Goal: Task Accomplishment & Management: Use online tool/utility

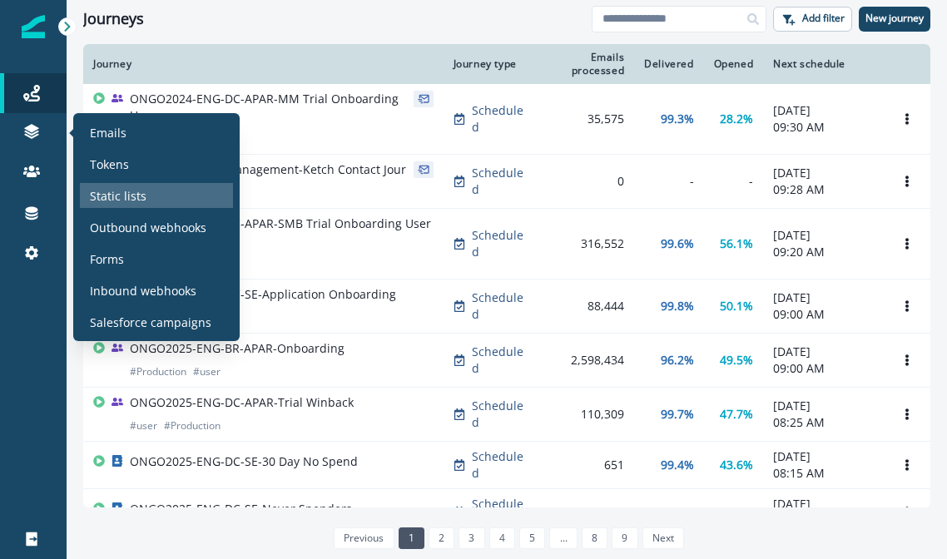
click at [130, 192] on p "Static lists" at bounding box center [118, 195] width 57 height 17
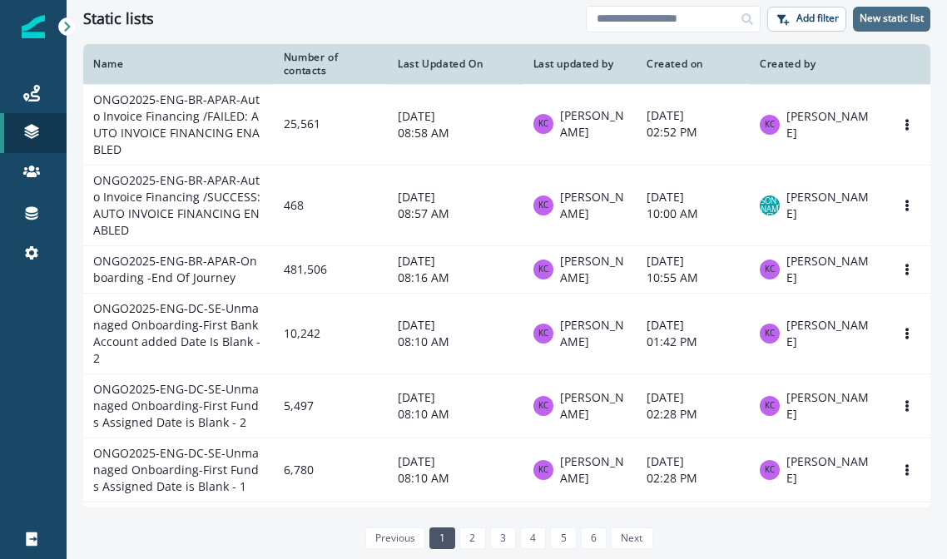
click at [880, 22] on p "New static list" at bounding box center [891, 18] width 64 height 12
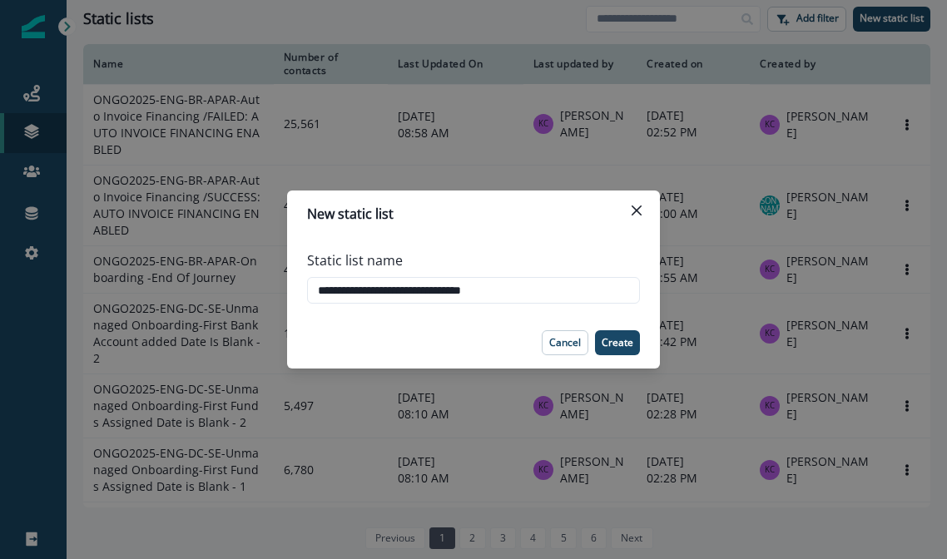
type input "**********"
click at [609, 349] on button "Create" at bounding box center [617, 342] width 45 height 25
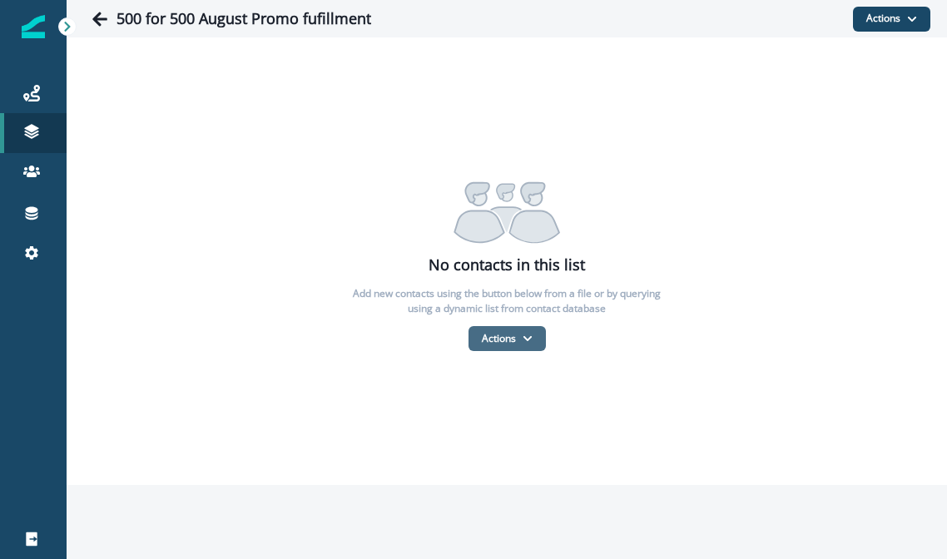
click at [498, 345] on button "Actions" at bounding box center [506, 338] width 77 height 25
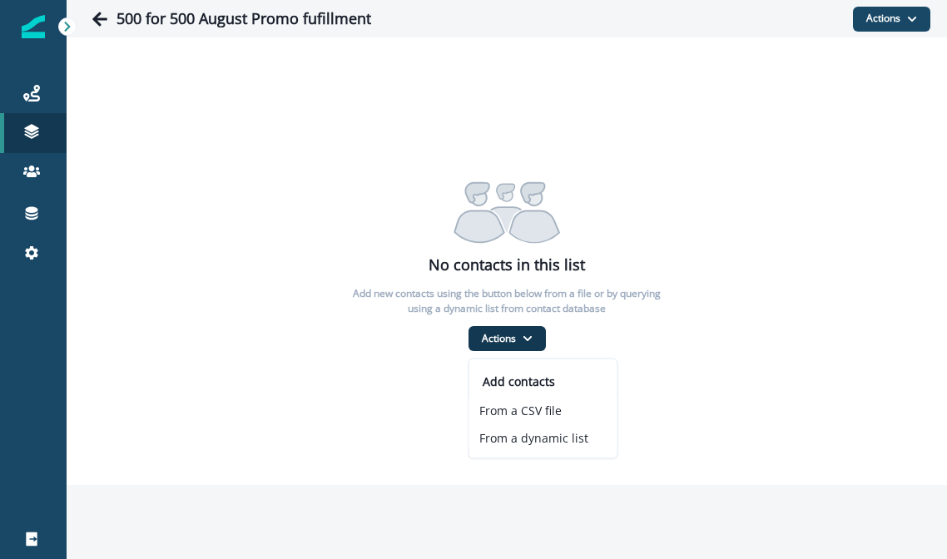
click at [475, 152] on div "No contacts in this list Add new contacts using the button below from a file or…" at bounding box center [507, 261] width 880 height 448
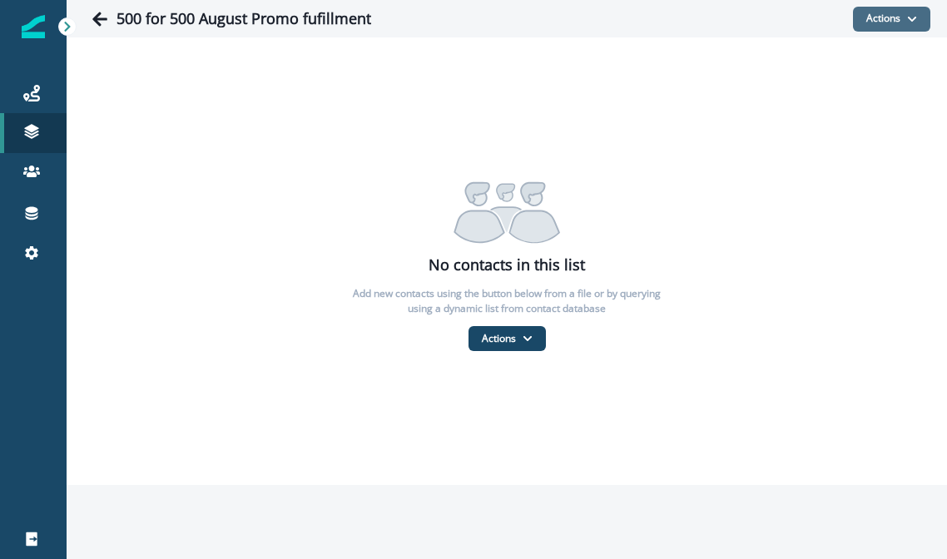
click at [887, 29] on button "Actions" at bounding box center [891, 19] width 77 height 25
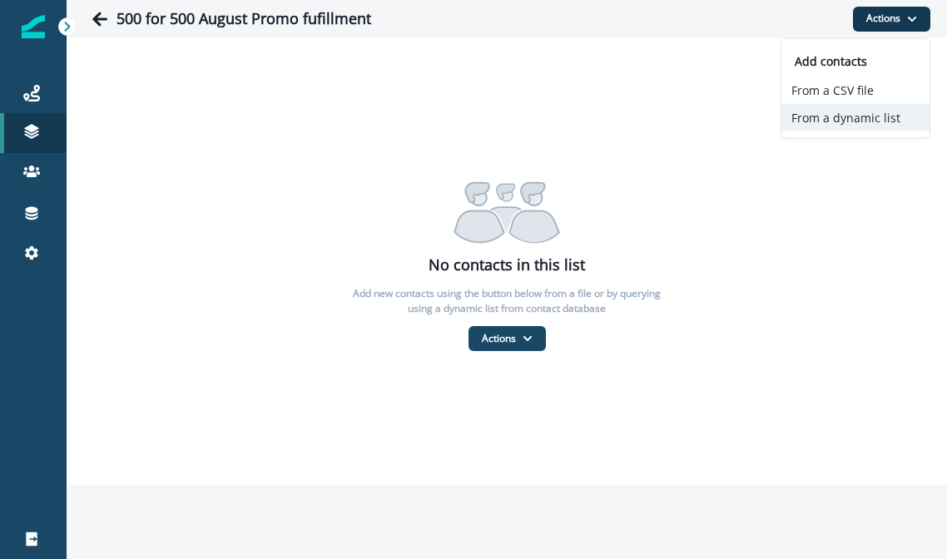
click at [869, 122] on button "From a dynamic list" at bounding box center [855, 117] width 148 height 27
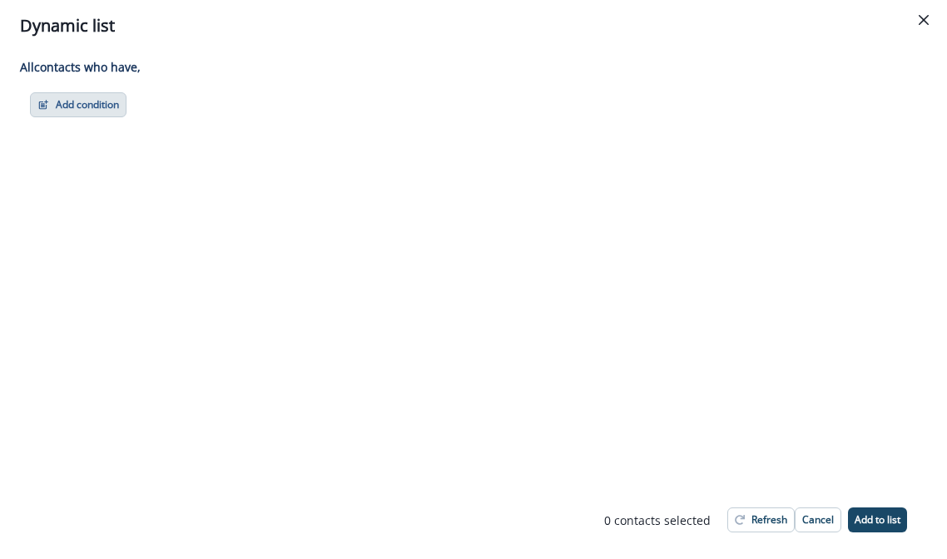
click at [96, 113] on button "Add condition" at bounding box center [78, 104] width 96 height 25
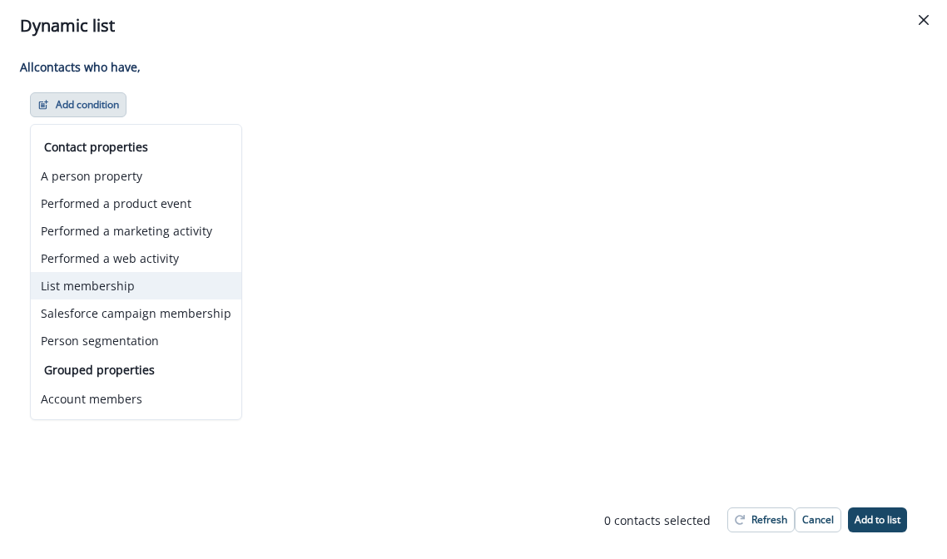
click at [147, 284] on button "List membership" at bounding box center [136, 285] width 210 height 27
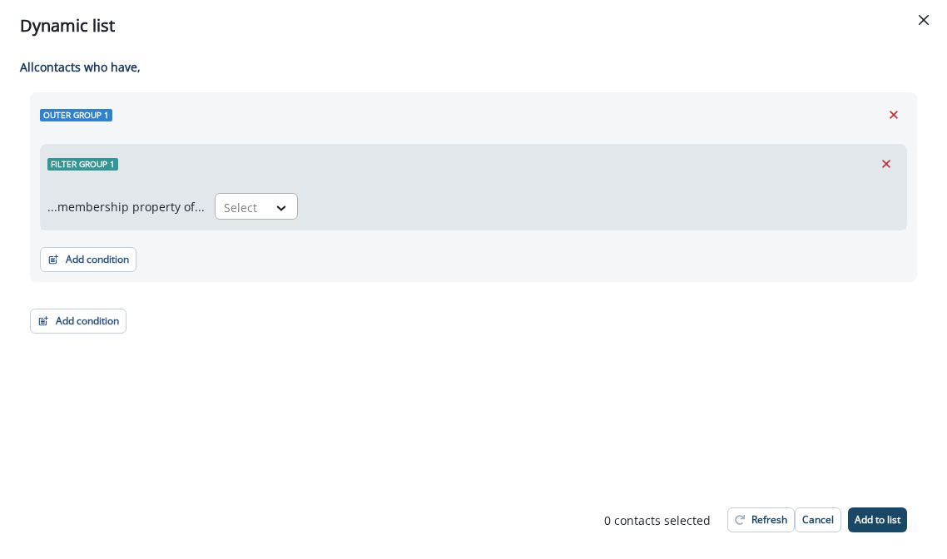
click at [253, 201] on div at bounding box center [241, 207] width 35 height 21
click at [251, 265] on div "in" at bounding box center [251, 275] width 83 height 31
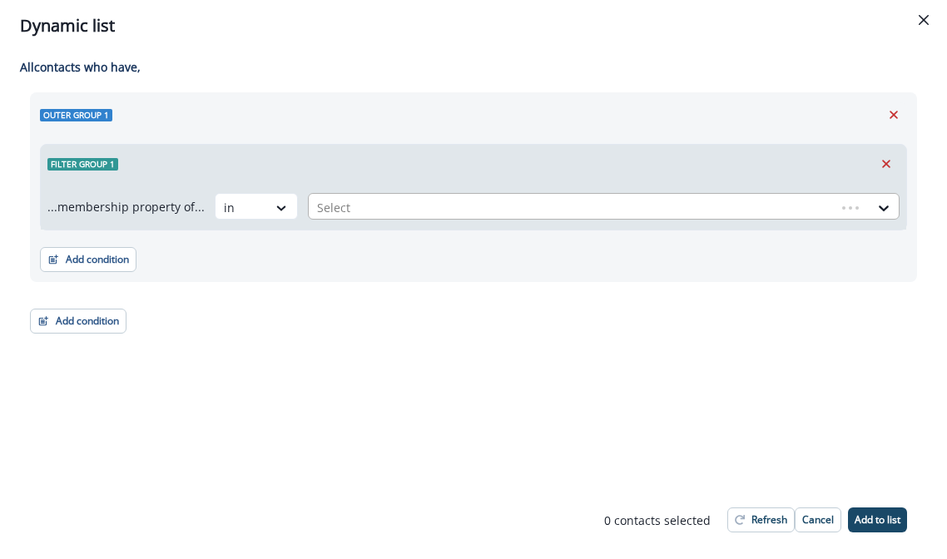
click at [368, 208] on div at bounding box center [572, 207] width 510 height 21
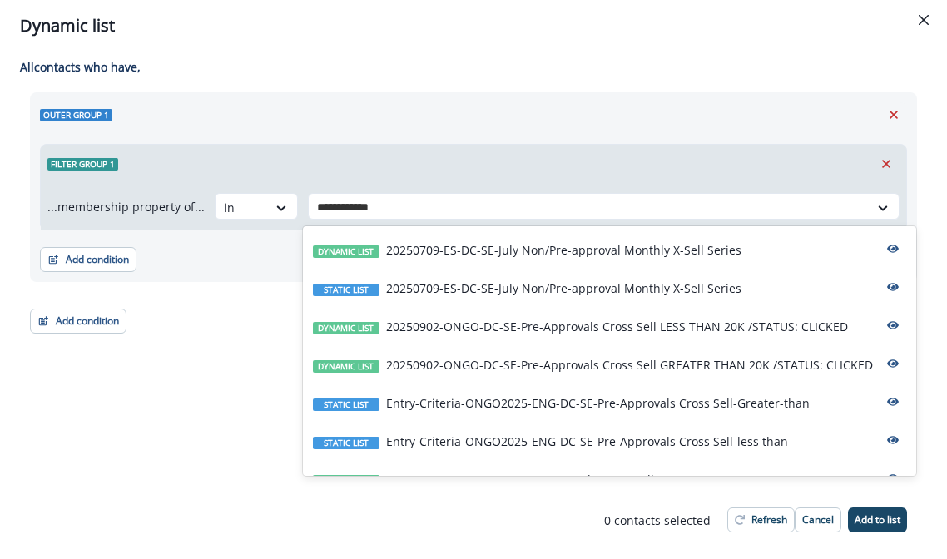
type input "**********"
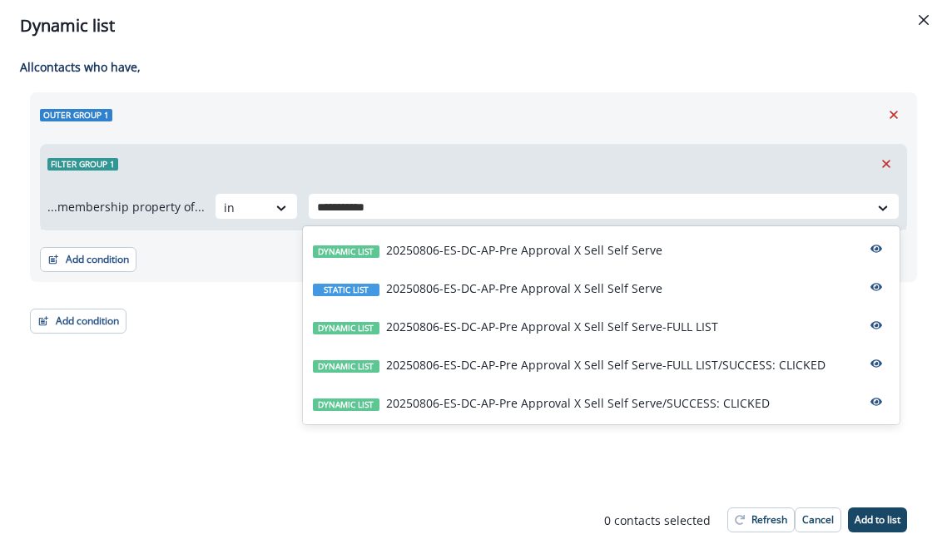
type input "**********"
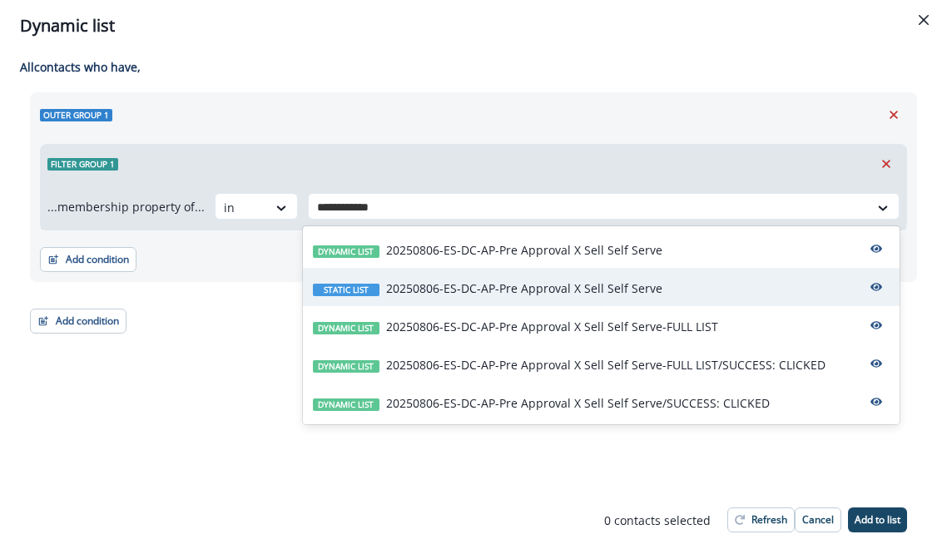
click at [551, 289] on p "20250806-ES-DC-AP-Pre Approval X Sell Self Serve" at bounding box center [524, 287] width 276 height 17
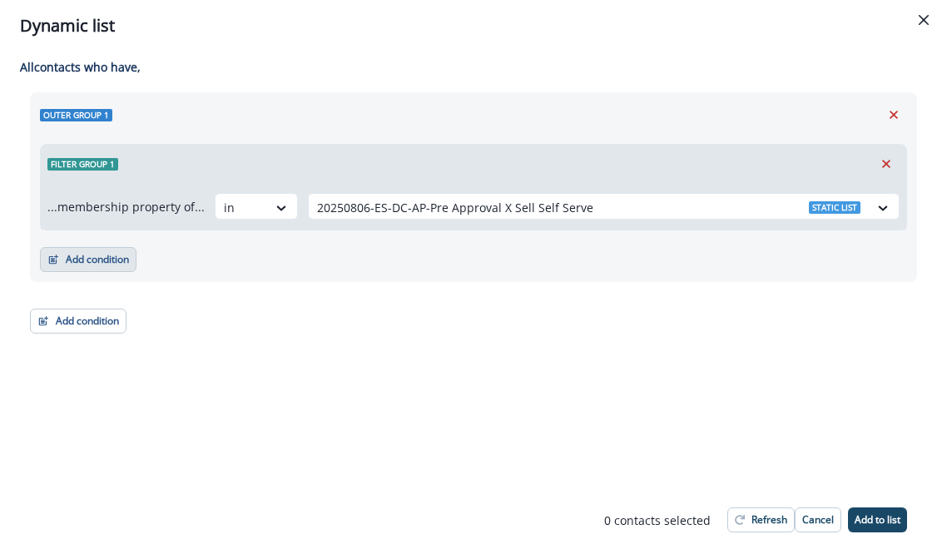
click at [95, 251] on button "Add condition" at bounding box center [88, 259] width 96 height 25
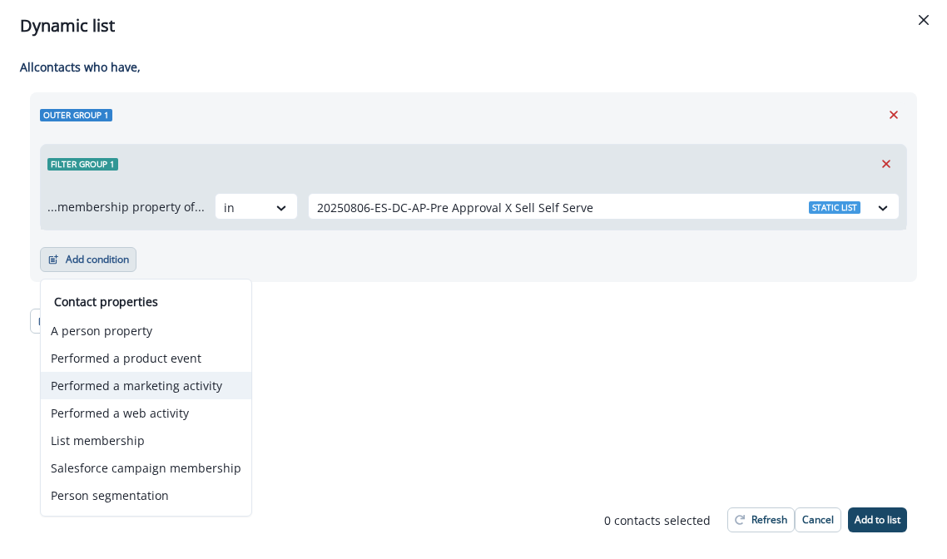
click at [164, 386] on button "Performed a marketing activity" at bounding box center [146, 385] width 210 height 27
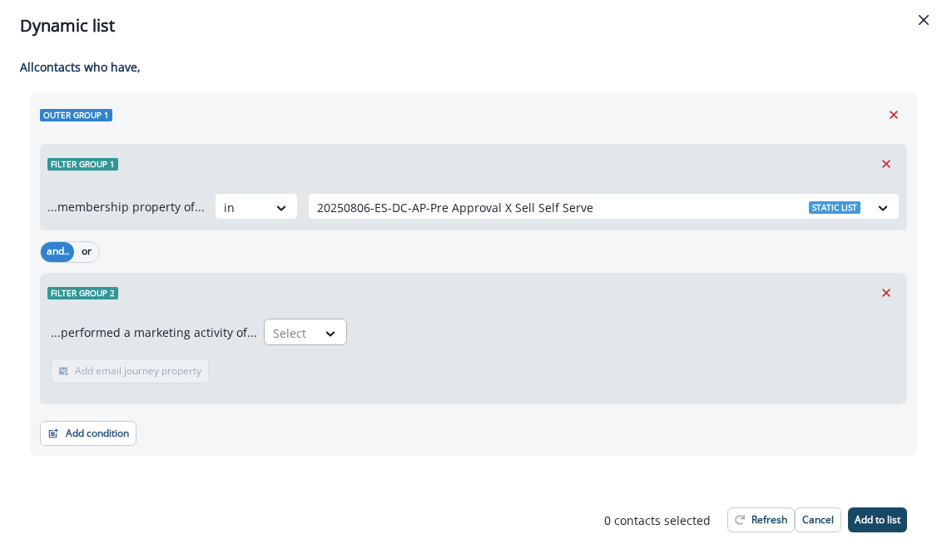
click at [300, 334] on div "Select" at bounding box center [291, 332] width 52 height 27
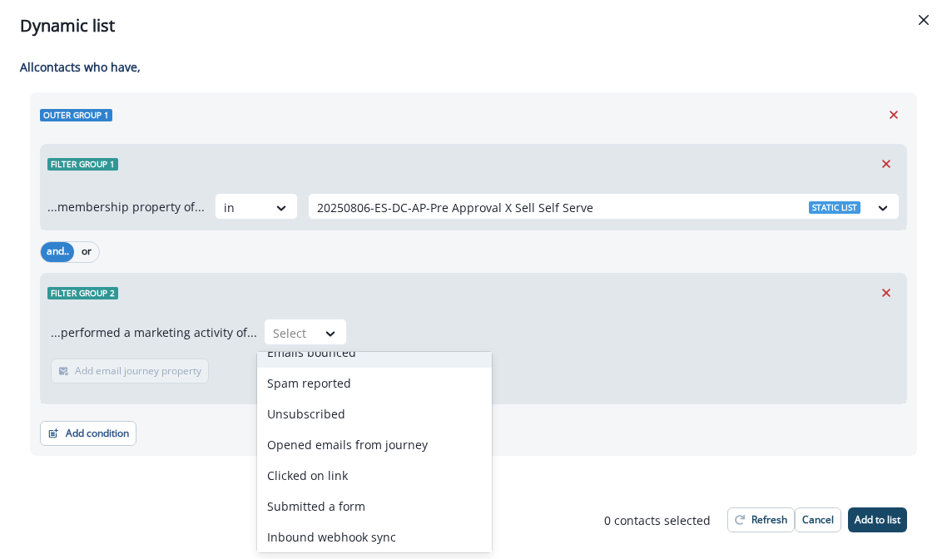
scroll to position [114, 0]
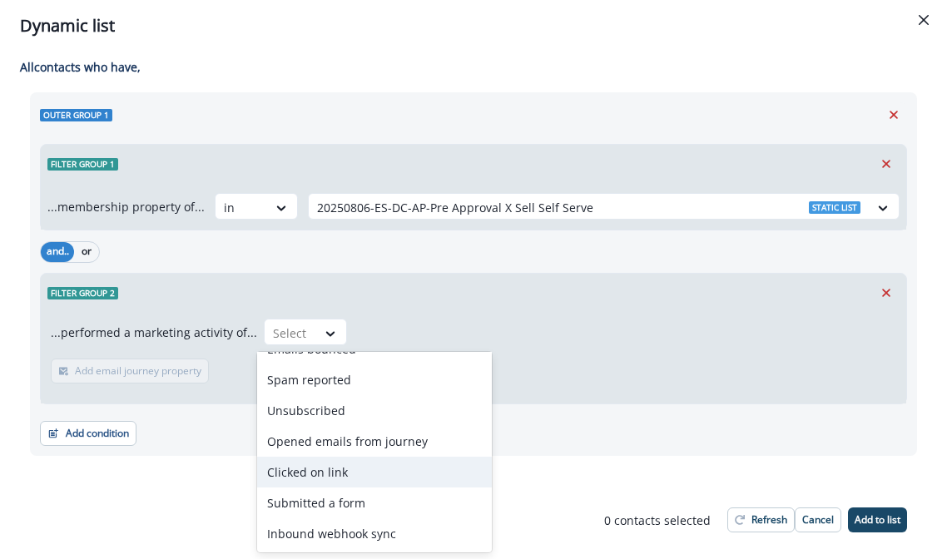
click at [349, 469] on div "Clicked on link" at bounding box center [374, 472] width 235 height 31
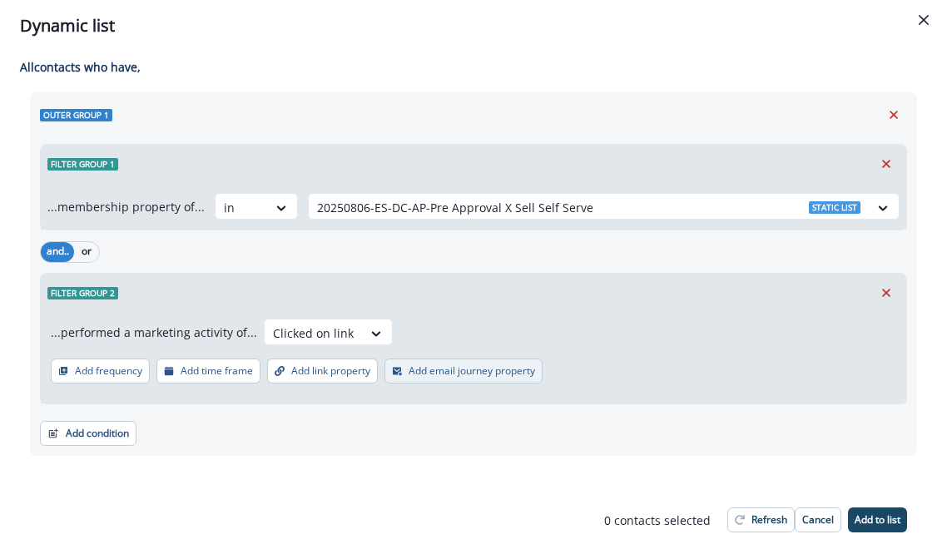
click at [428, 367] on p "Add email journey property" at bounding box center [471, 371] width 126 height 12
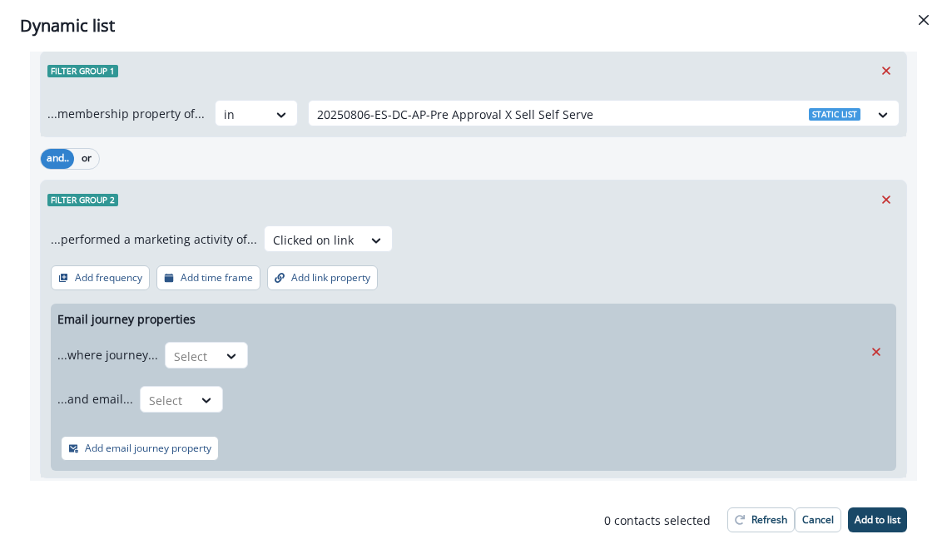
scroll to position [92, 0]
click at [212, 360] on div "Select" at bounding box center [192, 357] width 52 height 27
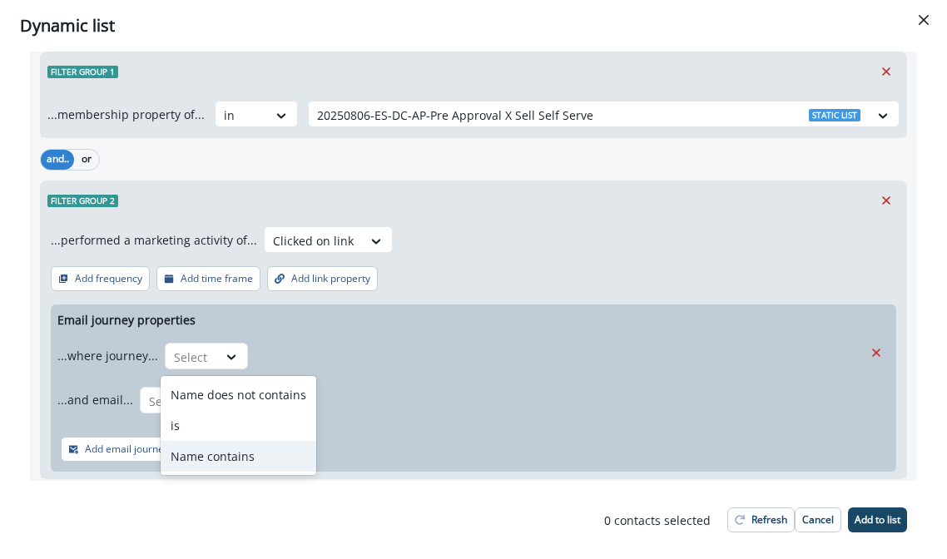
click at [213, 452] on div "Name contains" at bounding box center [239, 456] width 156 height 31
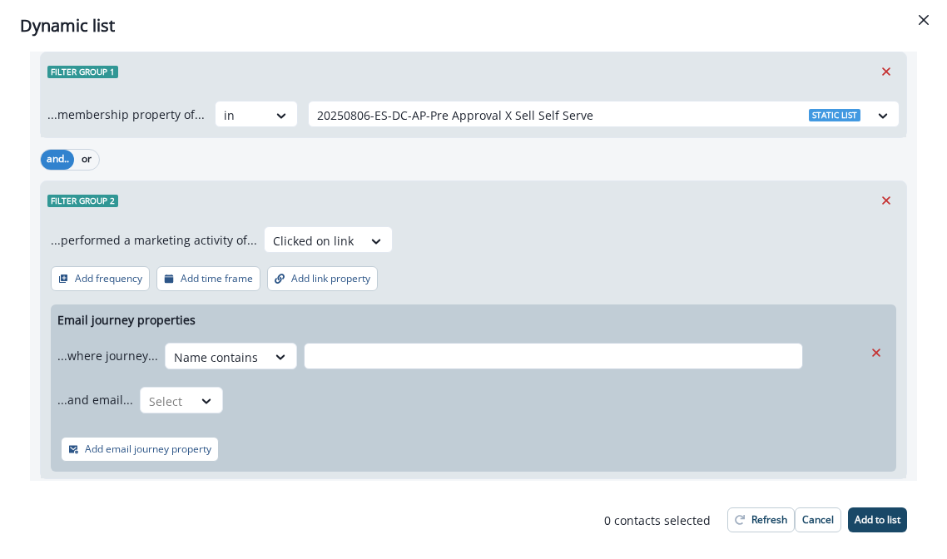
click at [373, 356] on input "text" at bounding box center [553, 356] width 499 height 27
paste input "**********"
type input "**********"
click at [499, 426] on div "**********" at bounding box center [473, 387] width 845 height 167
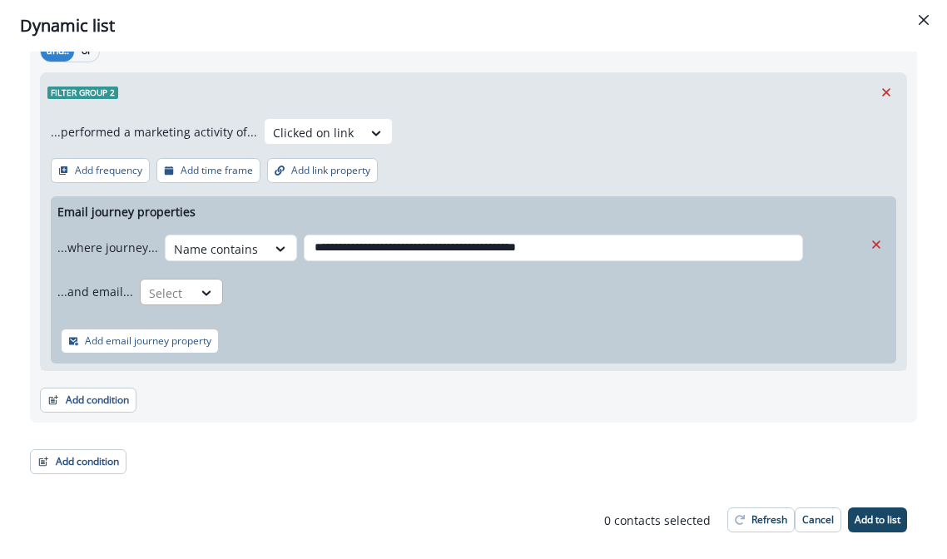
click at [176, 289] on div at bounding box center [166, 293] width 35 height 21
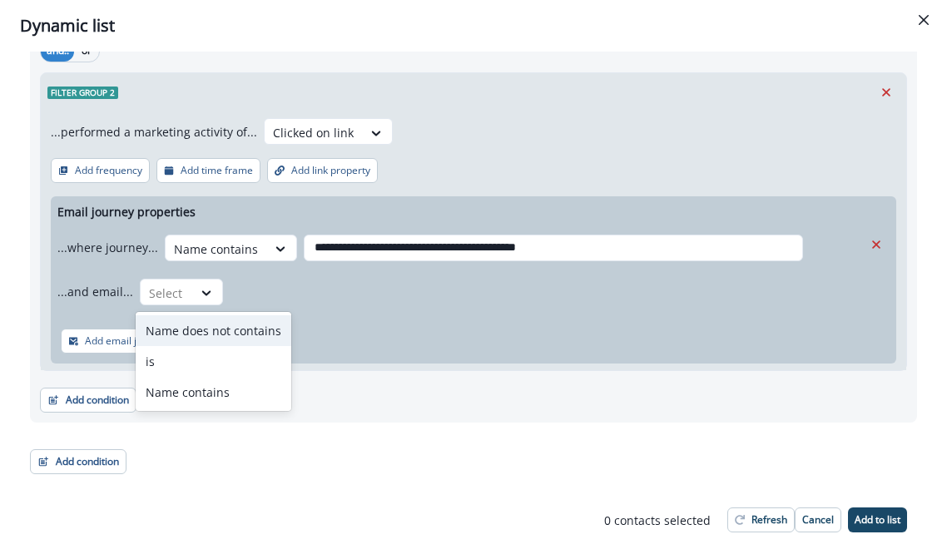
click at [415, 285] on div "...and email... Name does not contains, 1 of 3. 3 results available. Use Up and…" at bounding box center [459, 291] width 805 height 41
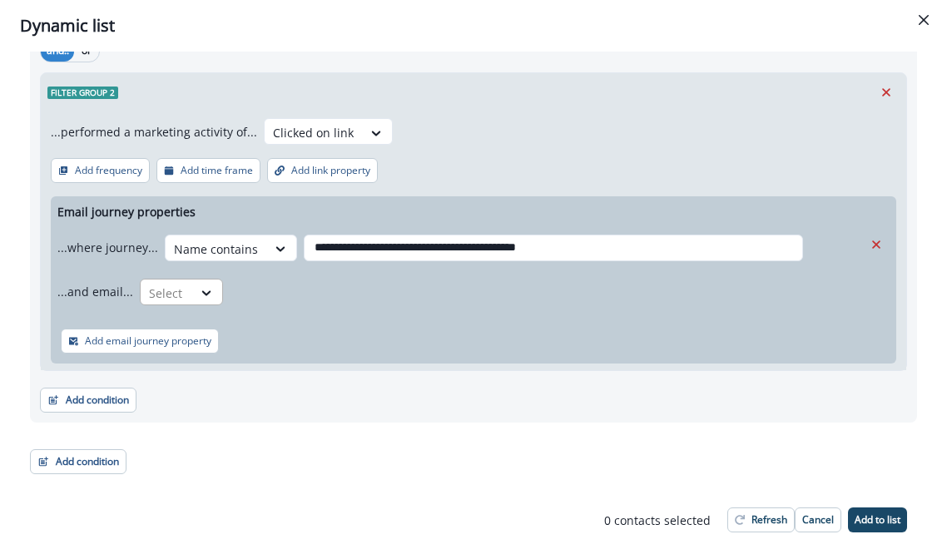
click at [157, 288] on div at bounding box center [166, 293] width 35 height 21
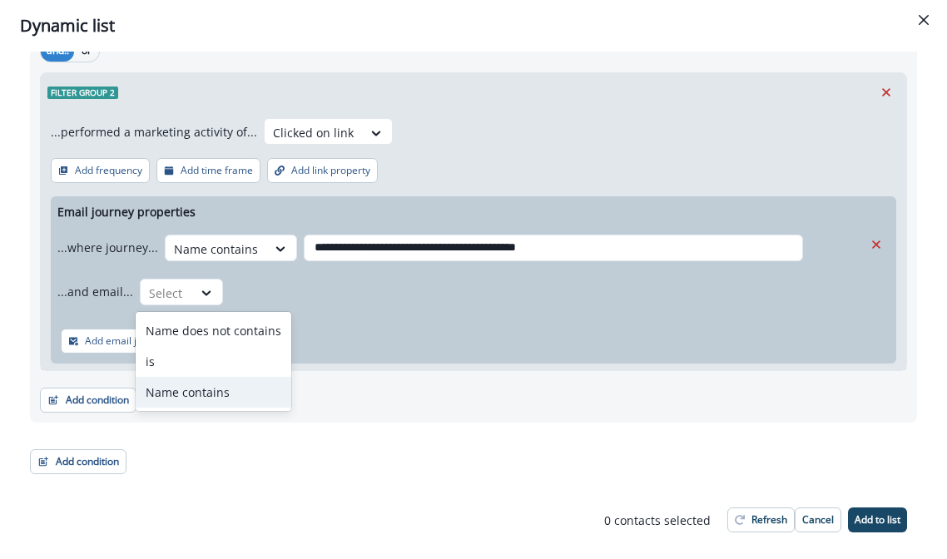
click at [212, 393] on div "Name contains" at bounding box center [214, 392] width 156 height 31
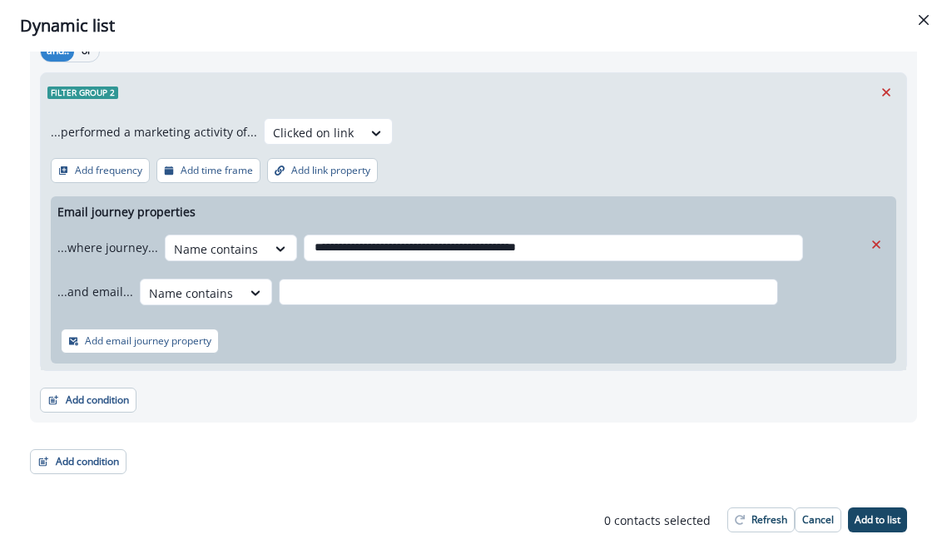
click at [323, 291] on input "text" at bounding box center [528, 292] width 499 height 27
paste input "**********"
type input "**********"
click at [365, 341] on div "Add email journey property" at bounding box center [473, 341] width 845 height 45
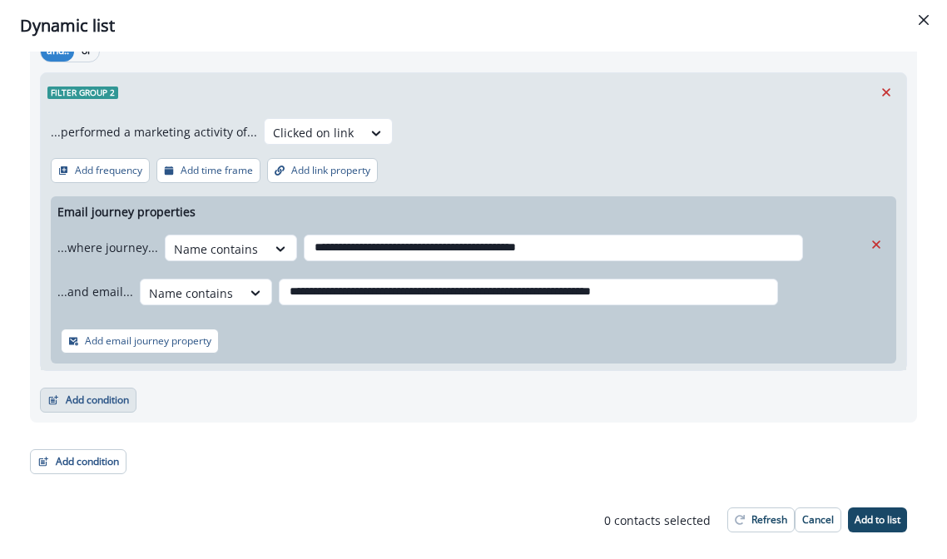
click at [124, 399] on button "Add condition" at bounding box center [88, 400] width 96 height 25
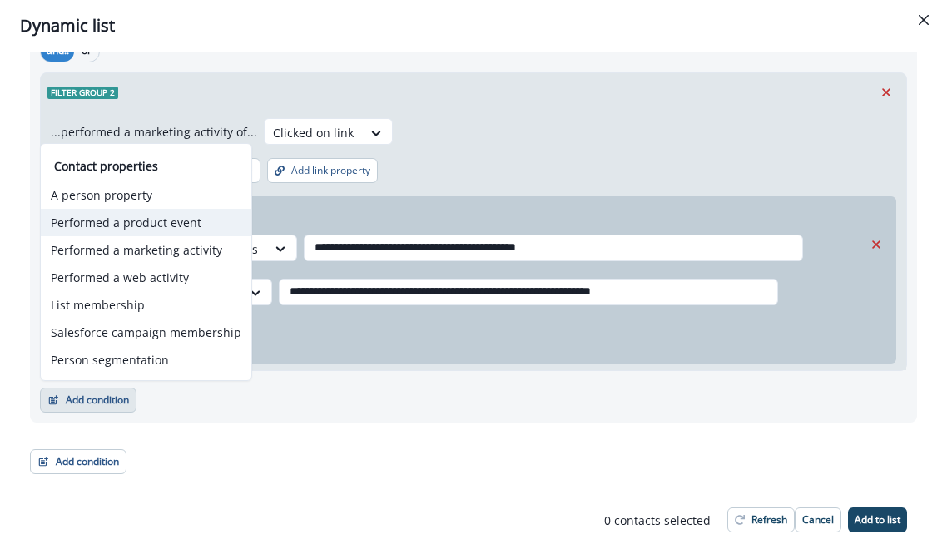
click at [158, 220] on button "Performed a product event" at bounding box center [146, 222] width 210 height 27
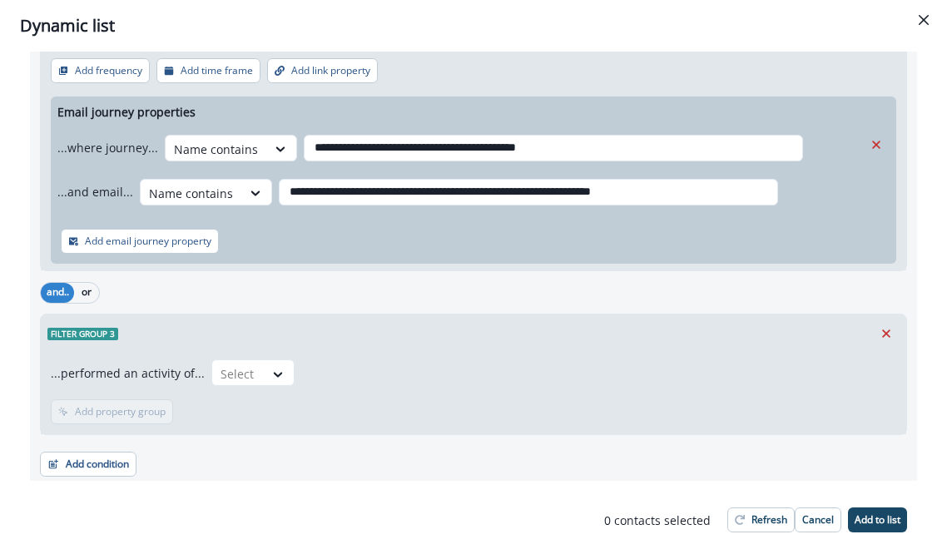
scroll to position [344, 0]
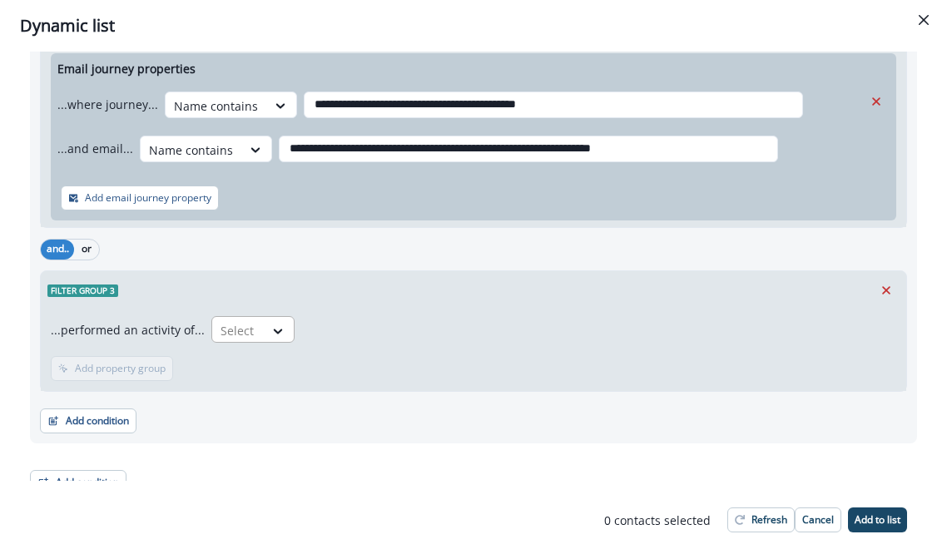
click at [264, 318] on div at bounding box center [279, 330] width 30 height 27
type input "*"
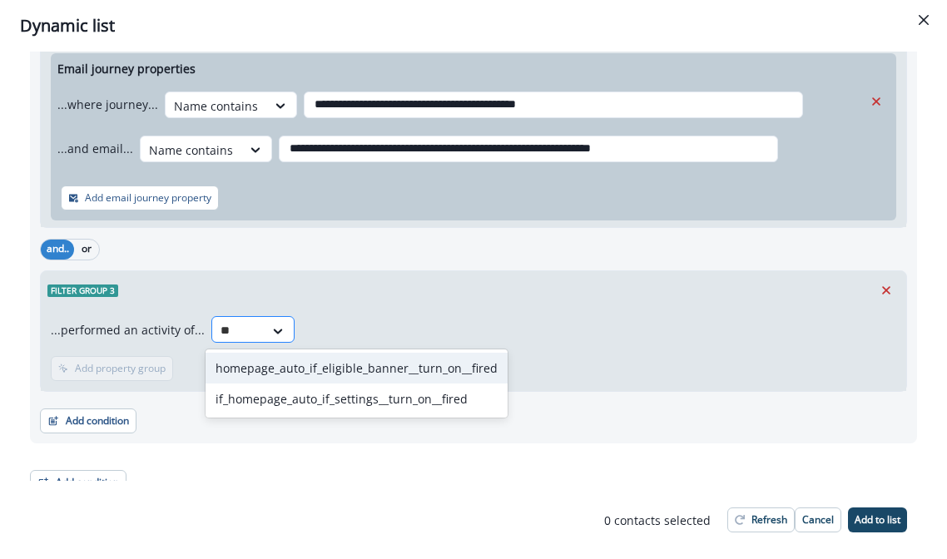
type input "*"
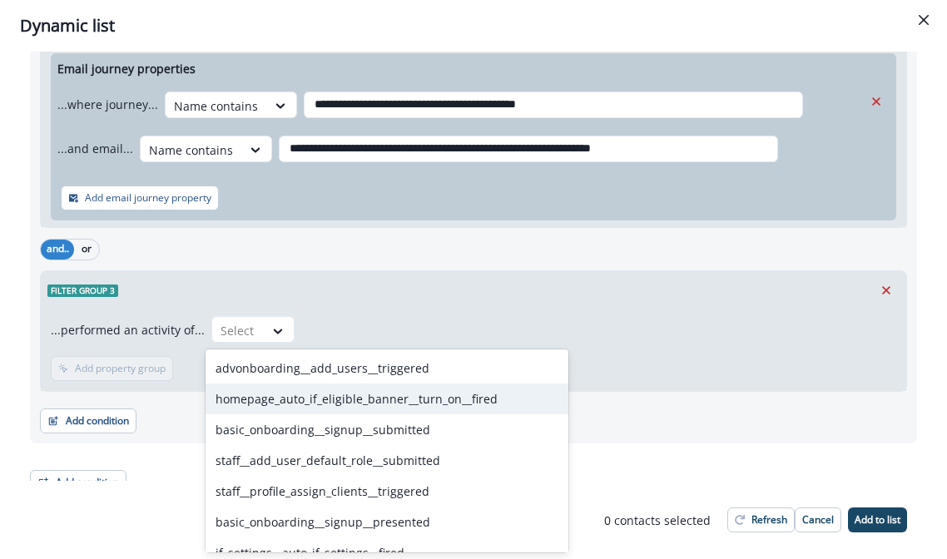
click at [179, 322] on p "...performed an activity of..." at bounding box center [128, 329] width 154 height 17
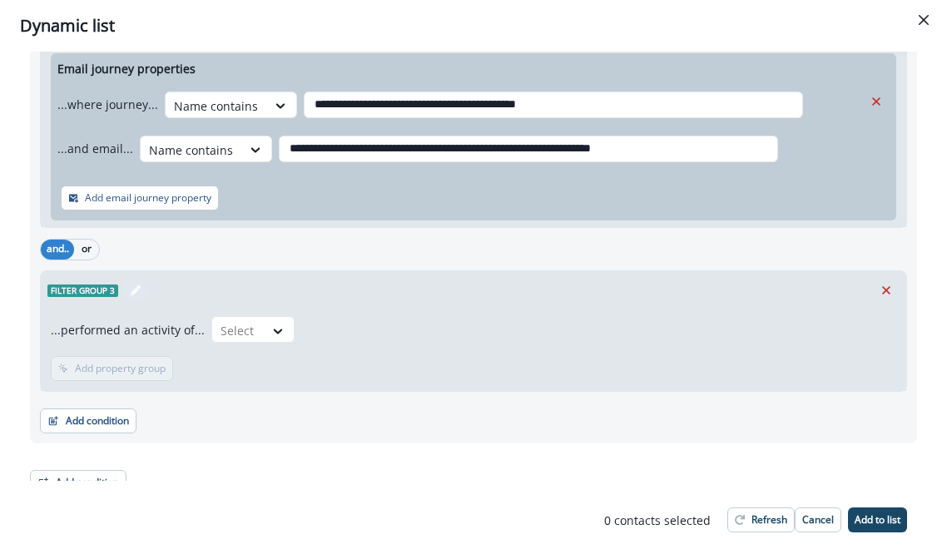
scroll to position [364, 0]
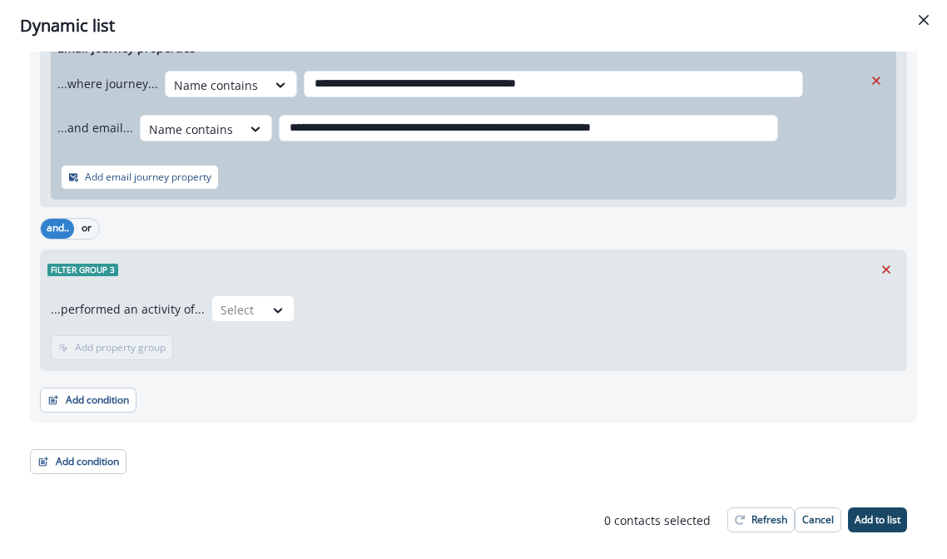
click at [289, 307] on div "...performed an activity of... Select" at bounding box center [473, 311] width 845 height 33
click at [270, 307] on icon at bounding box center [277, 310] width 15 height 17
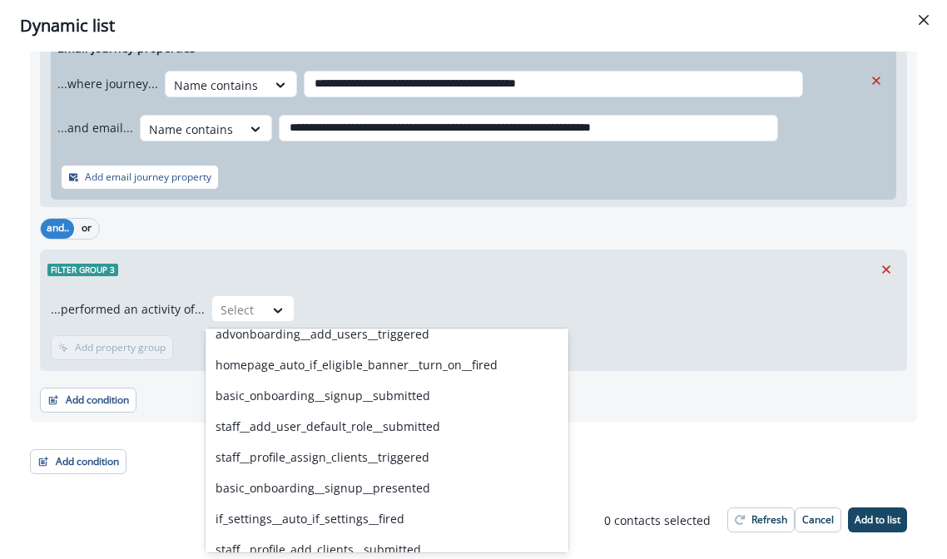
scroll to position [0, 0]
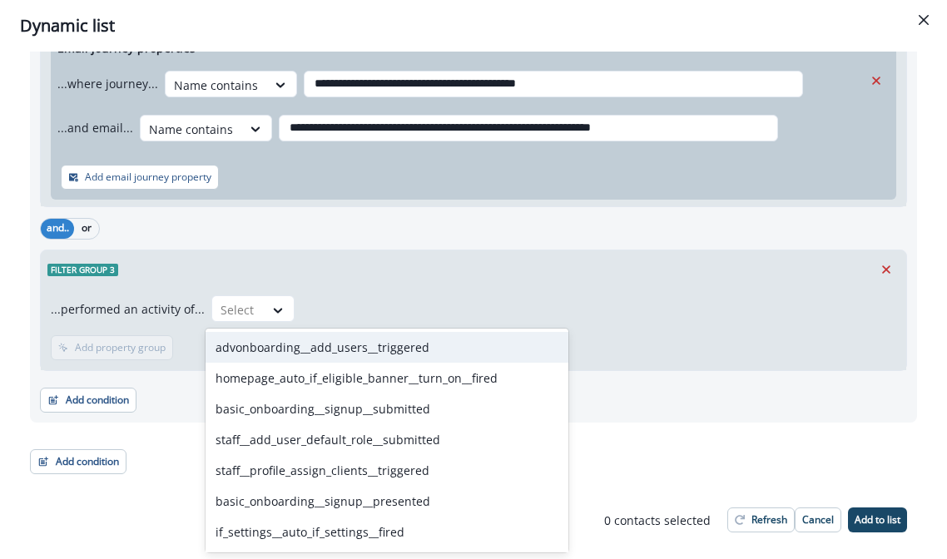
click at [373, 267] on div "Filter group 3" at bounding box center [473, 269] width 865 height 38
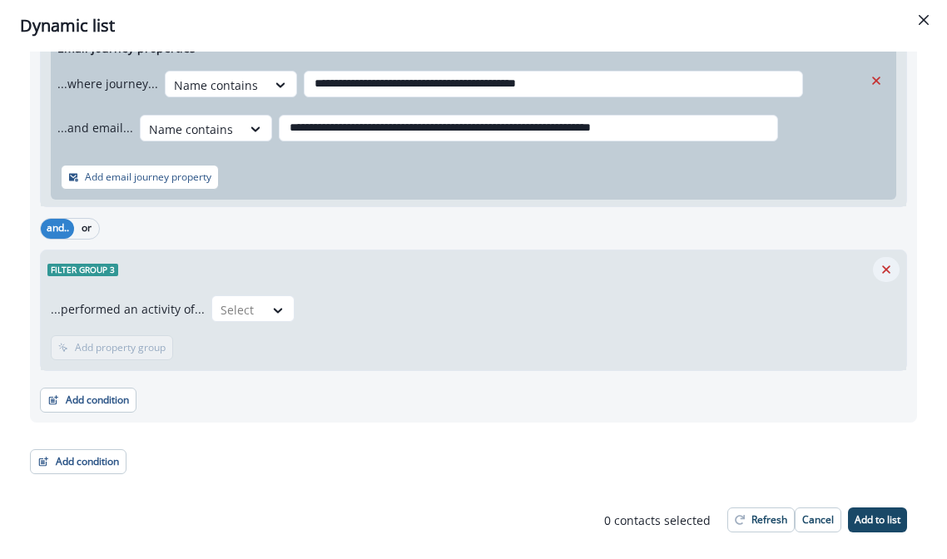
click at [883, 268] on icon "Remove" at bounding box center [885, 269] width 15 height 15
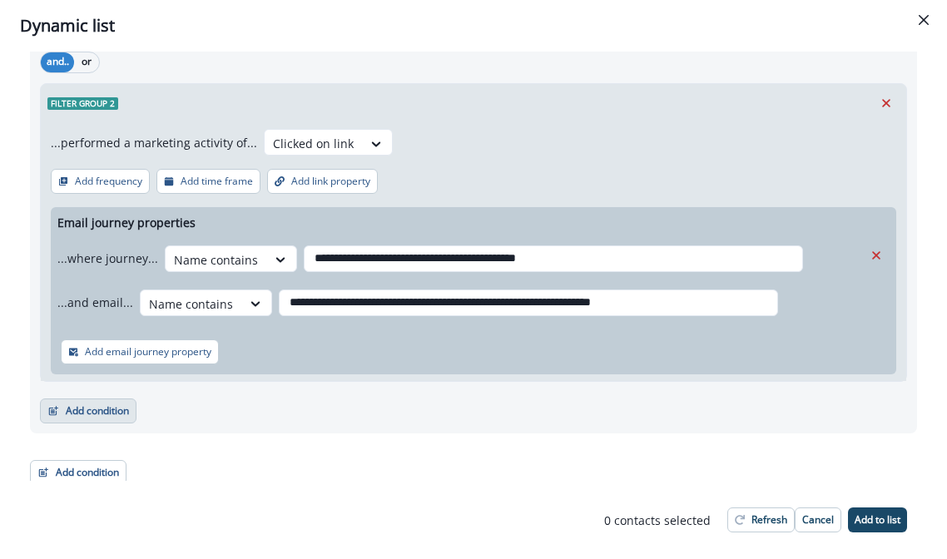
click at [103, 414] on button "Add condition" at bounding box center [88, 410] width 96 height 25
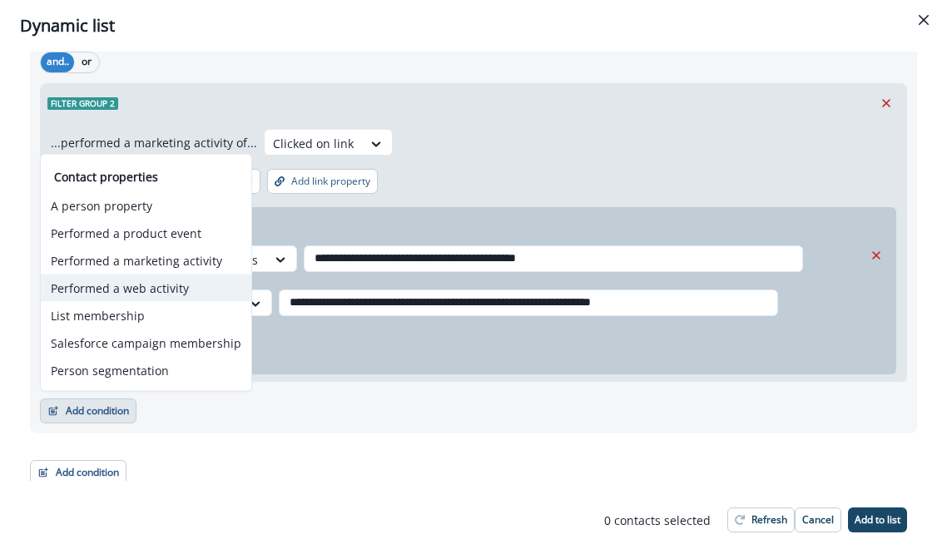
click at [162, 292] on button "Performed a web activity" at bounding box center [146, 288] width 210 height 27
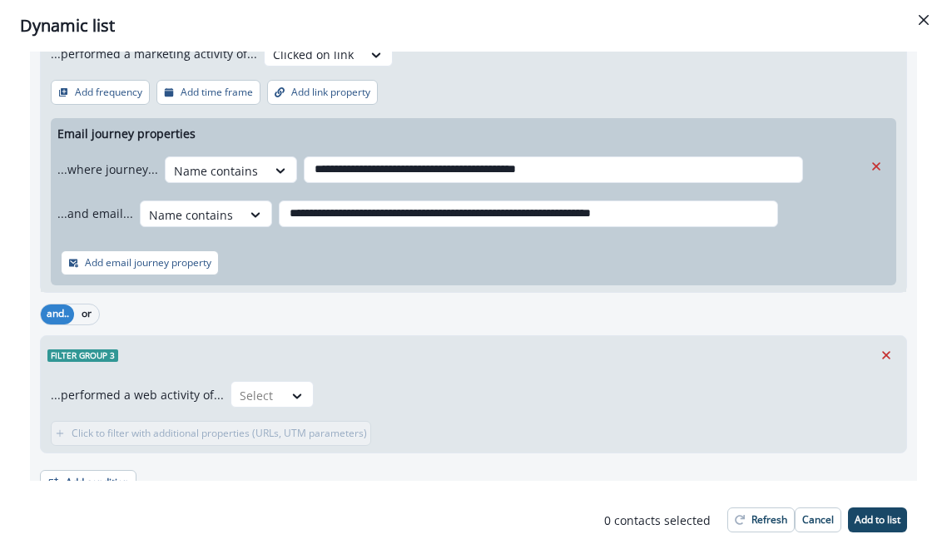
scroll to position [290, 0]
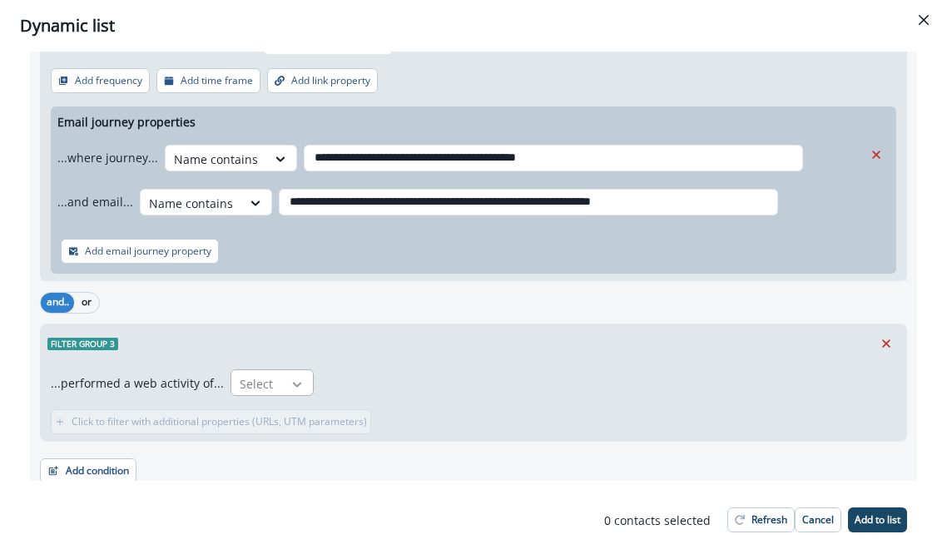
click at [283, 380] on div at bounding box center [297, 384] width 28 height 17
click at [311, 354] on div "Filter group 3" at bounding box center [473, 343] width 865 height 38
click at [883, 339] on icon "Remove" at bounding box center [886, 343] width 8 height 8
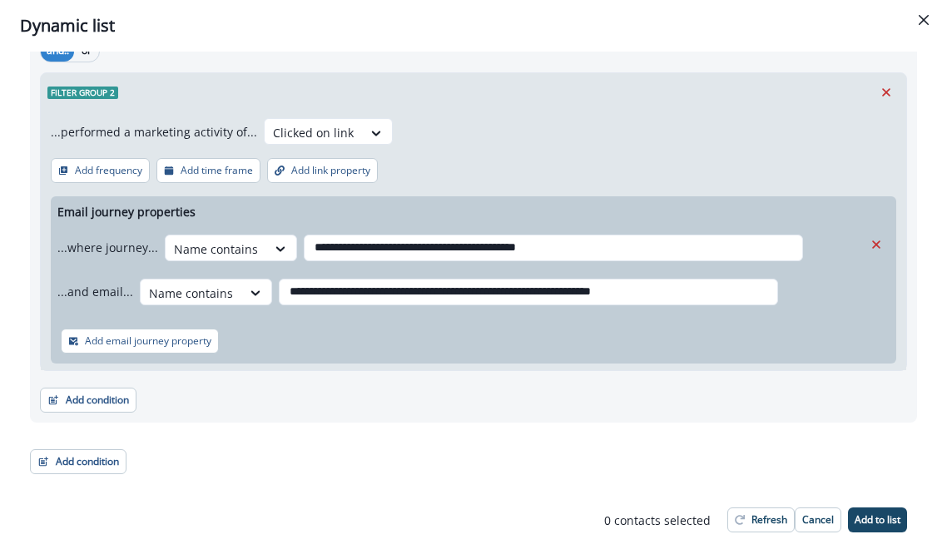
scroll to position [190, 0]
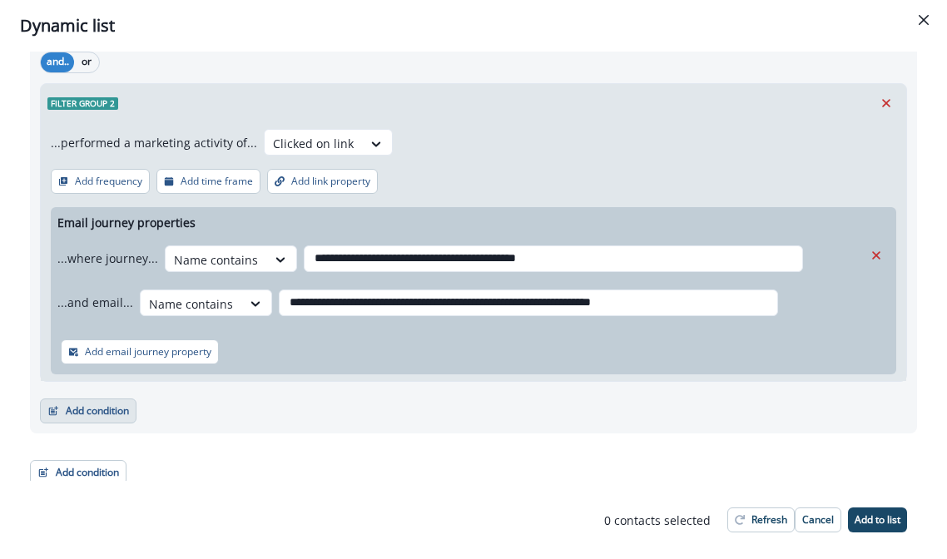
click at [61, 420] on button "Add condition" at bounding box center [88, 410] width 96 height 25
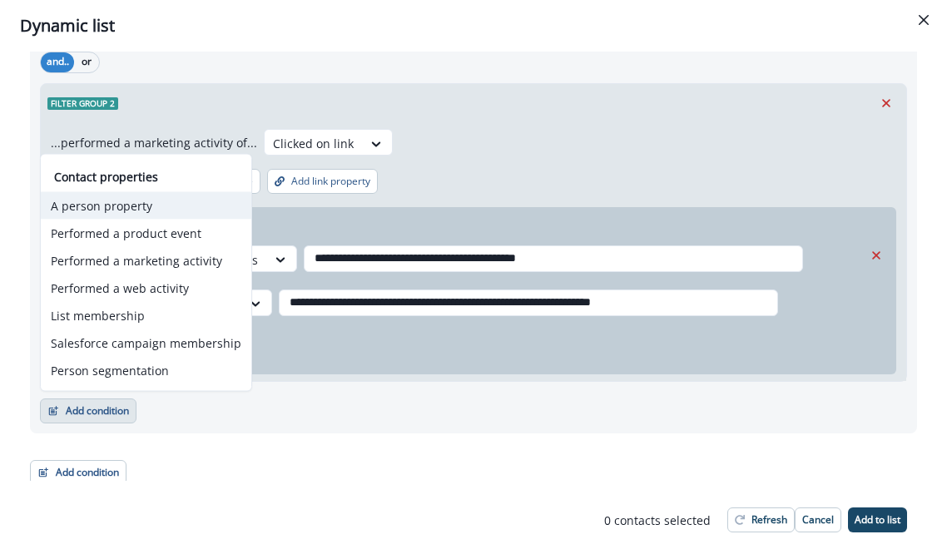
click at [92, 210] on button "A person property" at bounding box center [146, 205] width 210 height 27
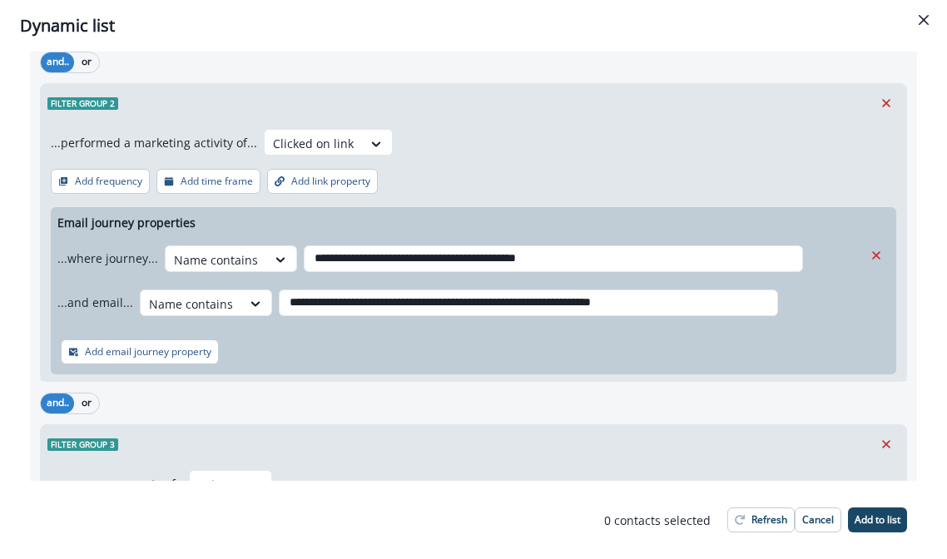
scroll to position [324, 0]
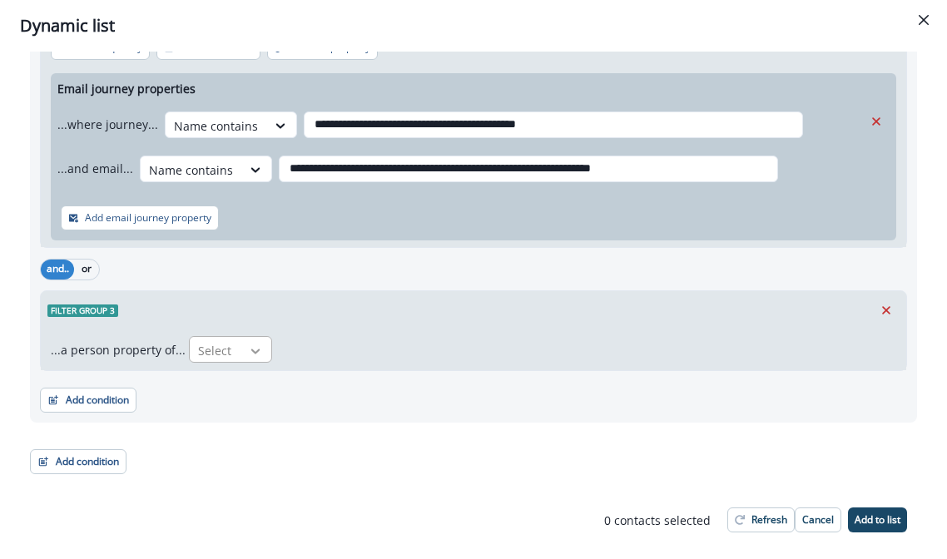
click at [248, 343] on icon at bounding box center [255, 351] width 15 height 17
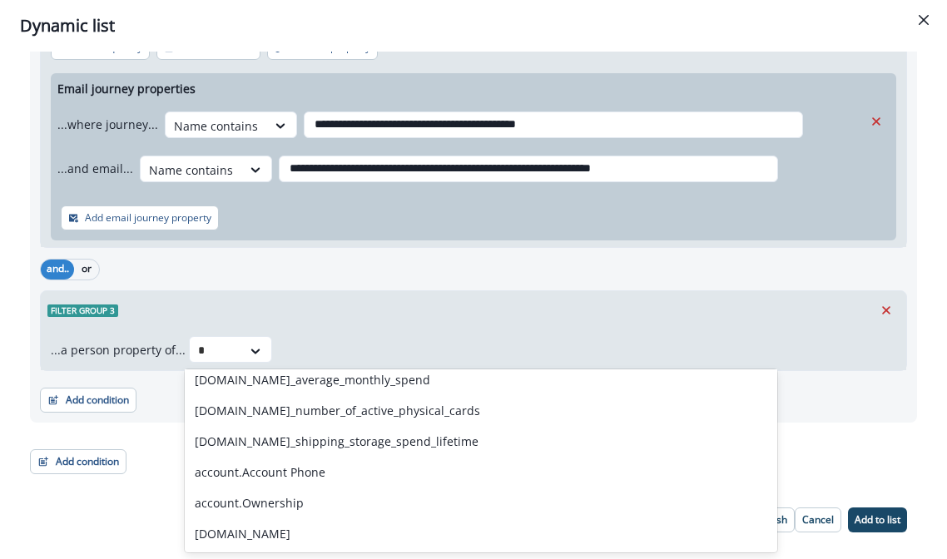
scroll to position [0, 0]
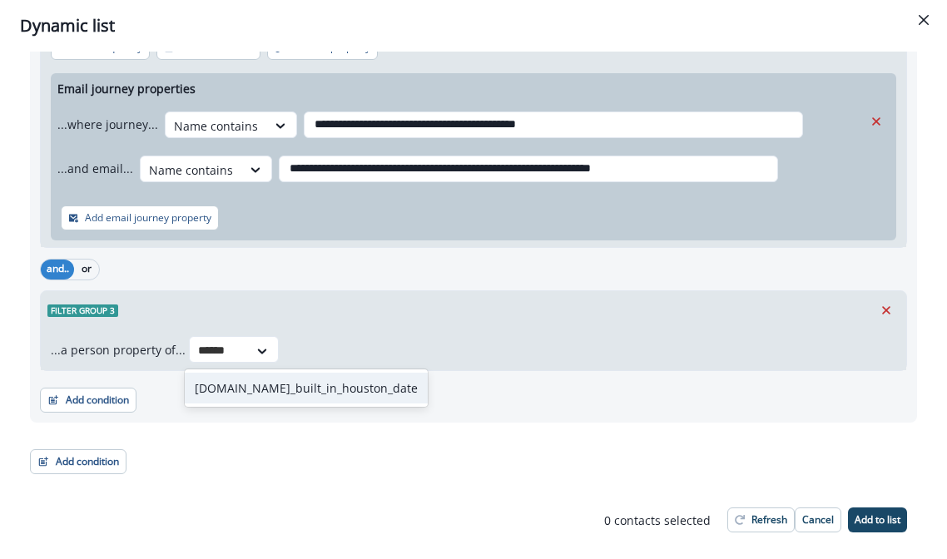
type input "*******"
click at [262, 389] on div "org.se_built_in_houston_date" at bounding box center [306, 388] width 243 height 31
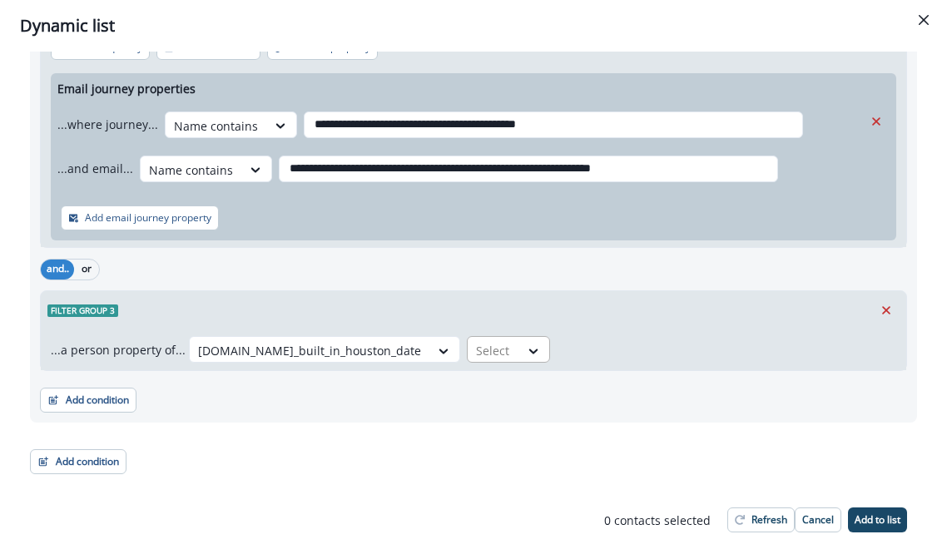
click at [476, 354] on div at bounding box center [493, 350] width 35 height 21
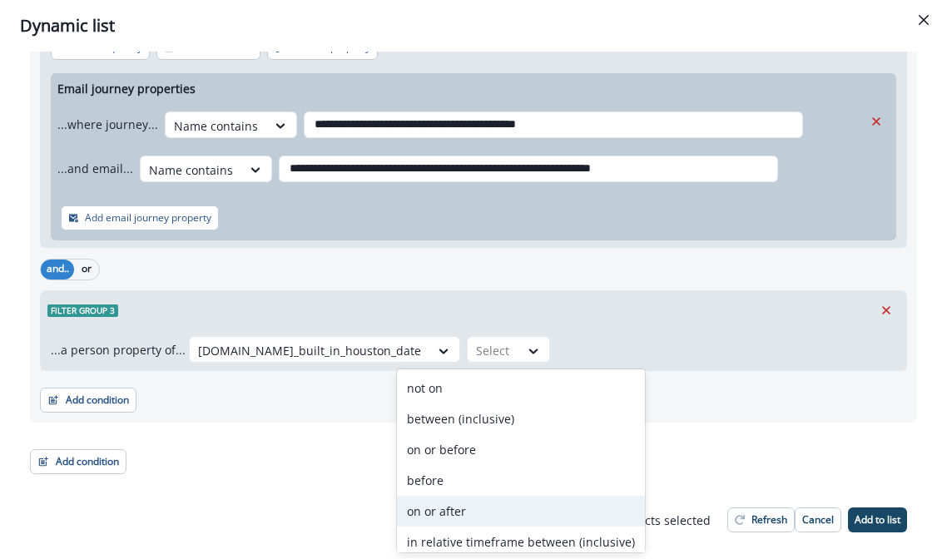
click at [492, 507] on div "on or after" at bounding box center [521, 511] width 248 height 31
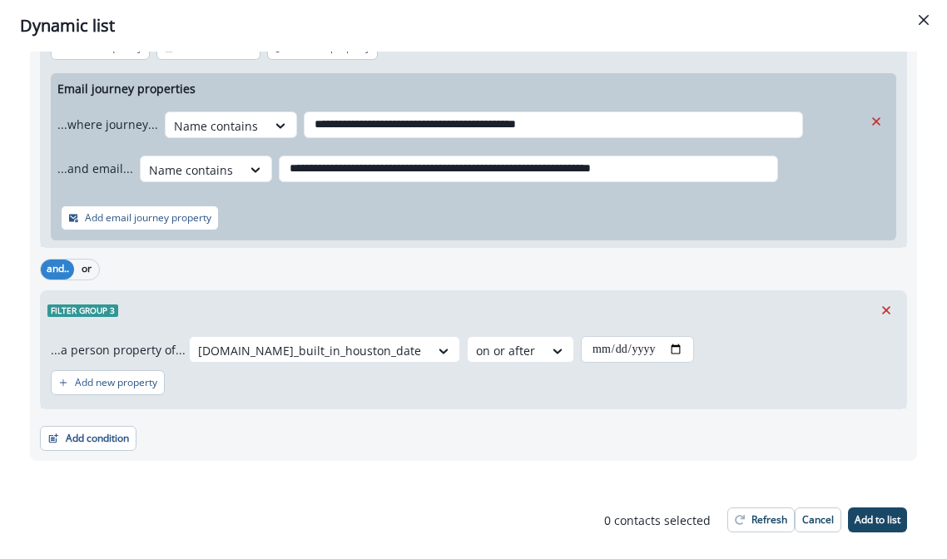
click at [581, 349] on input "date" at bounding box center [637, 349] width 113 height 27
click at [621, 347] on input "date" at bounding box center [637, 349] width 113 height 27
type input "**********"
click at [726, 336] on div "**********" at bounding box center [736, 349] width 311 height 27
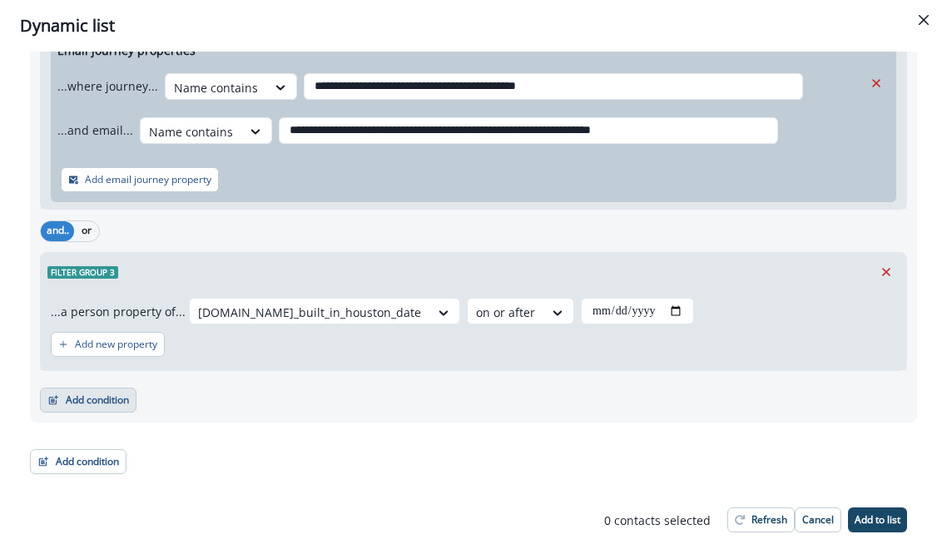
click at [92, 394] on button "Add condition" at bounding box center [88, 400] width 96 height 25
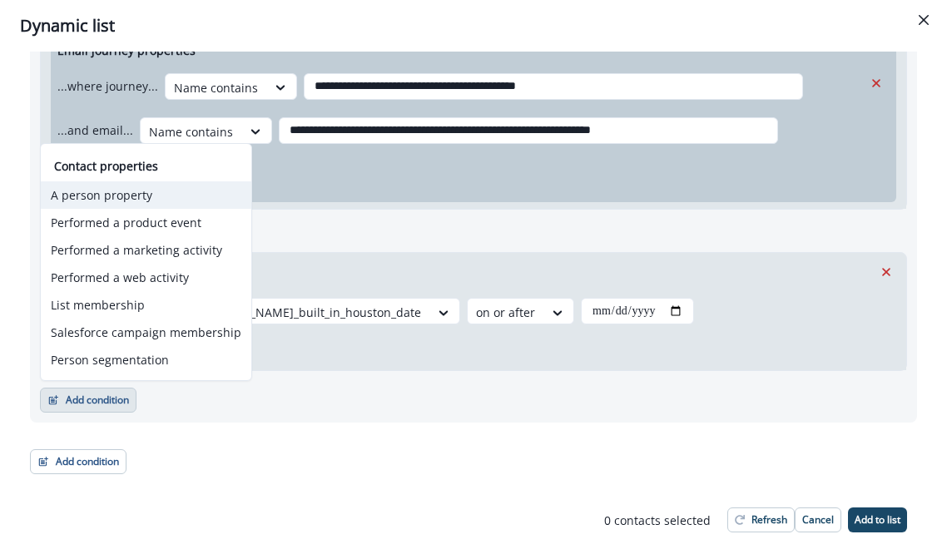
click at [122, 195] on button "A person property" at bounding box center [146, 194] width 210 height 27
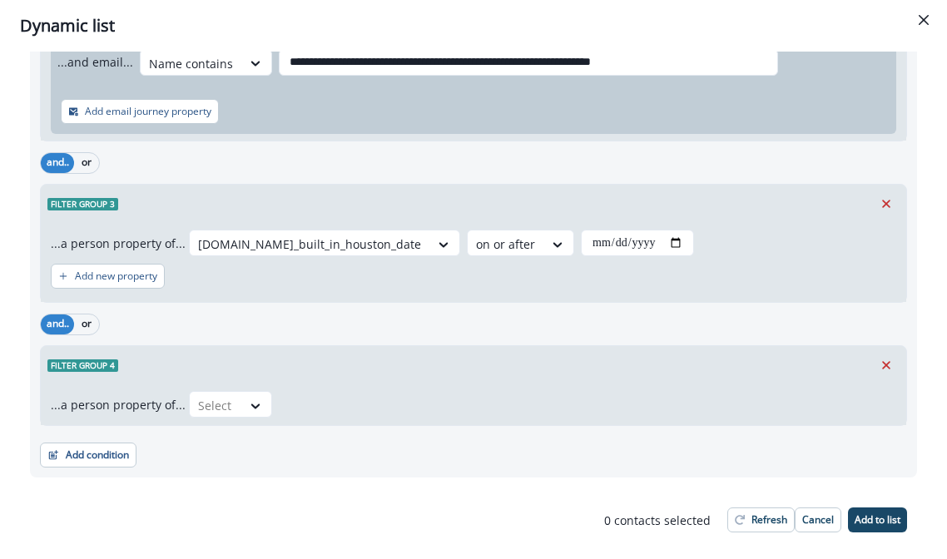
scroll to position [434, 0]
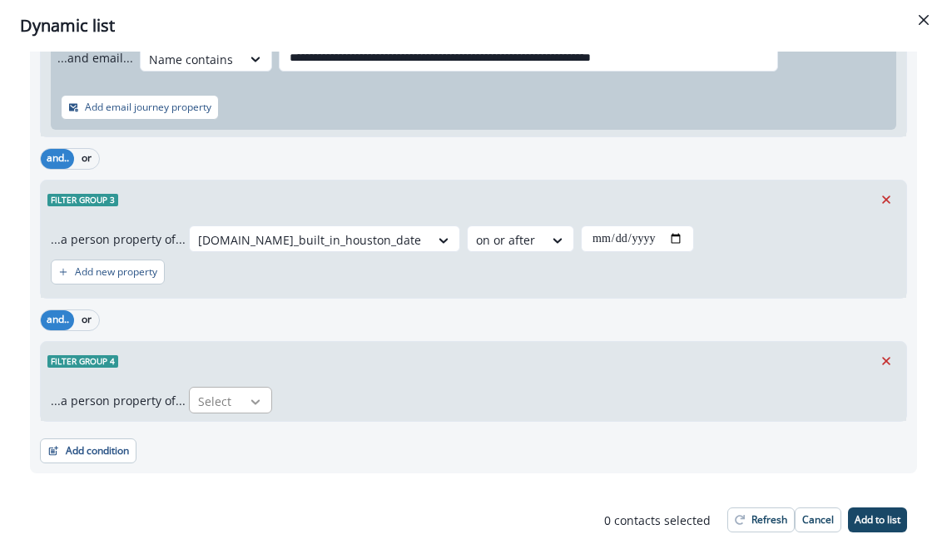
click at [257, 401] on icon at bounding box center [255, 401] width 15 height 17
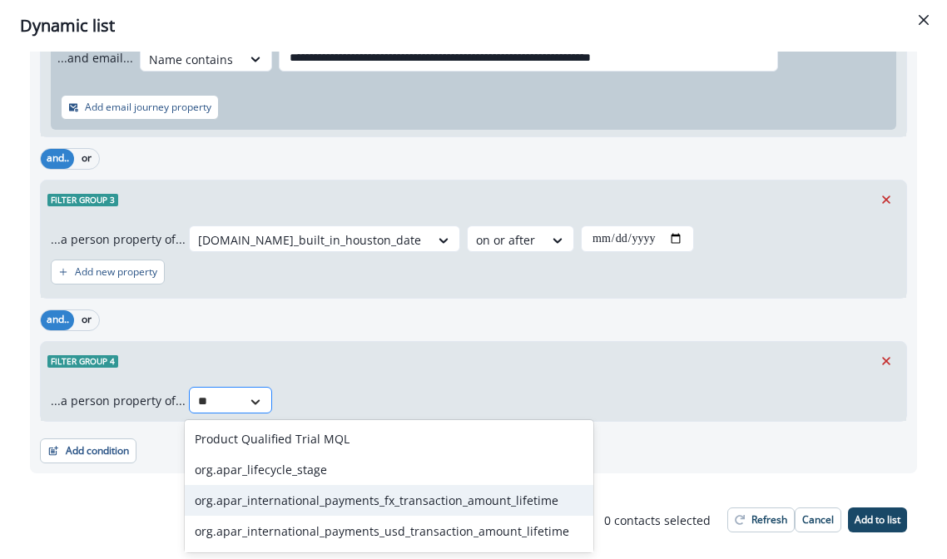
type input "*"
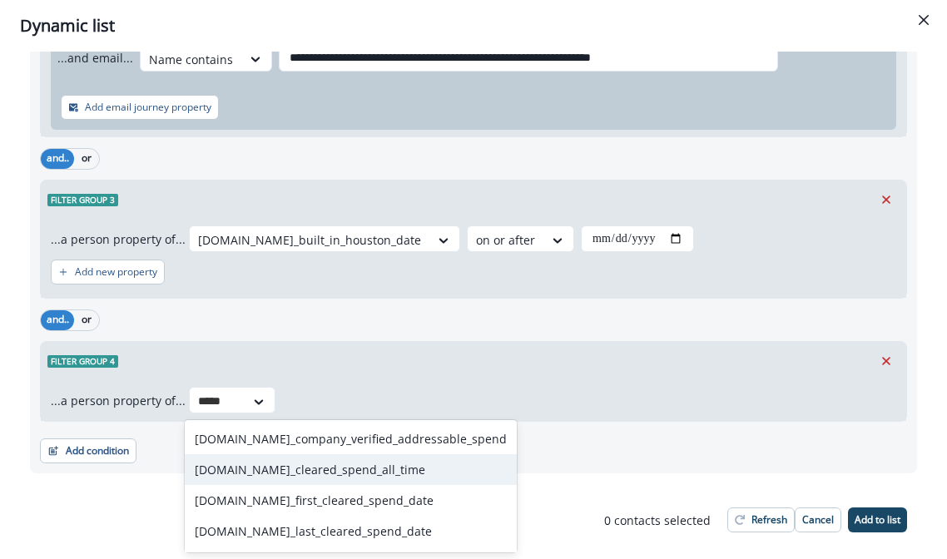
type input "*****"
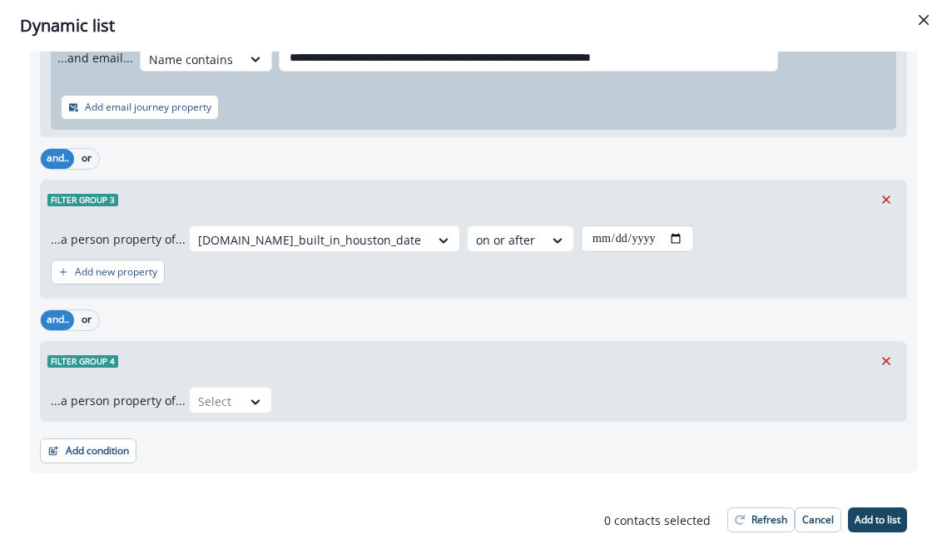
click at [581, 235] on input "**********" at bounding box center [637, 238] width 113 height 27
type input "**********"
click at [574, 279] on div "Add new property" at bounding box center [473, 272] width 845 height 38
click at [248, 405] on icon at bounding box center [255, 401] width 15 height 17
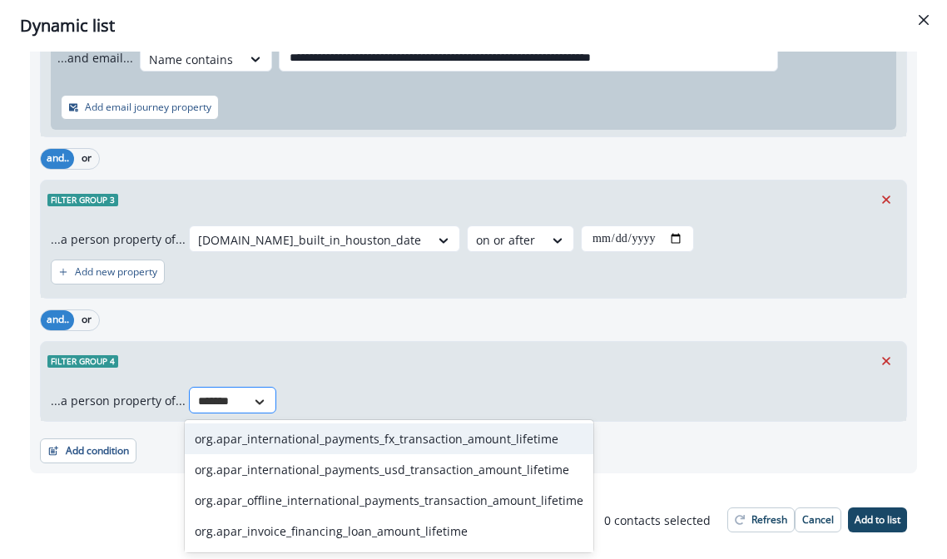
type input "********"
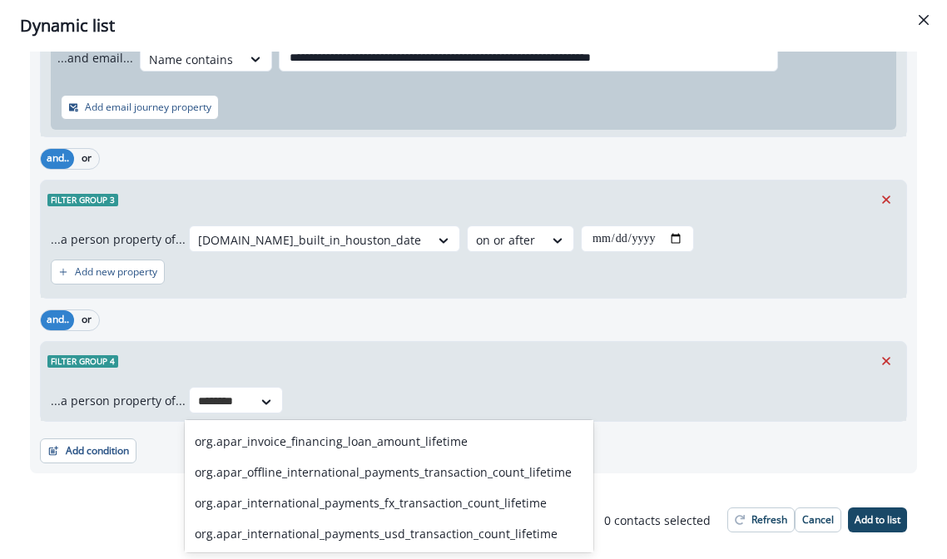
scroll to position [99, 0]
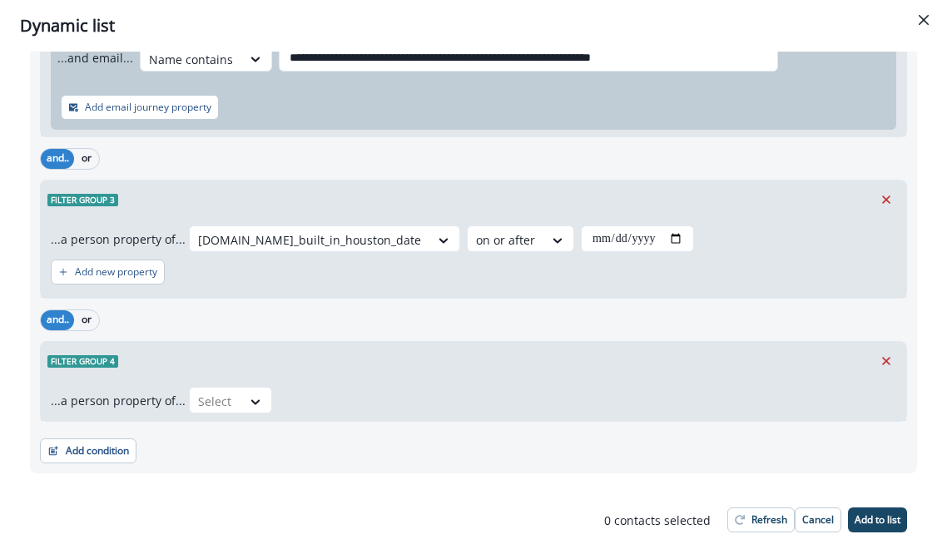
drag, startPoint x: 240, startPoint y: 399, endPoint x: 174, endPoint y: 398, distance: 65.7
click at [174, 398] on div "...a person property of... Select" at bounding box center [473, 400] width 845 height 27
click at [217, 408] on div at bounding box center [215, 401] width 35 height 21
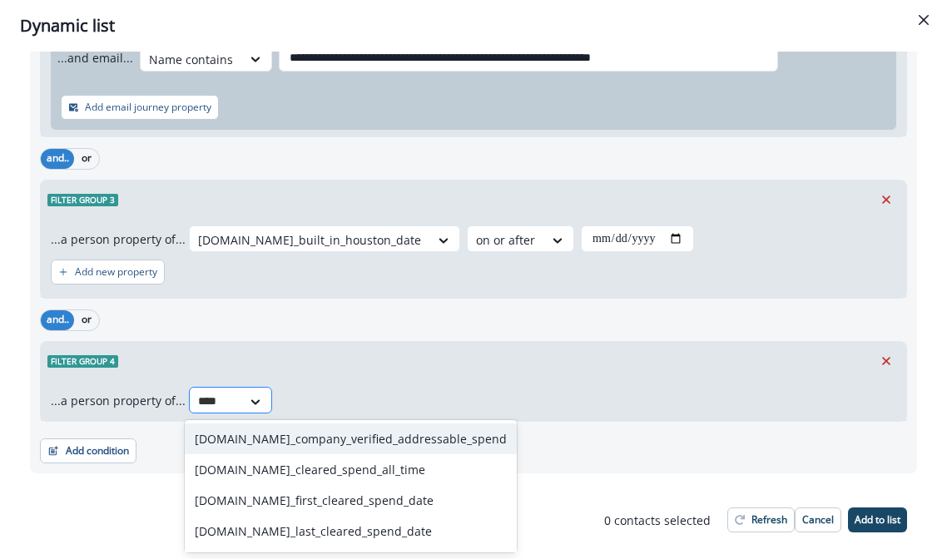
type input "*****"
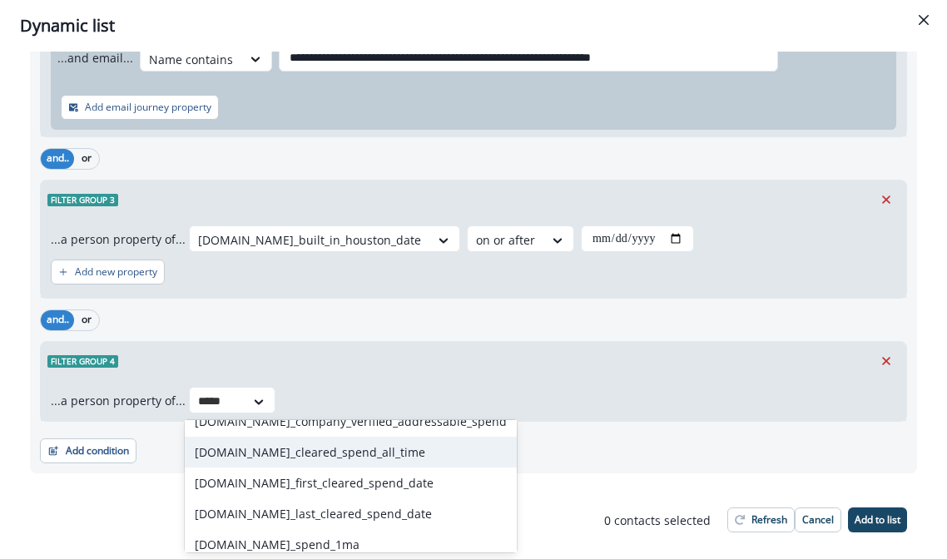
scroll to position [2, 0]
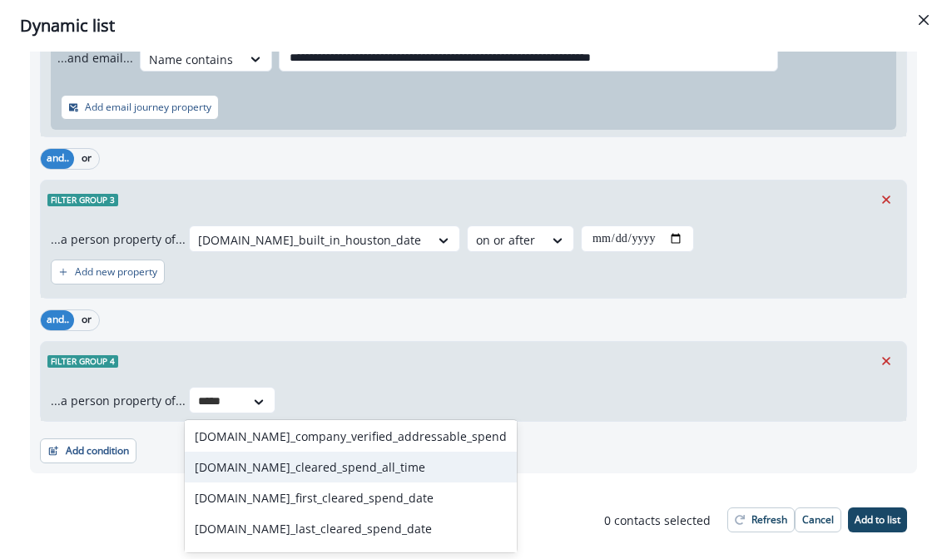
click at [340, 463] on div "org.se_cleared_spend_all_time" at bounding box center [351, 467] width 332 height 31
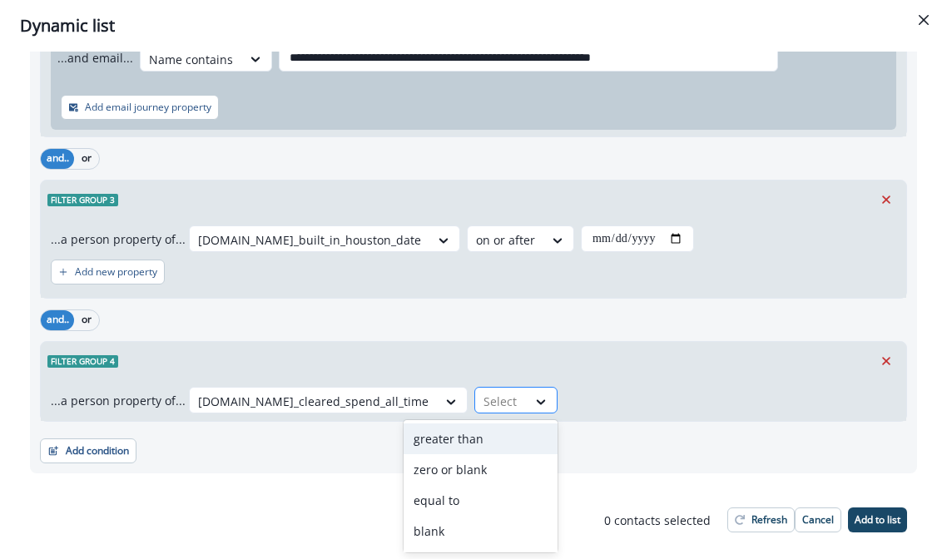
click at [483, 403] on div at bounding box center [500, 401] width 35 height 21
click at [459, 438] on div "greater than" at bounding box center [480, 438] width 154 height 31
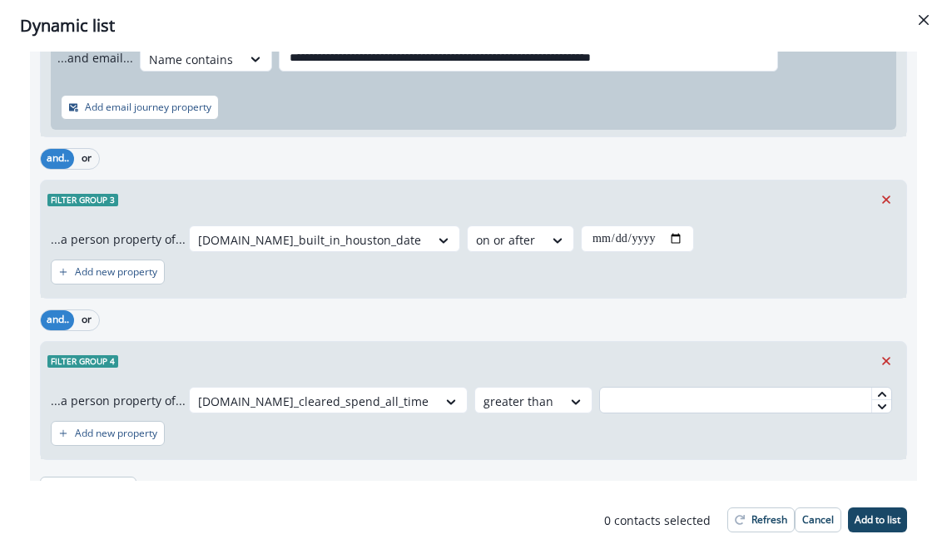
click at [599, 399] on input "text" at bounding box center [745, 400] width 293 height 27
type input "***"
click at [555, 445] on div "Add new property" at bounding box center [473, 433] width 845 height 38
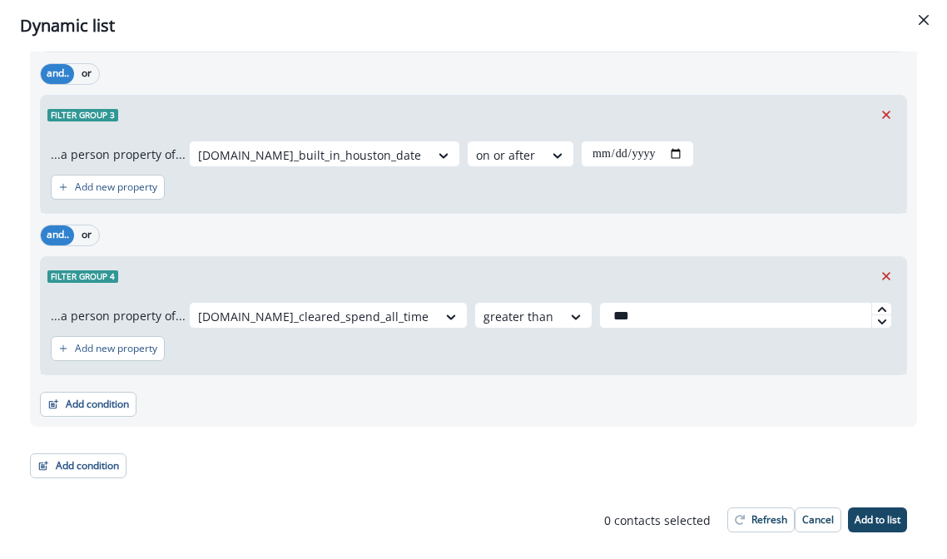
scroll to position [523, 0]
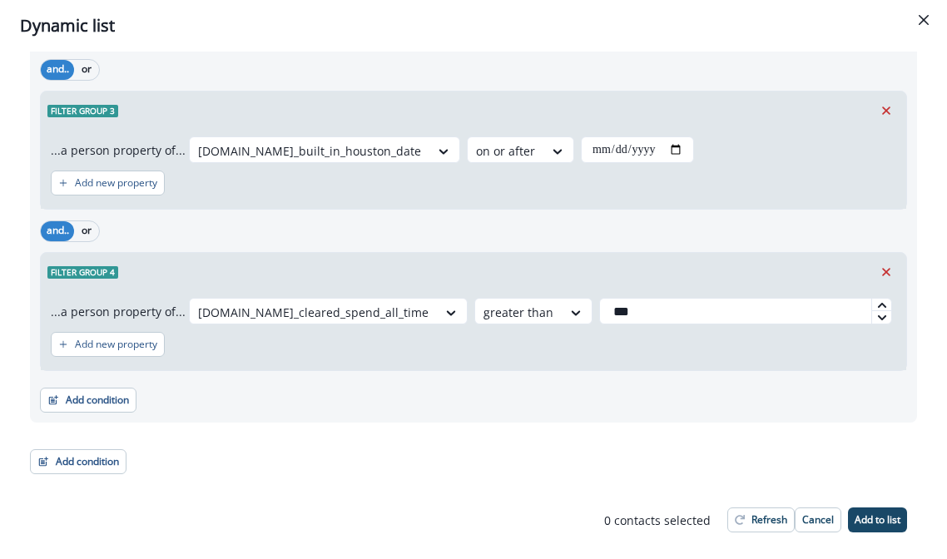
click at [882, 507] on footer "0 contact s selected Refresh Cancel Add to list" at bounding box center [755, 520] width 343 height 52
click at [877, 514] on p "Add to list" at bounding box center [877, 520] width 46 height 12
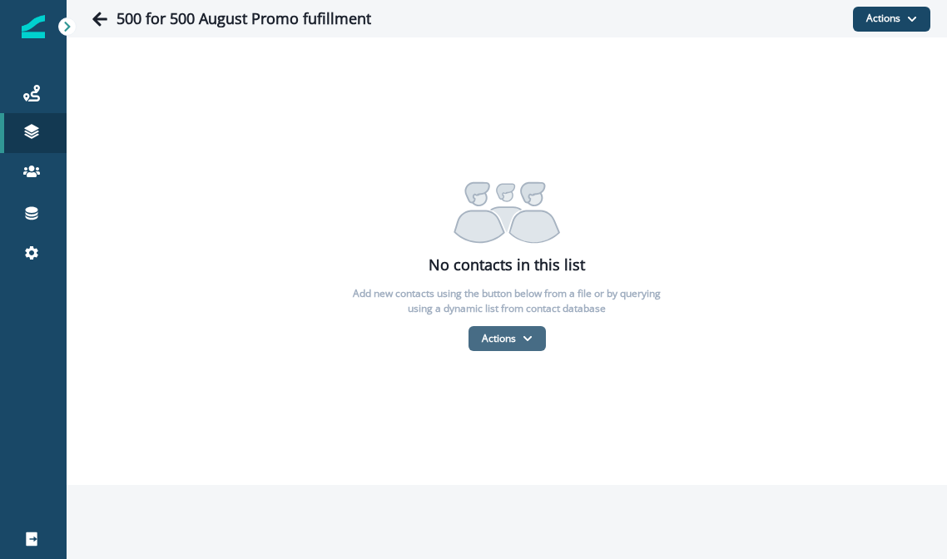
click at [529, 335] on icon "button" at bounding box center [527, 339] width 10 height 10
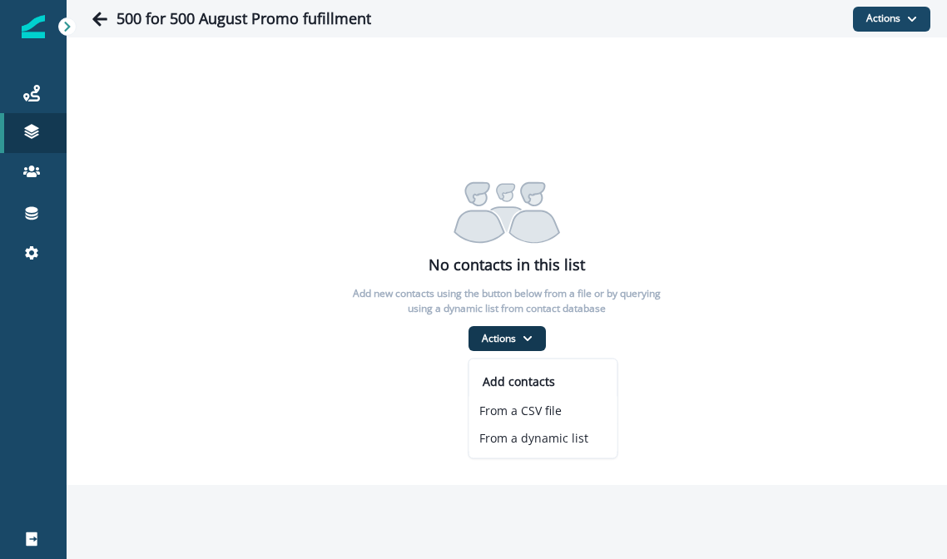
click at [680, 319] on div "No contacts in this list Add new contacts using the button below from a file or…" at bounding box center [507, 261] width 880 height 181
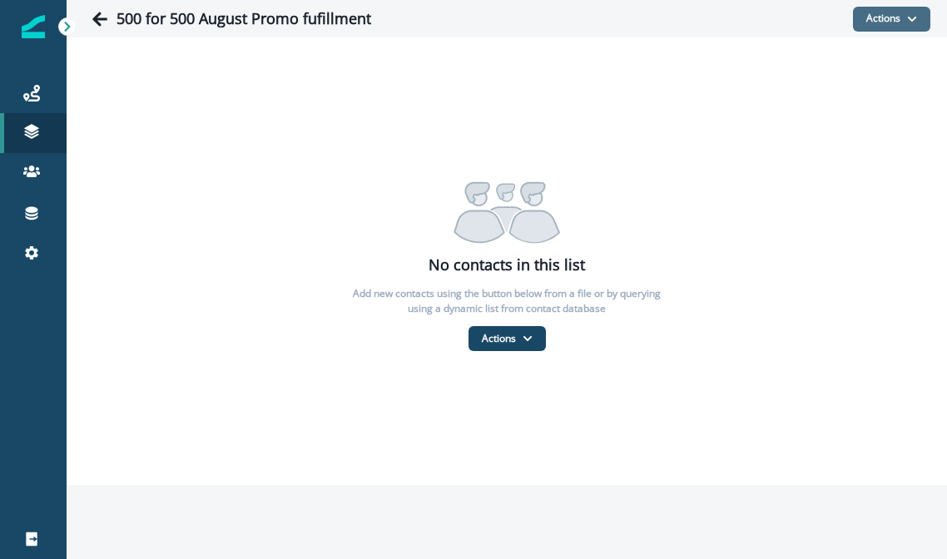
click at [883, 23] on button "Actions" at bounding box center [891, 19] width 77 height 25
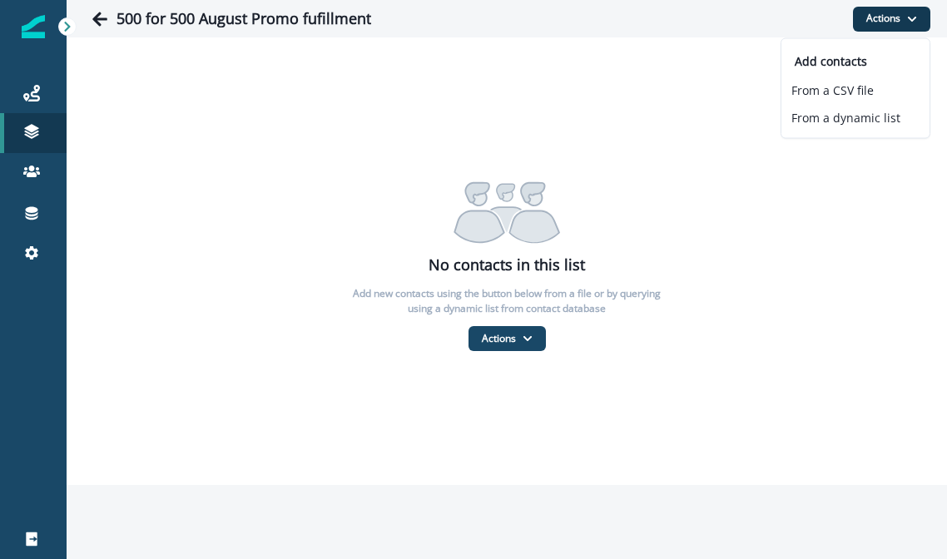
click at [645, 86] on div "No contacts in this list Add new contacts using the button below from a file or…" at bounding box center [507, 261] width 880 height 448
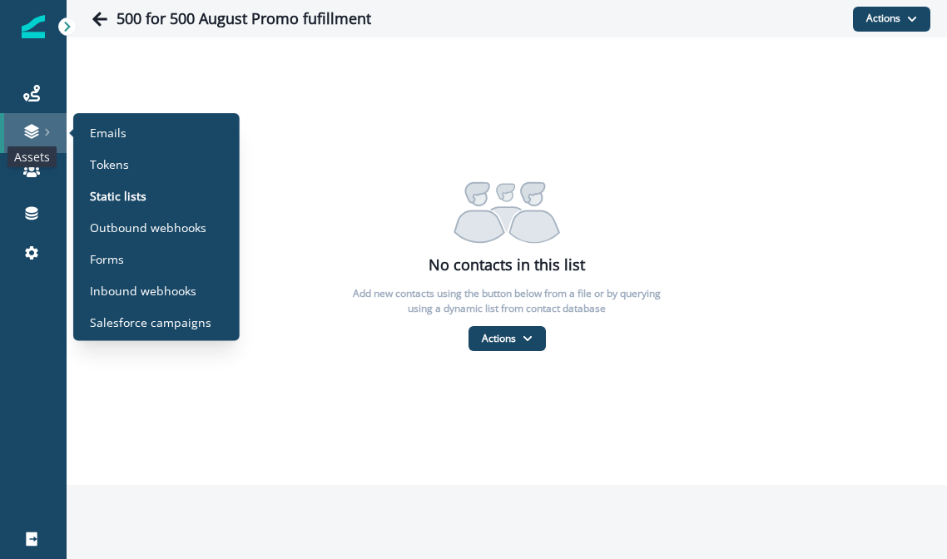
click at [39, 127] on icon at bounding box center [31, 131] width 17 height 17
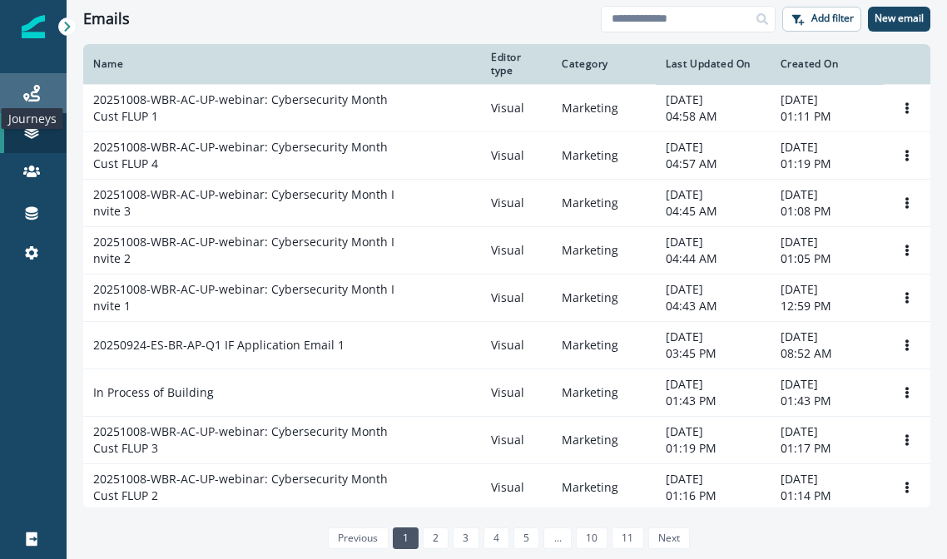
click at [34, 100] on icon at bounding box center [31, 93] width 17 height 17
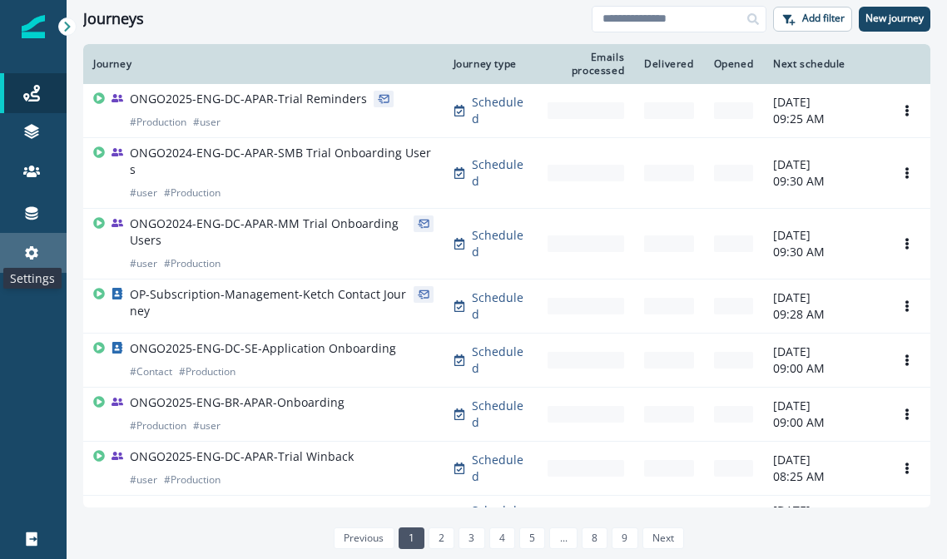
click at [27, 250] on icon at bounding box center [31, 252] width 13 height 13
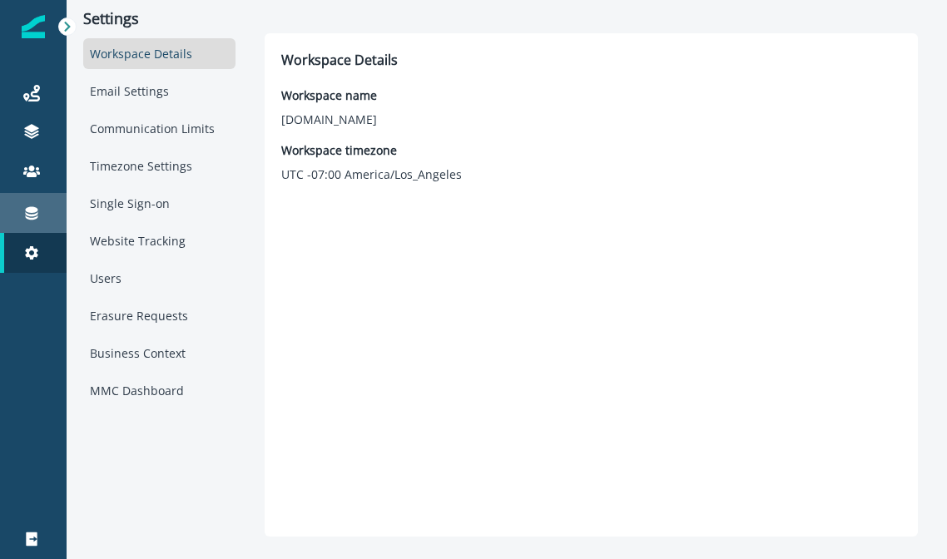
click at [32, 194] on link "Connections" at bounding box center [33, 213] width 67 height 40
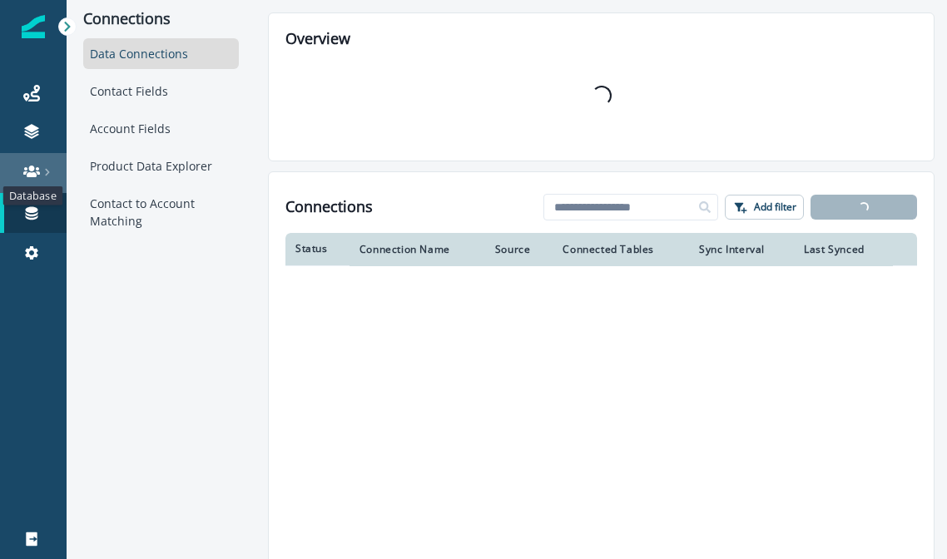
click at [33, 166] on icon at bounding box center [31, 172] width 17 height 12
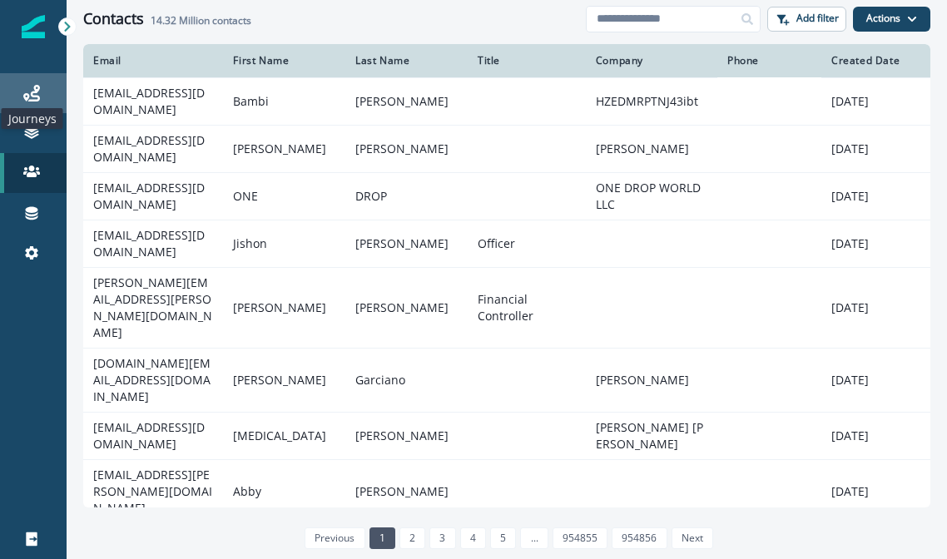
click at [37, 94] on icon at bounding box center [31, 93] width 17 height 17
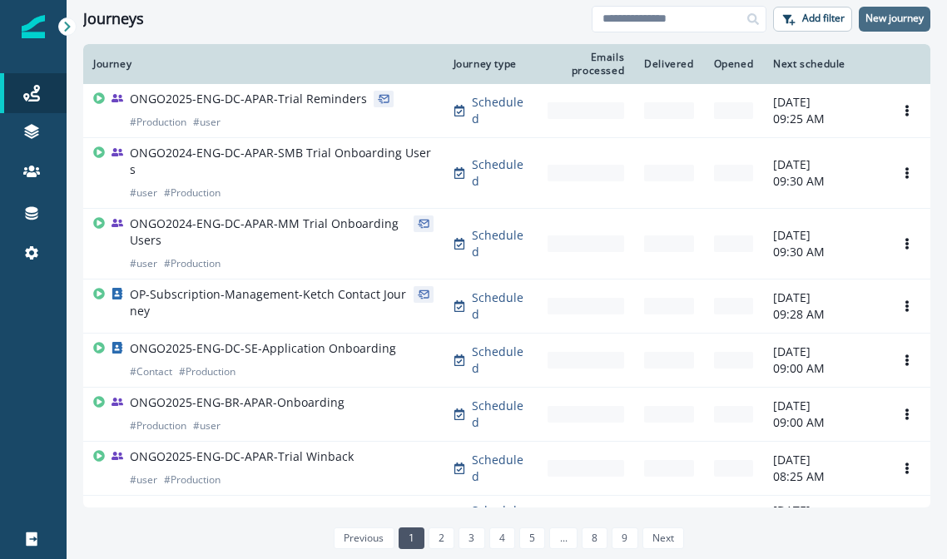
click at [896, 21] on p "New journey" at bounding box center [894, 18] width 58 height 12
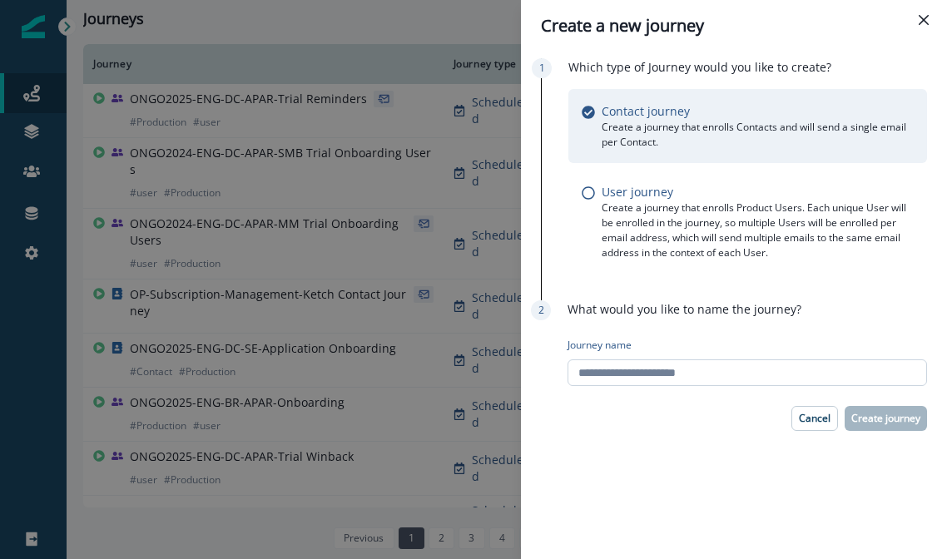
click at [779, 378] on input "Journey name" at bounding box center [746, 372] width 359 height 27
type input "*"
type input "**********"
click at [897, 426] on button "Create journey" at bounding box center [885, 418] width 82 height 25
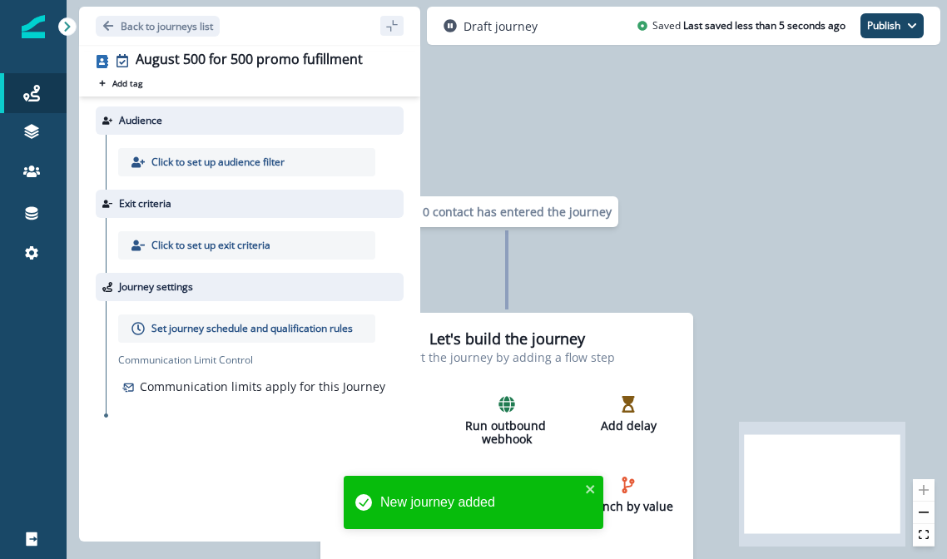
click at [215, 168] on p "Click to set up audience filter" at bounding box center [217, 162] width 133 height 15
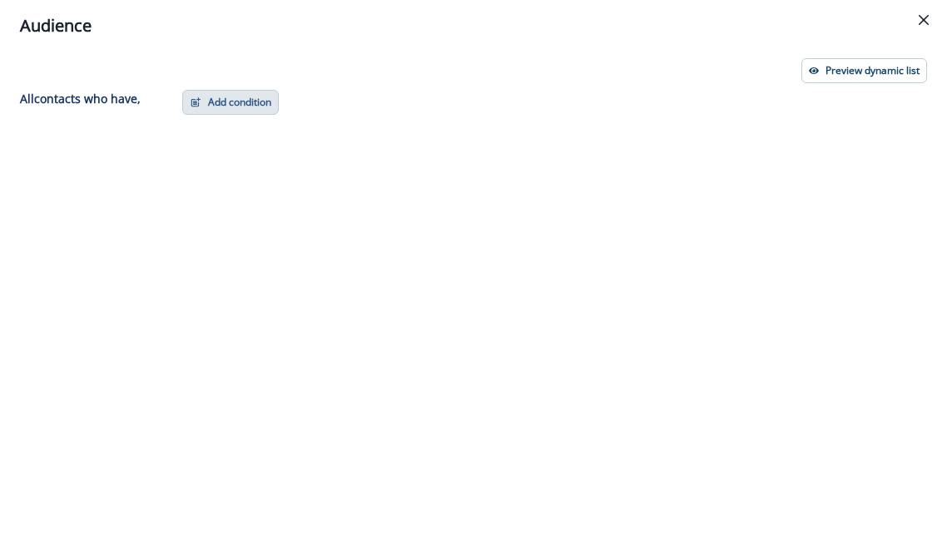
click at [213, 108] on button "Add condition" at bounding box center [230, 102] width 96 height 25
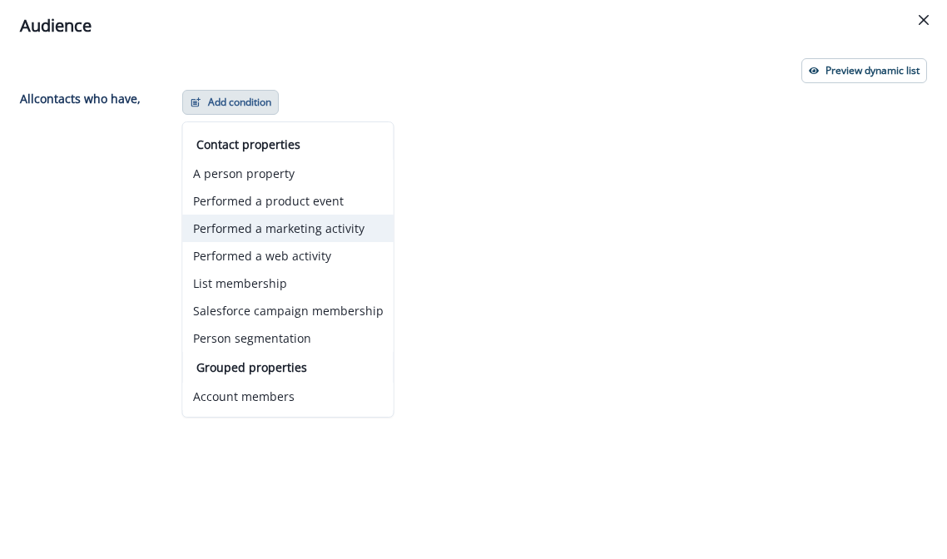
click at [258, 230] on button "Performed a marketing activity" at bounding box center [288, 228] width 210 height 27
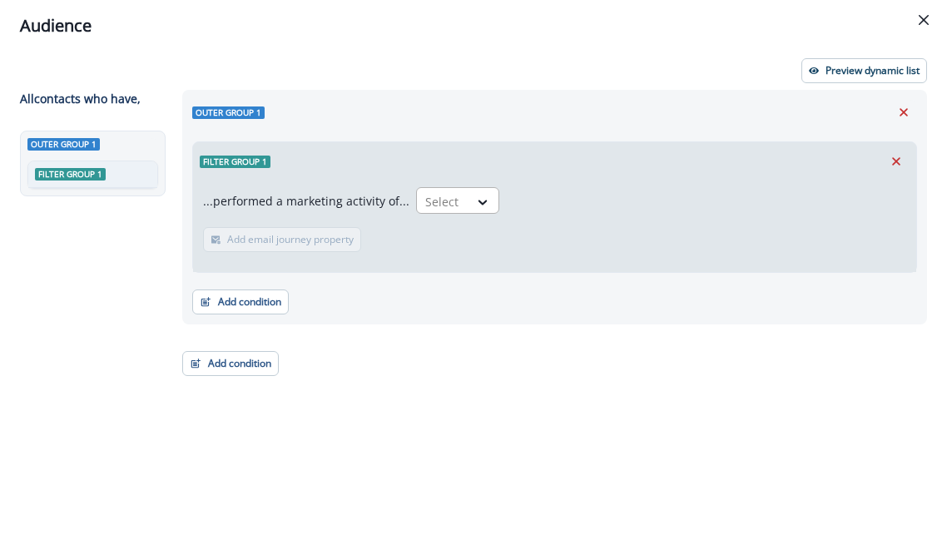
click at [443, 197] on div at bounding box center [442, 201] width 35 height 21
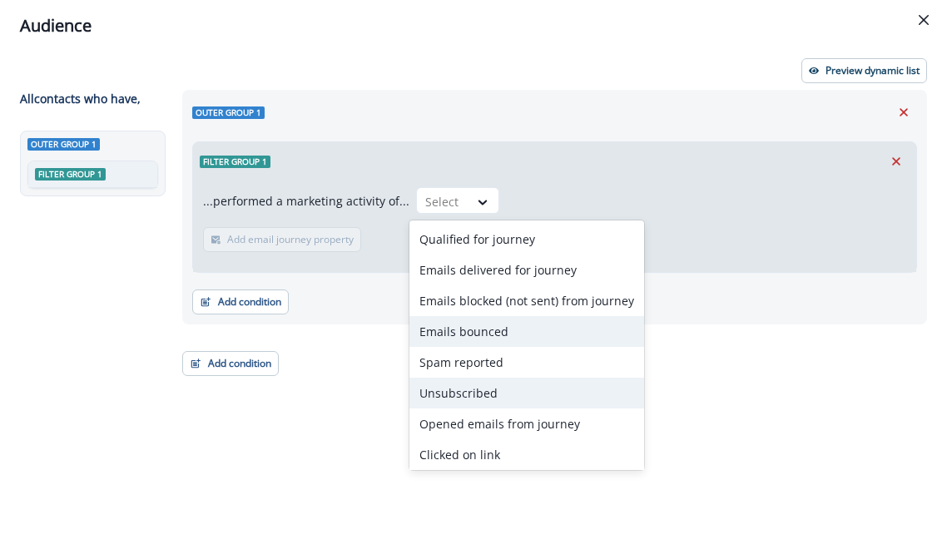
scroll to position [65, 0]
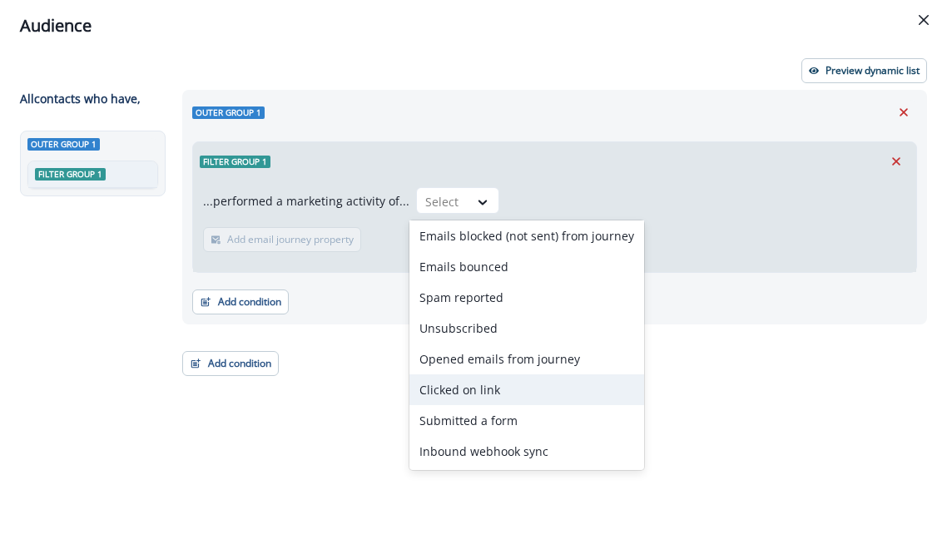
click at [492, 388] on div "Clicked on link" at bounding box center [526, 389] width 235 height 31
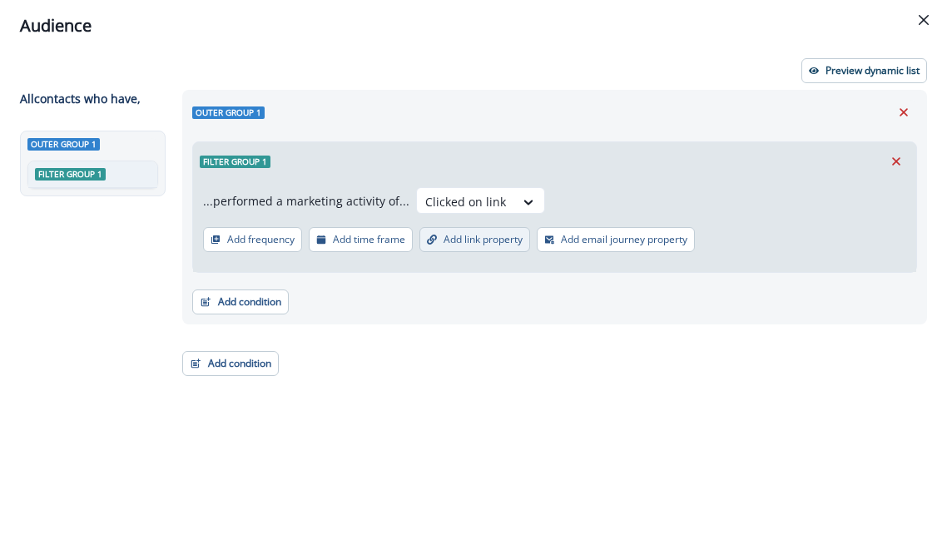
click at [464, 237] on p "Add link property" at bounding box center [482, 240] width 79 height 12
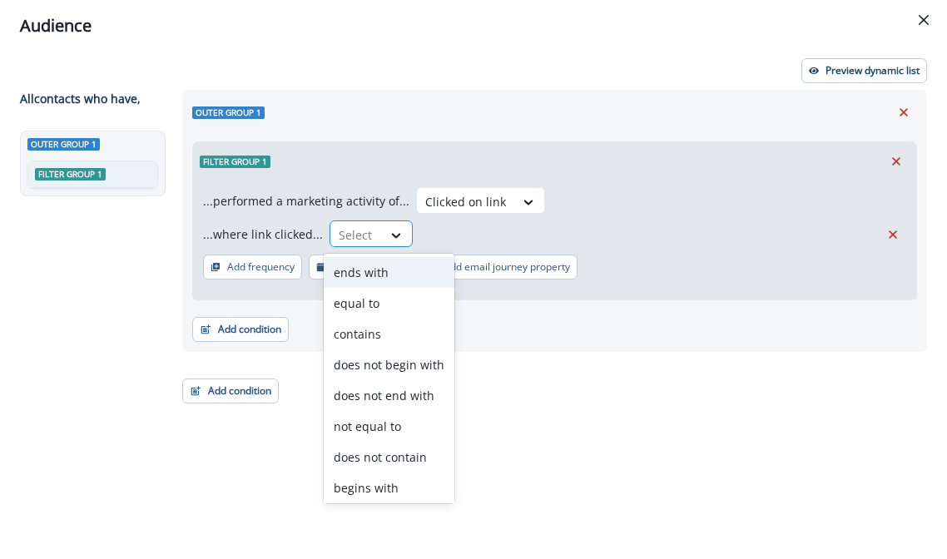
click at [373, 230] on div "Select" at bounding box center [356, 234] width 52 height 27
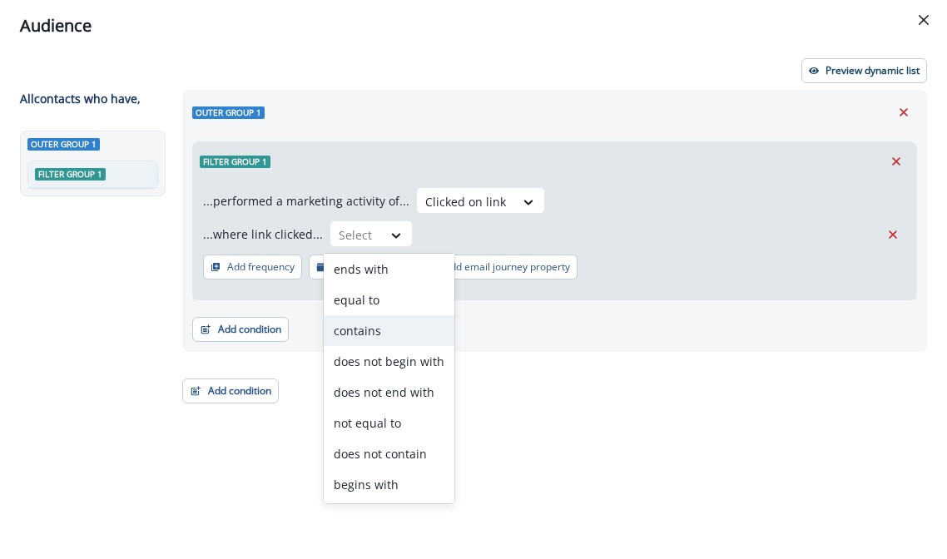
scroll to position [0, 0]
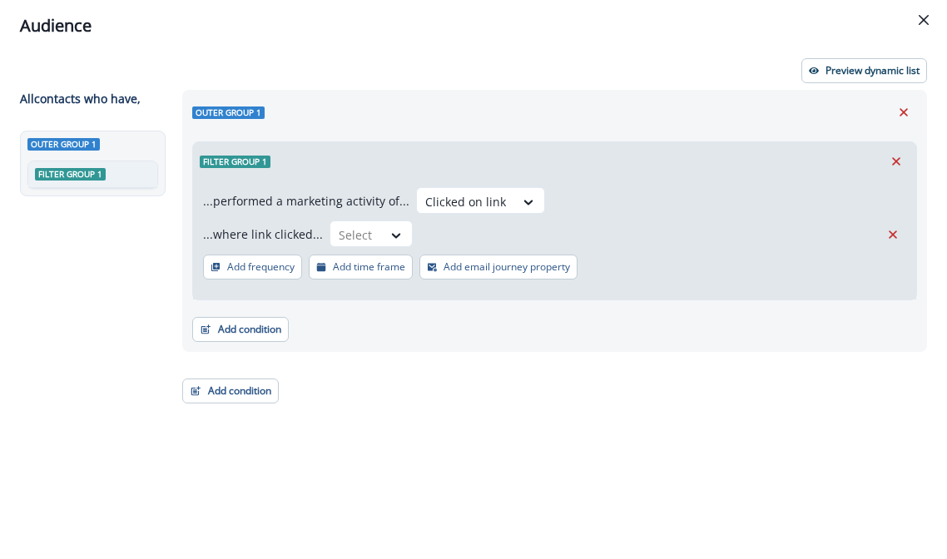
click at [447, 229] on div "...where link clicked... Select" at bounding box center [538, 233] width 670 height 27
click at [450, 207] on div at bounding box center [465, 201] width 81 height 21
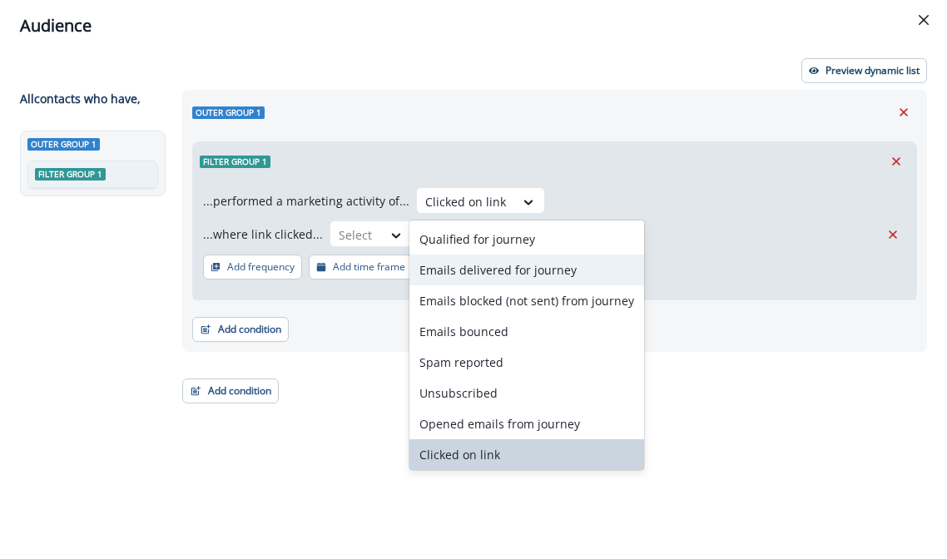
click at [529, 278] on div "Emails delivered for journey" at bounding box center [526, 270] width 235 height 31
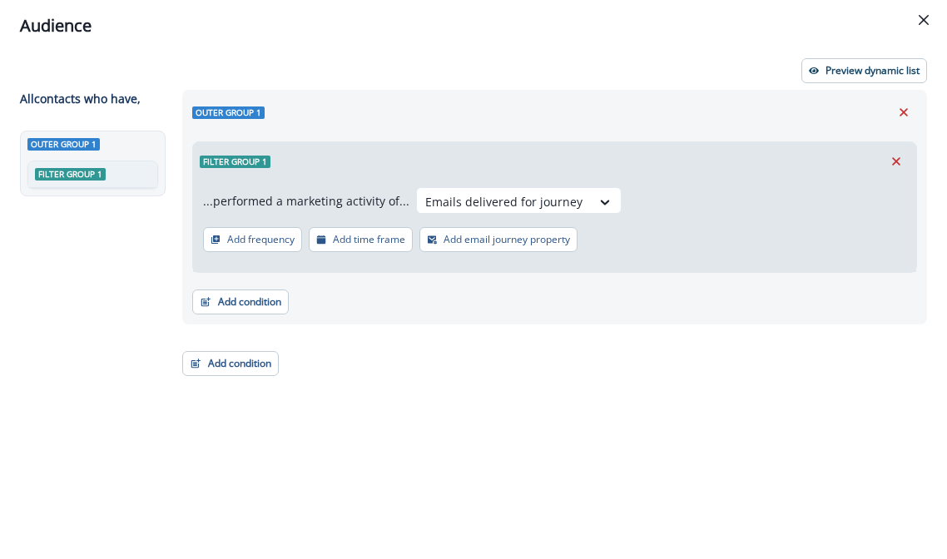
click at [489, 245] on p "Add email journey property" at bounding box center [506, 240] width 126 height 12
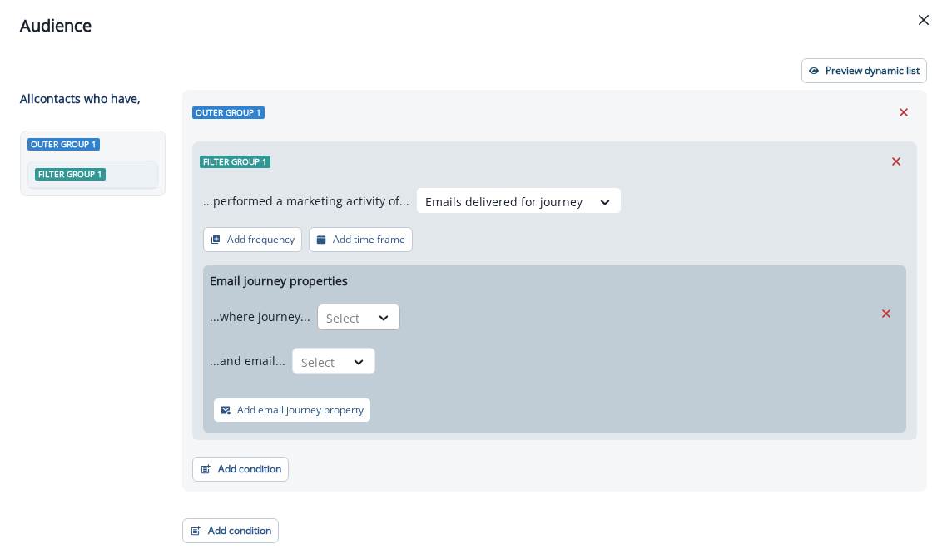
click at [346, 319] on div at bounding box center [343, 318] width 35 height 21
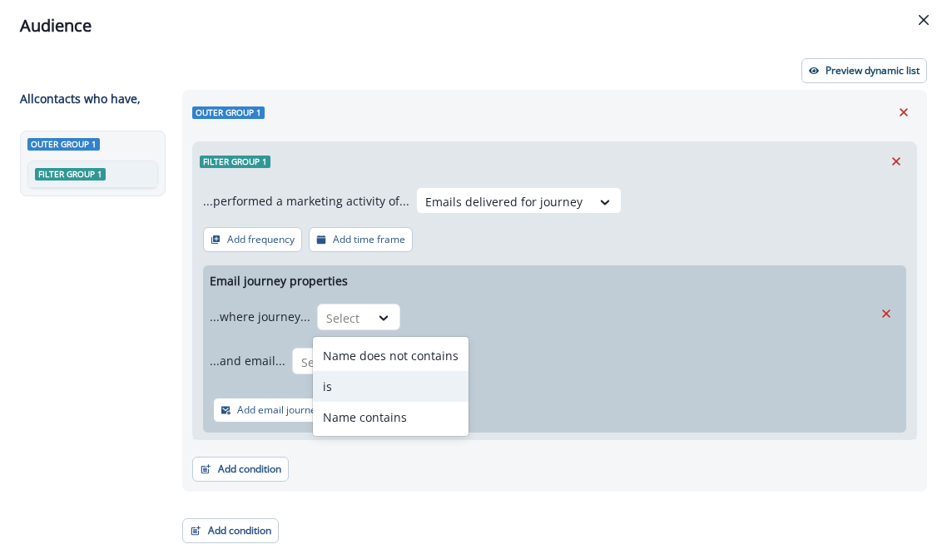
click at [346, 384] on div "is" at bounding box center [391, 386] width 156 height 31
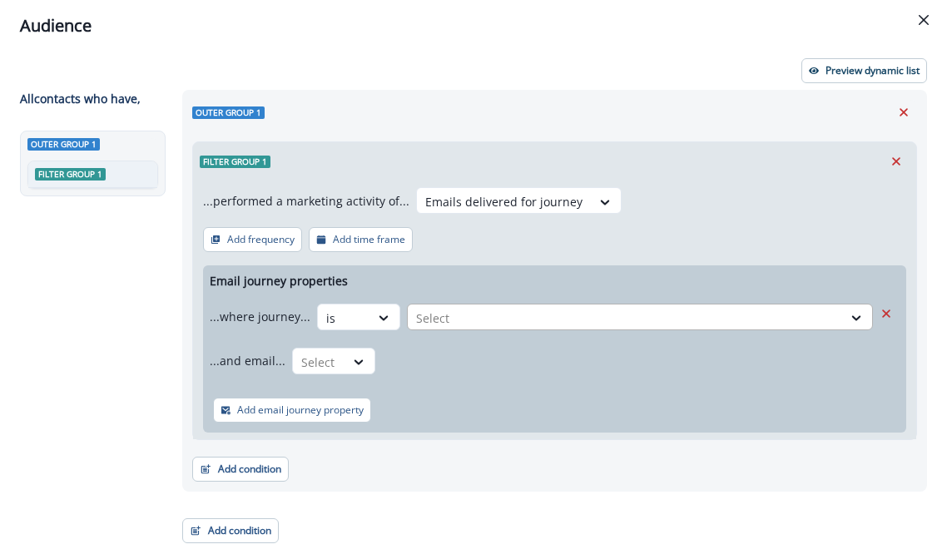
click at [478, 317] on div at bounding box center [625, 318] width 418 height 21
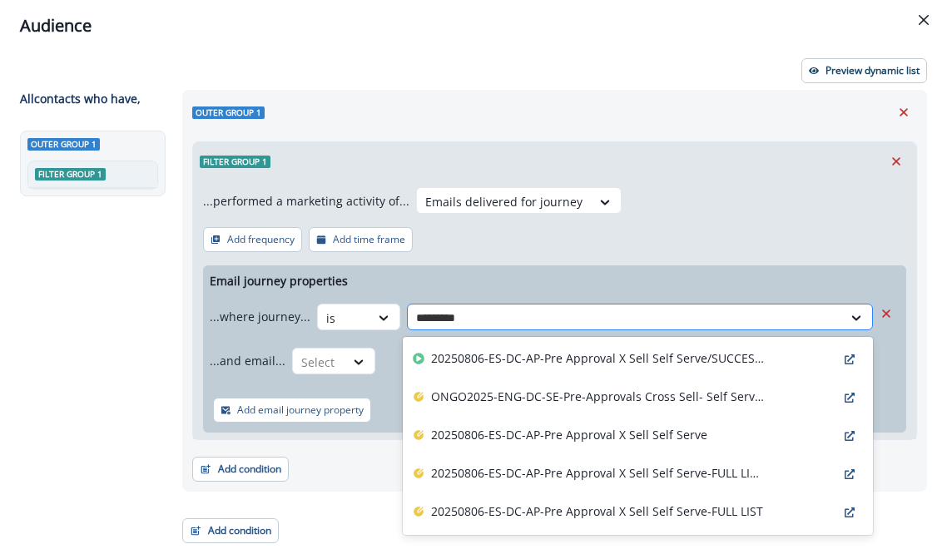
type input "**********"
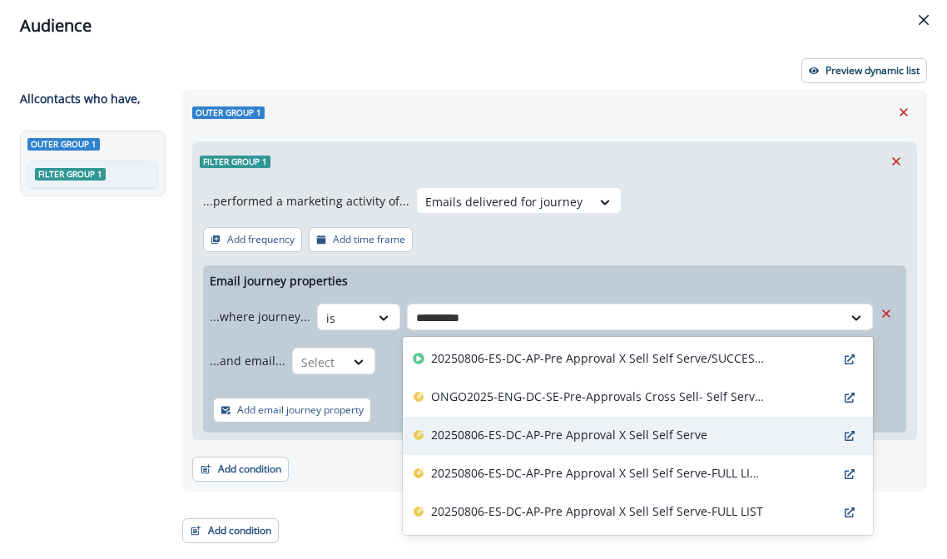
click at [570, 435] on p "20250806-ES-DC-AP-Pre Approval X Sell Self Serve" at bounding box center [569, 434] width 276 height 17
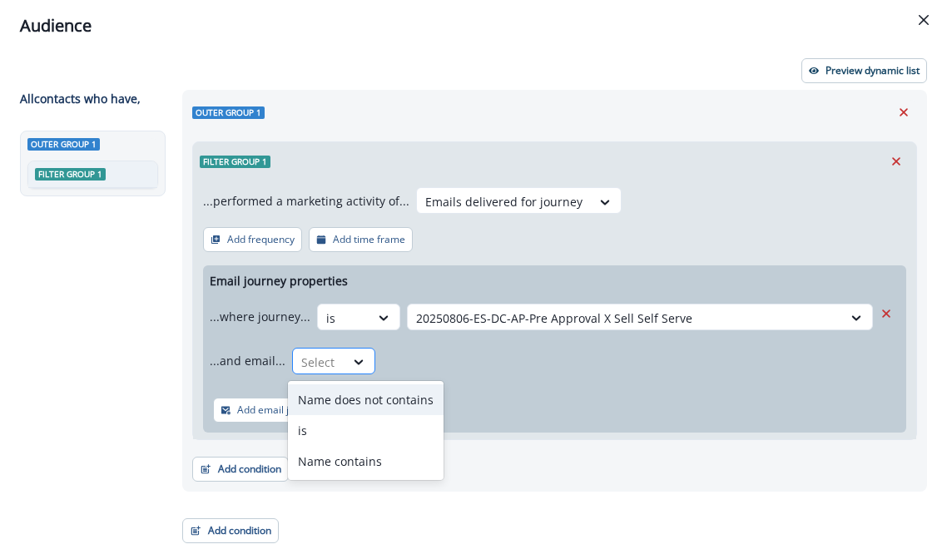
click at [334, 367] on div "Select" at bounding box center [319, 362] width 52 height 27
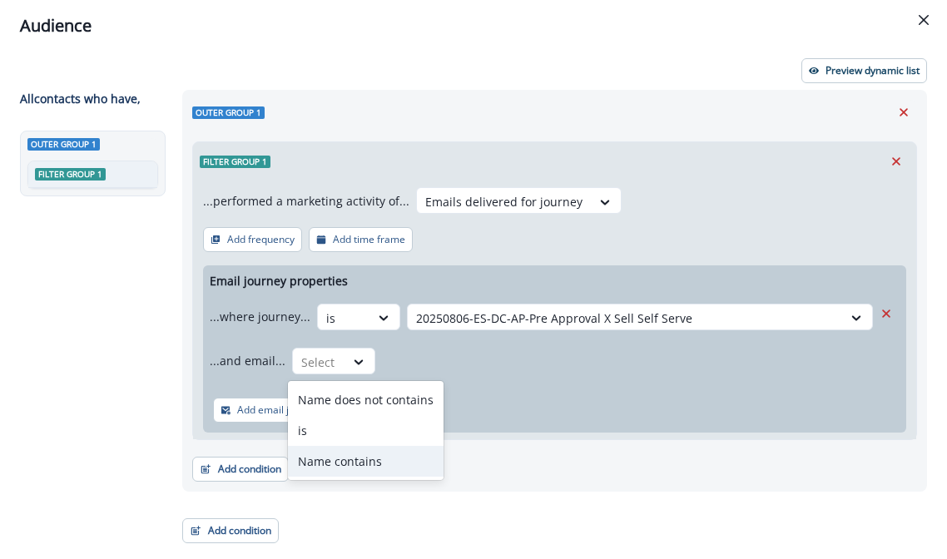
click at [349, 453] on div "Name contains" at bounding box center [366, 461] width 156 height 31
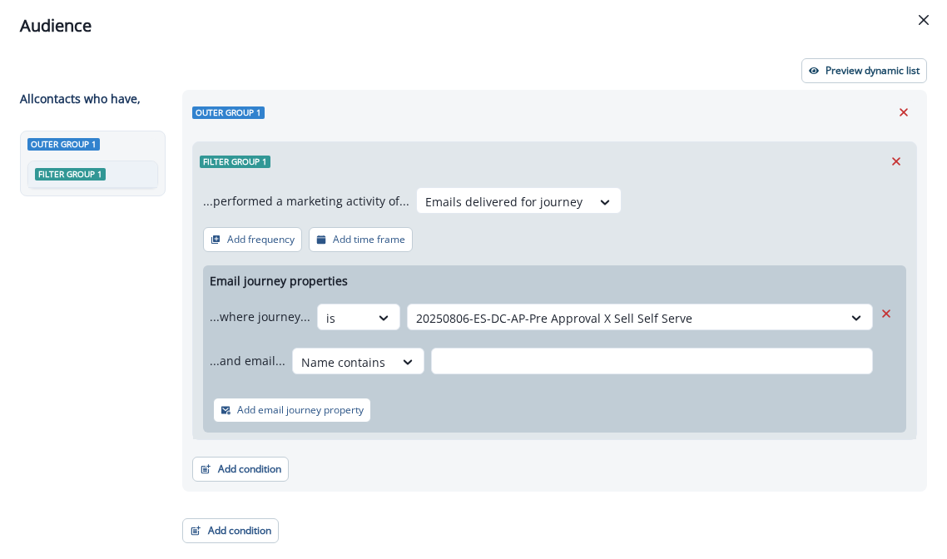
click at [496, 344] on div "...and email... option Name contains, selected. Name contains" at bounding box center [541, 360] width 663 height 41
click at [494, 363] on input "text" at bounding box center [652, 361] width 442 height 27
type input "*"
drag, startPoint x: 458, startPoint y: 368, endPoint x: 397, endPoint y: 351, distance: 63.0
click at [397, 351] on div "...and email... Name contains **" at bounding box center [541, 360] width 663 height 41
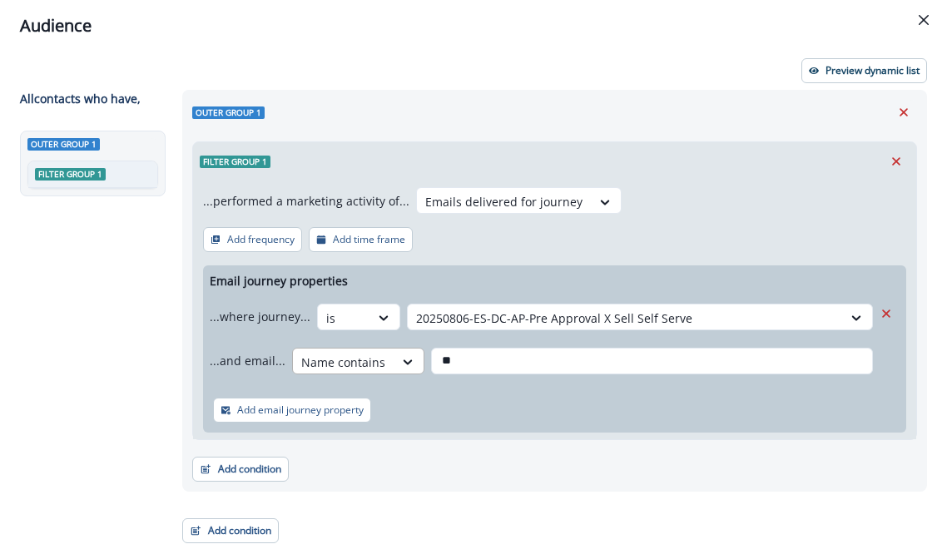
paste input "**********"
type input "**********"
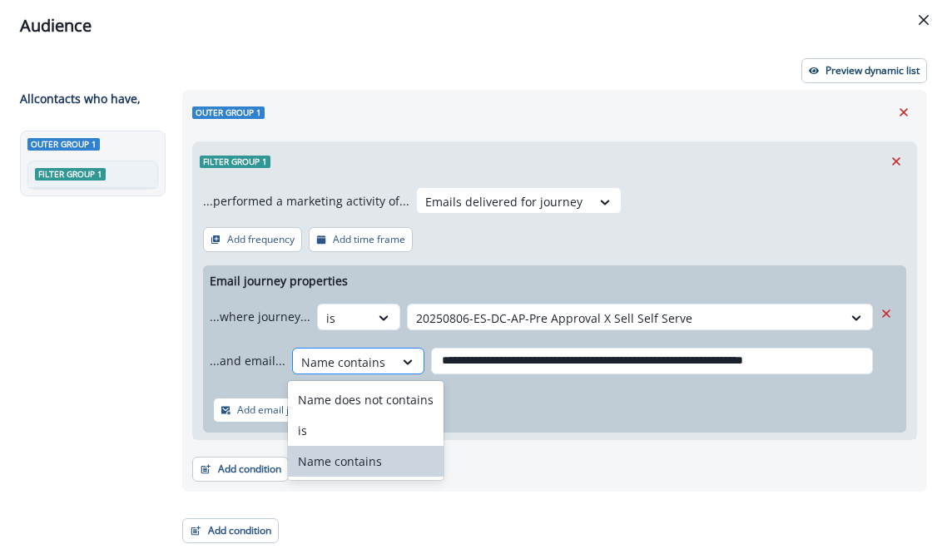
click at [345, 367] on div at bounding box center [343, 362] width 84 height 21
click at [347, 427] on div "is" at bounding box center [366, 430] width 156 height 31
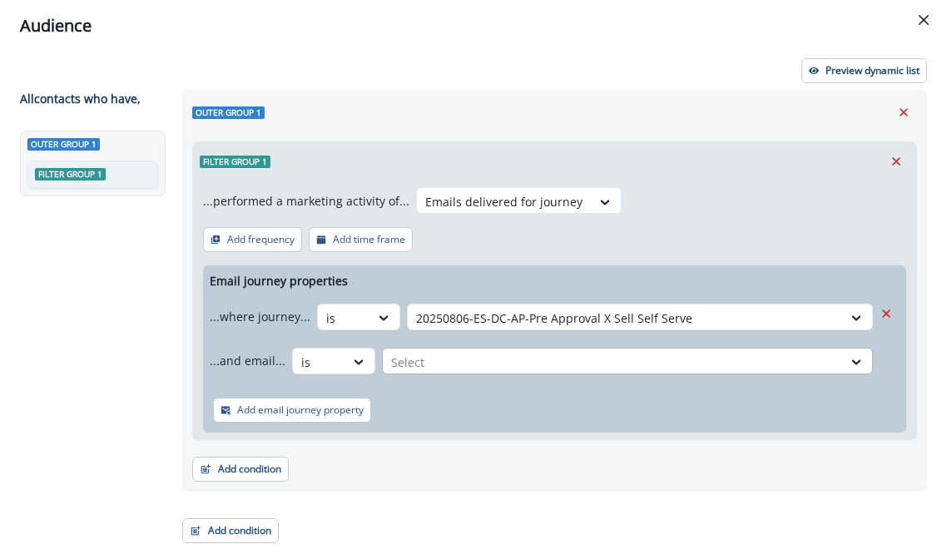
click at [398, 362] on div at bounding box center [612, 362] width 443 height 21
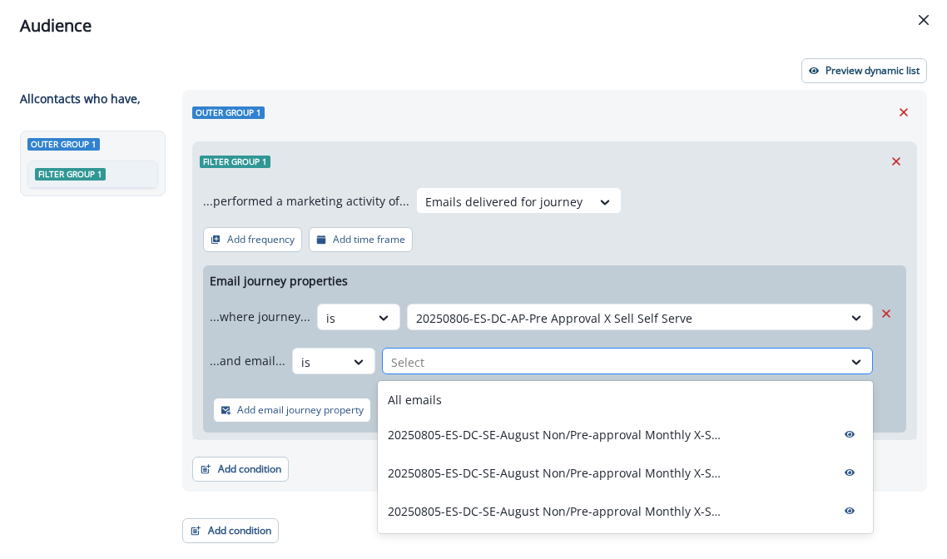
paste input "**********"
type input "**********"
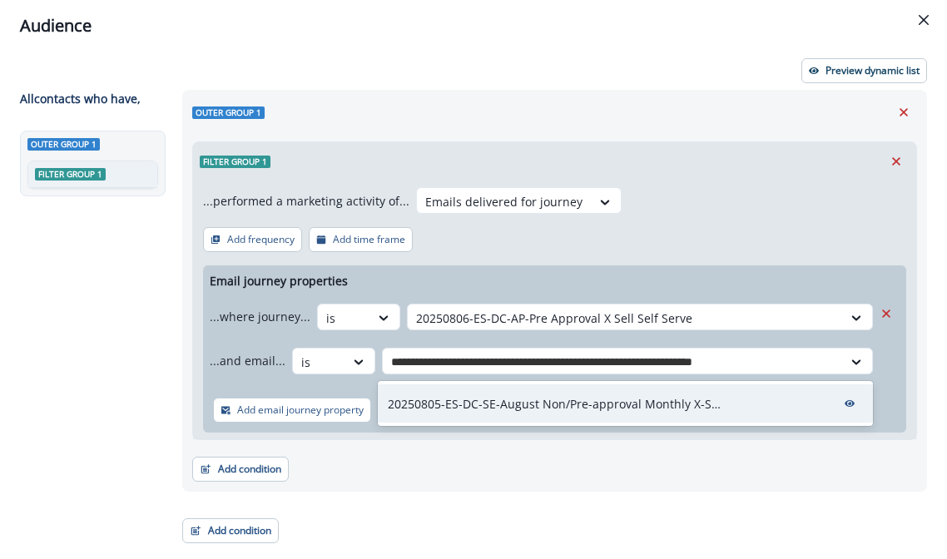
click at [476, 398] on p "20250805-ES-DC-SE-August Non/Pre-approval Monthly X-Sell Self Serve EM 3" at bounding box center [554, 403] width 333 height 17
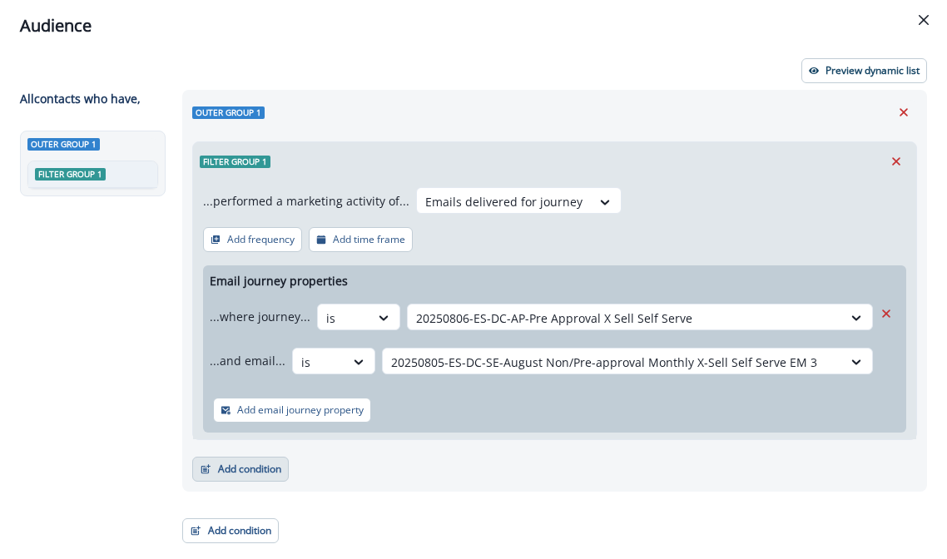
click at [260, 470] on button "Add condition" at bounding box center [240, 469] width 96 height 25
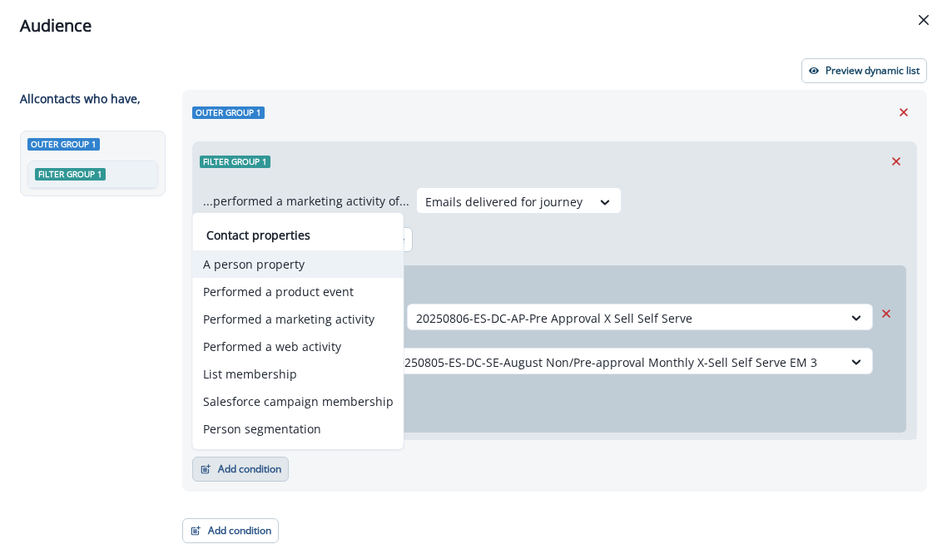
click at [333, 272] on button "A person property" at bounding box center [298, 263] width 210 height 27
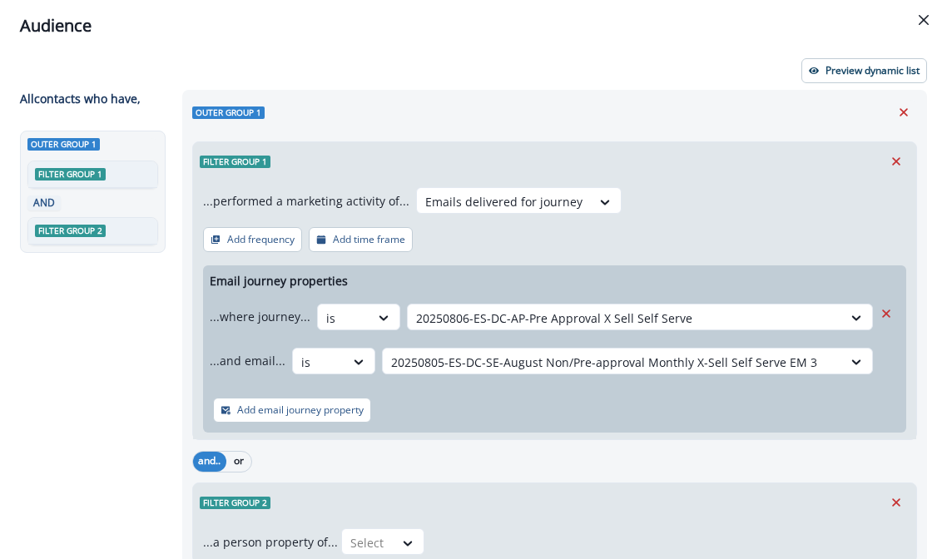
scroll to position [114, 0]
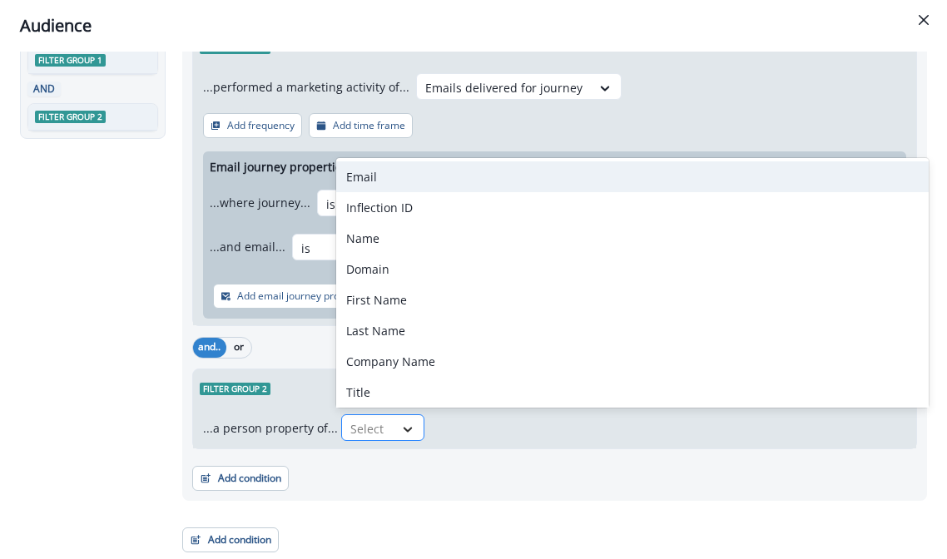
click at [393, 421] on div at bounding box center [407, 429] width 28 height 17
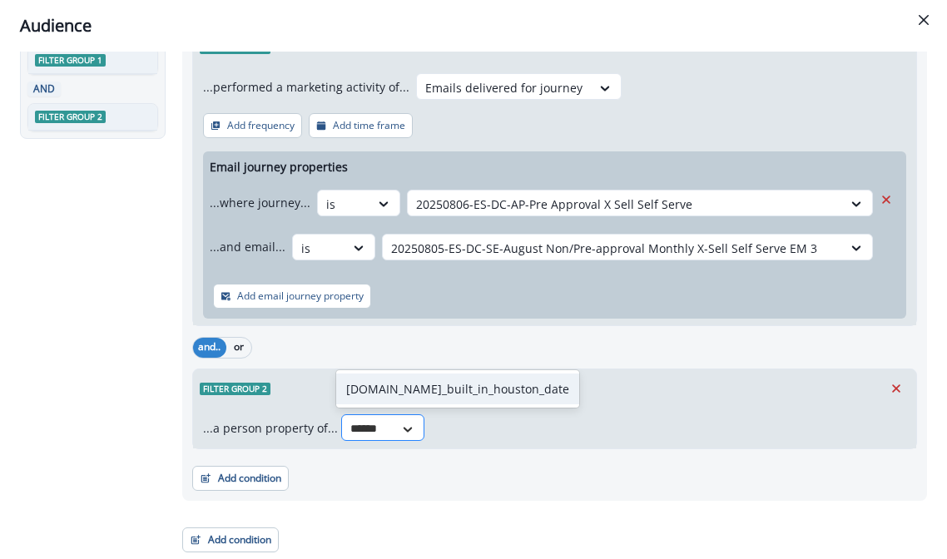
type input "*******"
click at [415, 397] on div "org.se_built_in_houston_date" at bounding box center [457, 388] width 243 height 31
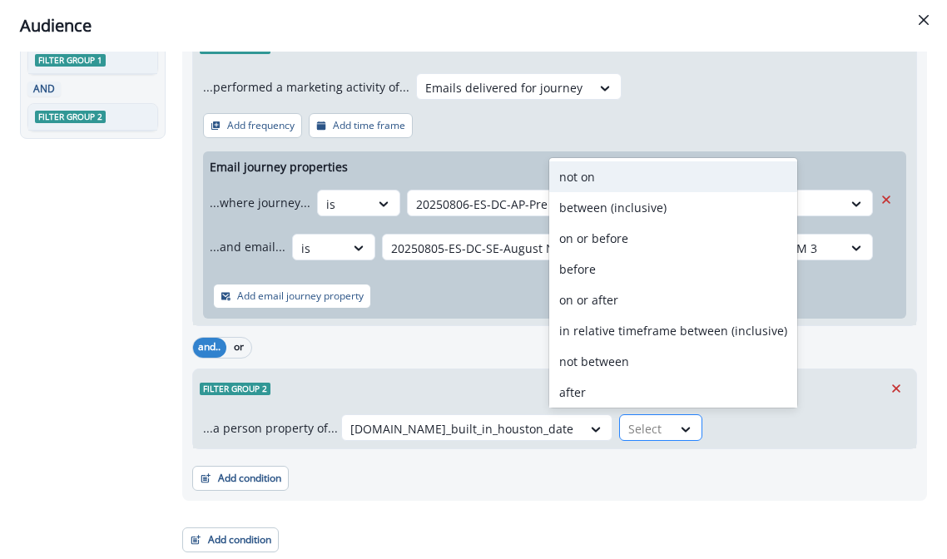
click at [620, 439] on div "Select" at bounding box center [646, 428] width 52 height 27
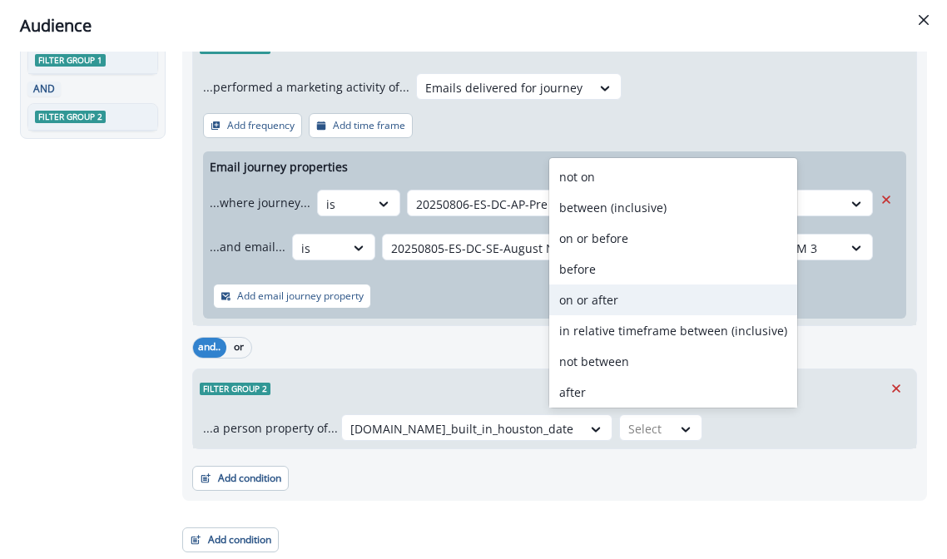
click at [588, 304] on div "on or after" at bounding box center [673, 299] width 248 height 31
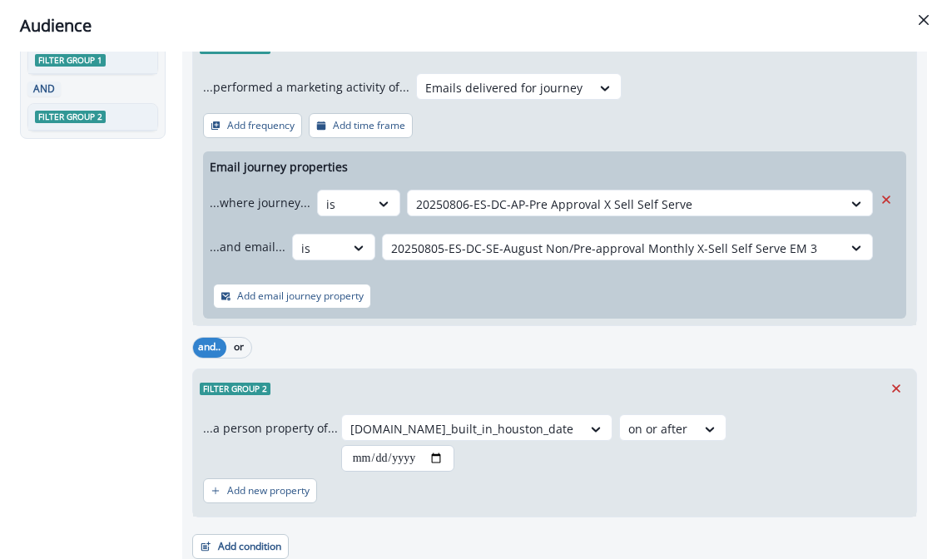
click at [436, 460] on input "date" at bounding box center [397, 458] width 113 height 27
type input "**********"
click at [515, 507] on div "Add new property" at bounding box center [554, 491] width 703 height 38
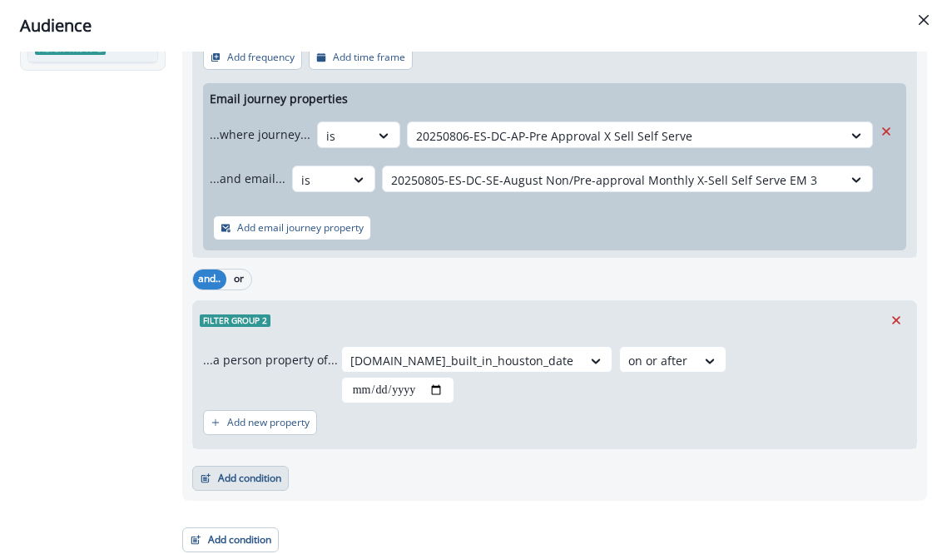
click at [249, 472] on button "Add condition" at bounding box center [240, 478] width 96 height 25
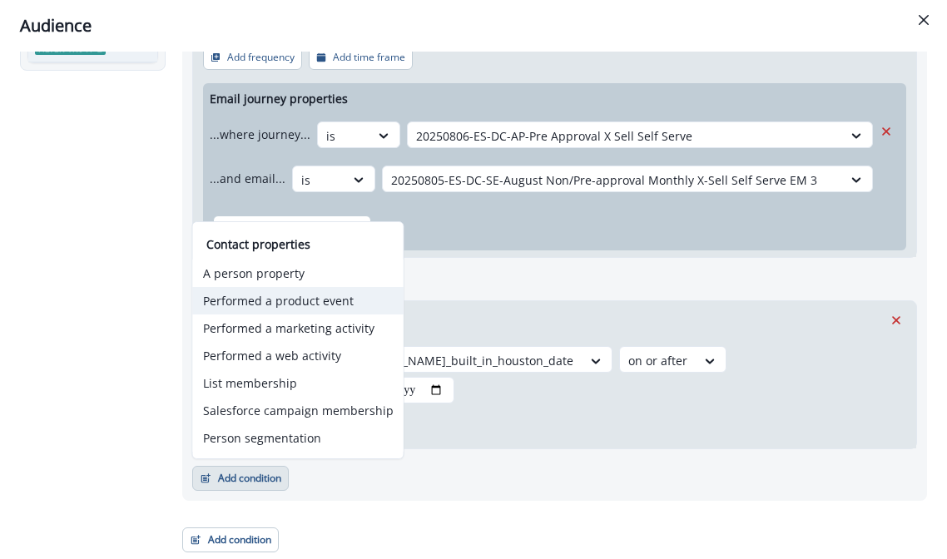
click at [284, 300] on button "Performed a product event" at bounding box center [298, 300] width 210 height 27
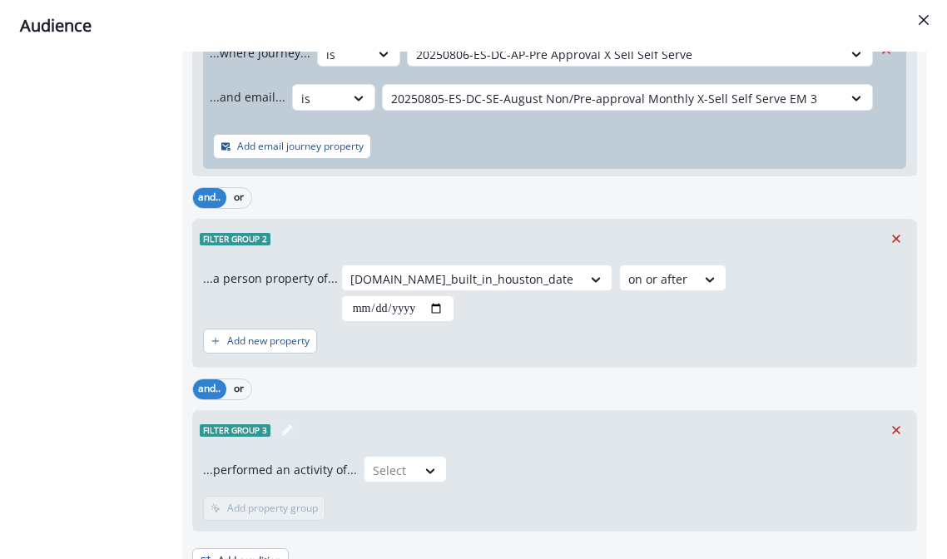
scroll to position [276, 0]
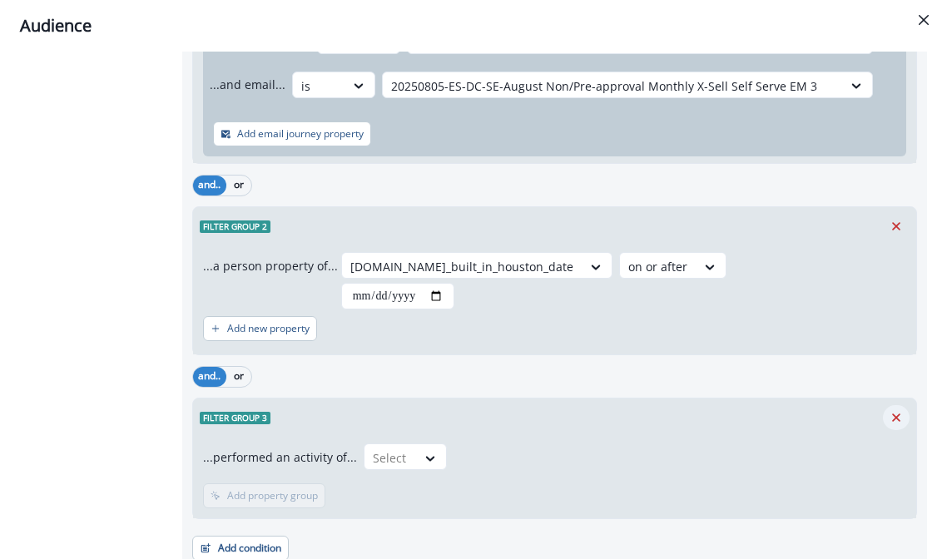
click at [891, 417] on icon "Remove" at bounding box center [895, 417] width 15 height 15
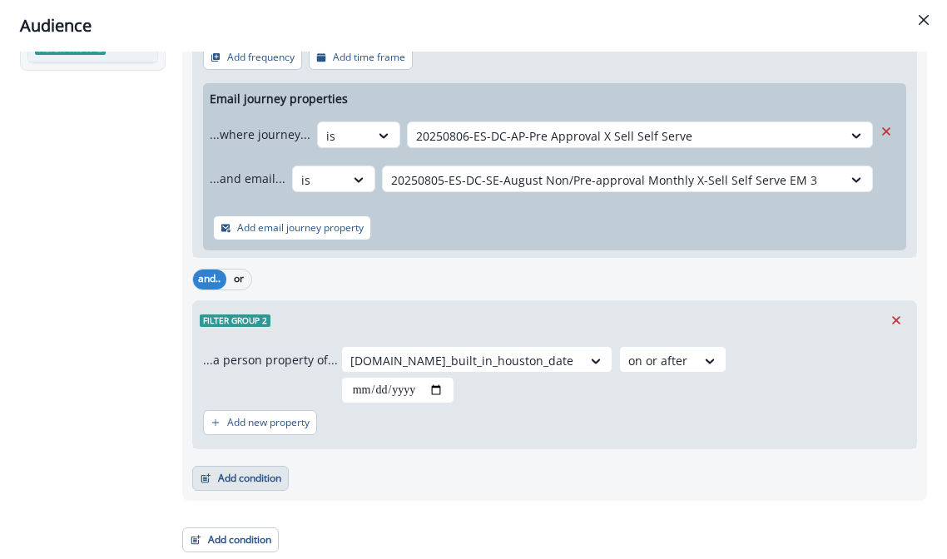
click at [250, 478] on button "Add condition" at bounding box center [240, 478] width 96 height 25
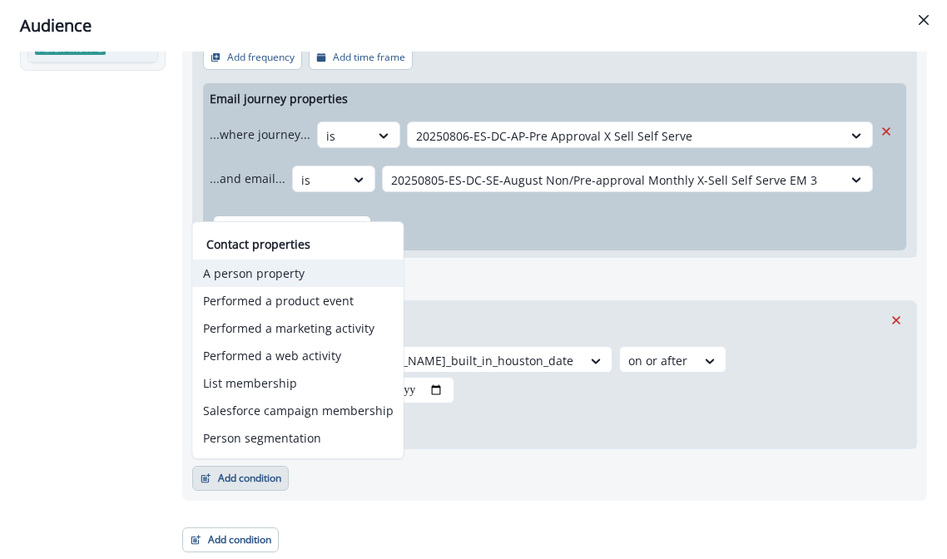
click at [265, 278] on button "A person property" at bounding box center [298, 273] width 210 height 27
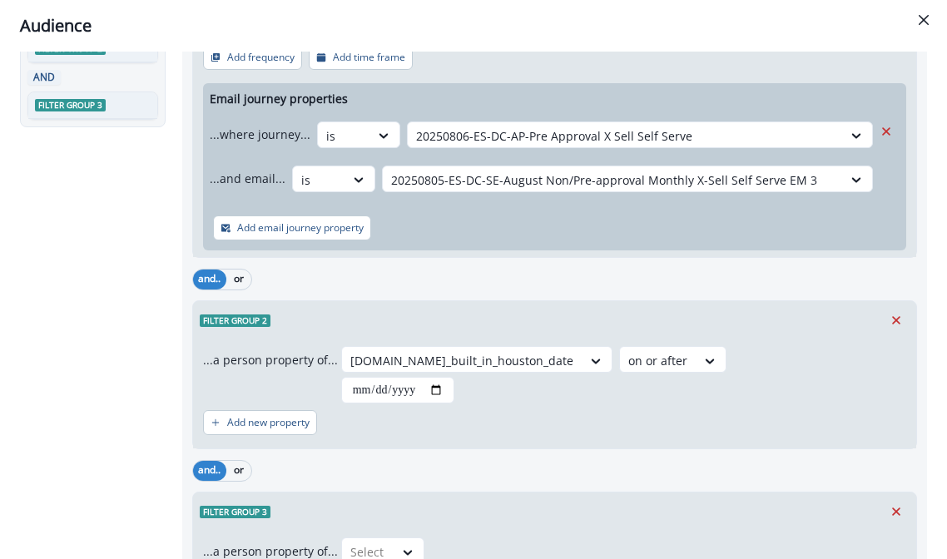
scroll to position [258, 0]
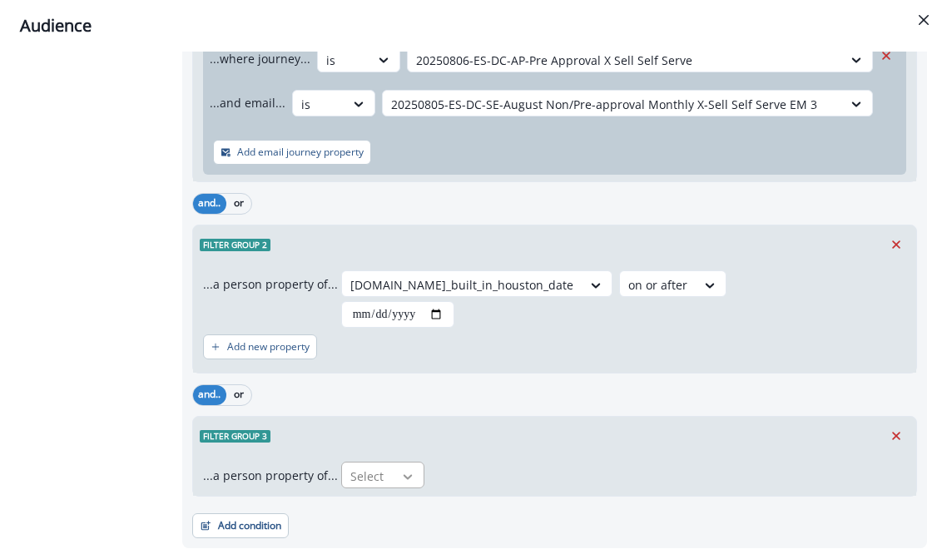
click at [401, 474] on icon at bounding box center [407, 476] width 15 height 17
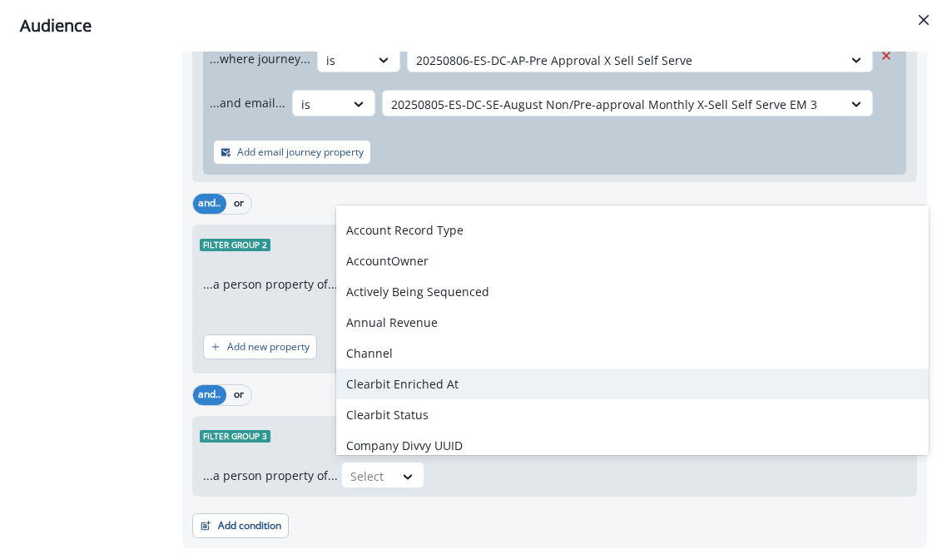
scroll to position [0, 0]
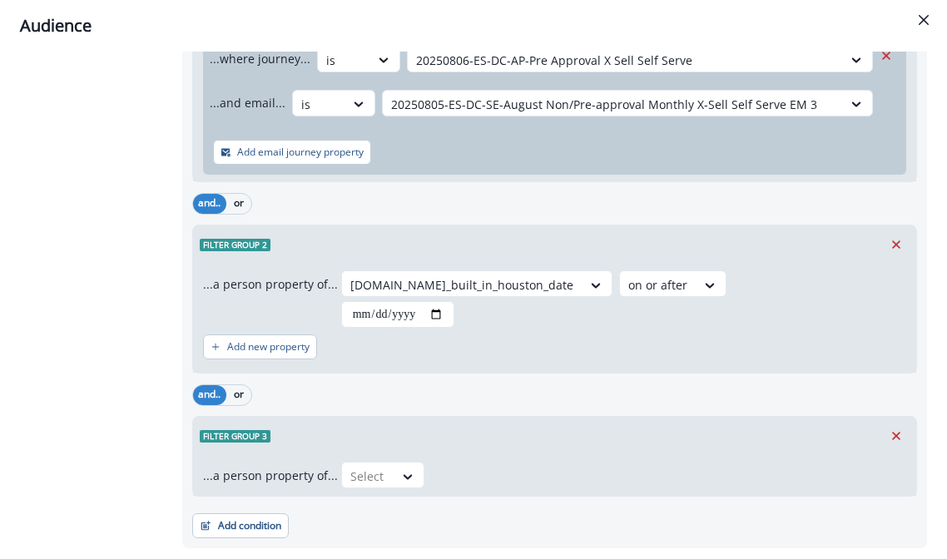
click at [555, 523] on div "Add condition Contact properties A person property Performed a product event Pe…" at bounding box center [554, 518] width 725 height 42
click at [359, 460] on div "...a person property of... Select" at bounding box center [554, 475] width 723 height 41
click at [371, 478] on div at bounding box center [367, 476] width 35 height 21
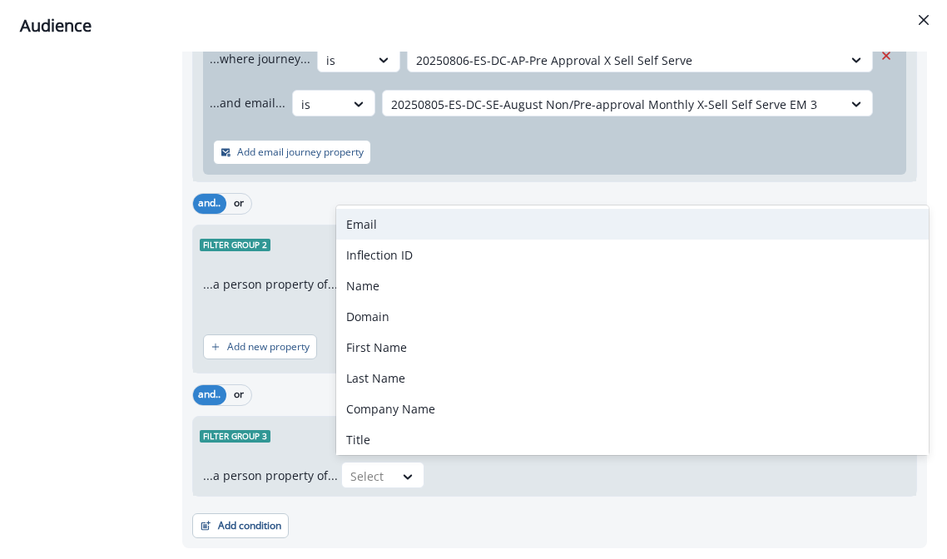
click at [381, 229] on div "Email" at bounding box center [632, 224] width 592 height 31
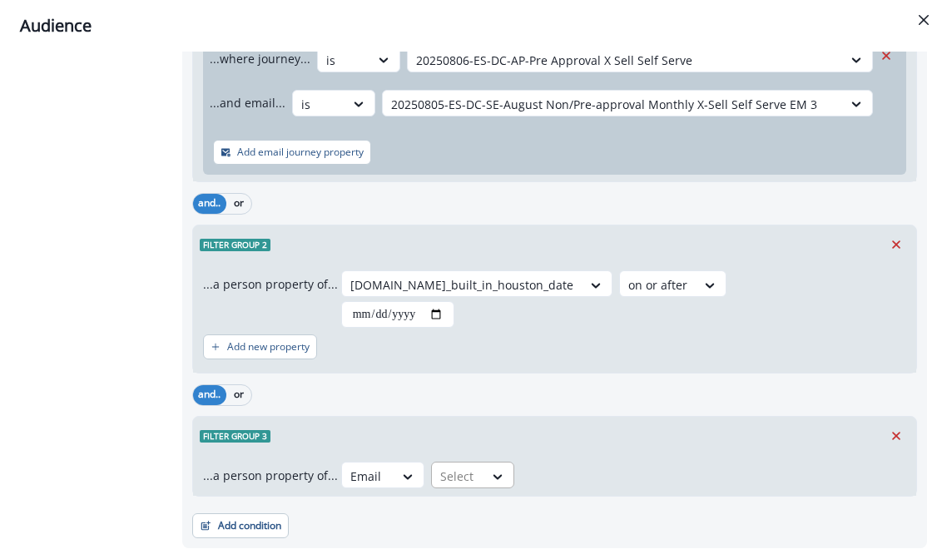
click at [483, 464] on div at bounding box center [498, 475] width 30 height 27
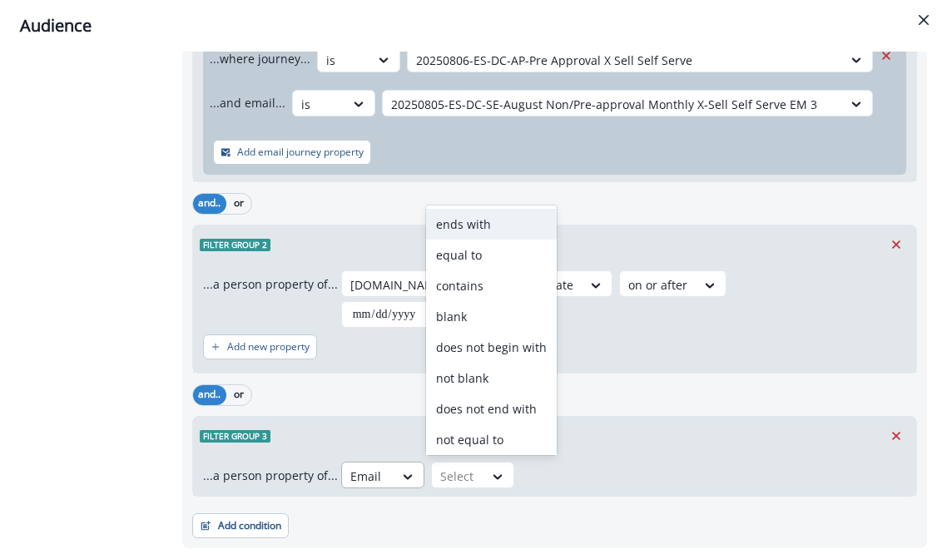
click at [368, 470] on div at bounding box center [367, 476] width 35 height 21
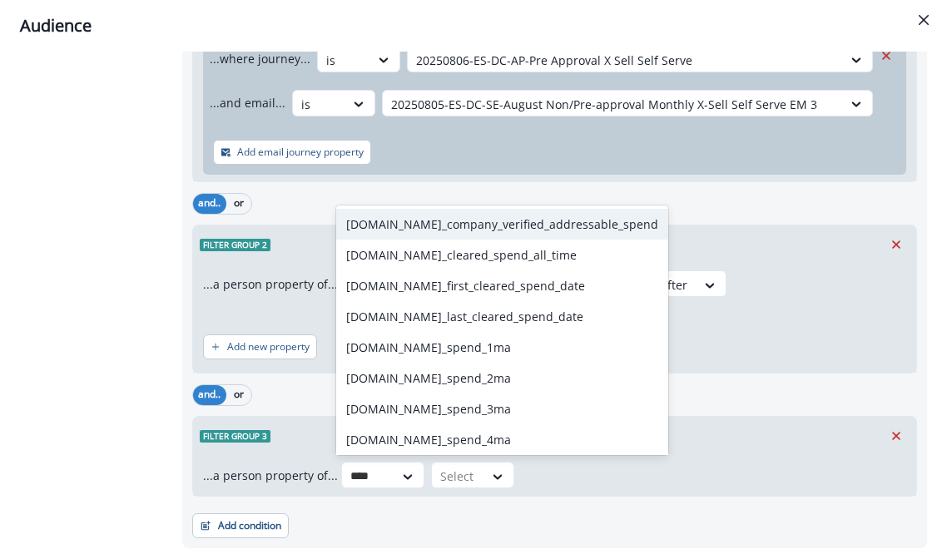
type input "*****"
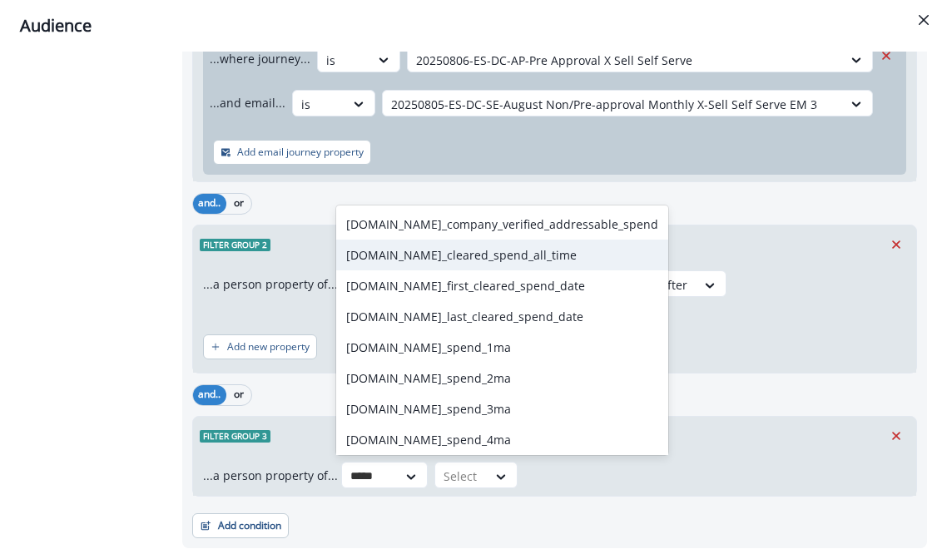
click at [453, 255] on div "org.se_cleared_spend_all_time" at bounding box center [502, 255] width 332 height 31
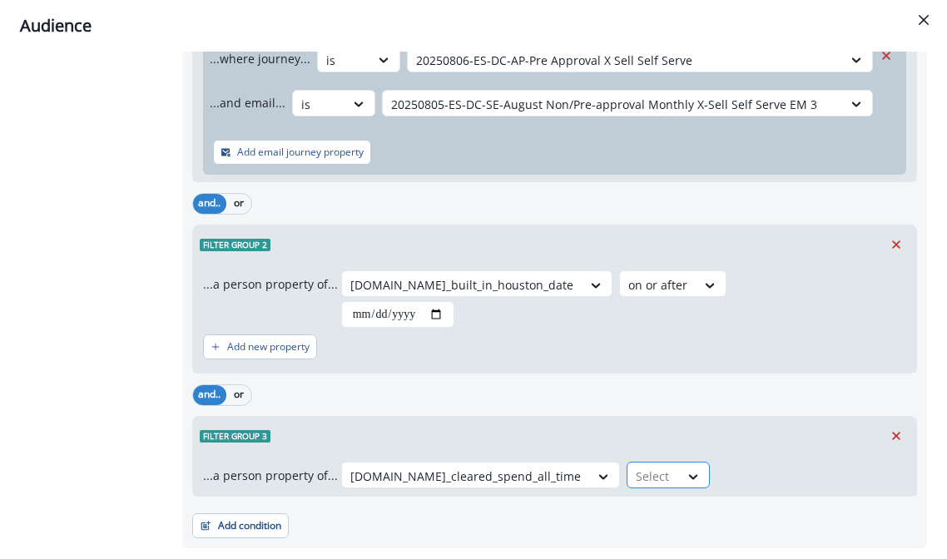
click at [627, 472] on div "Select" at bounding box center [653, 475] width 52 height 27
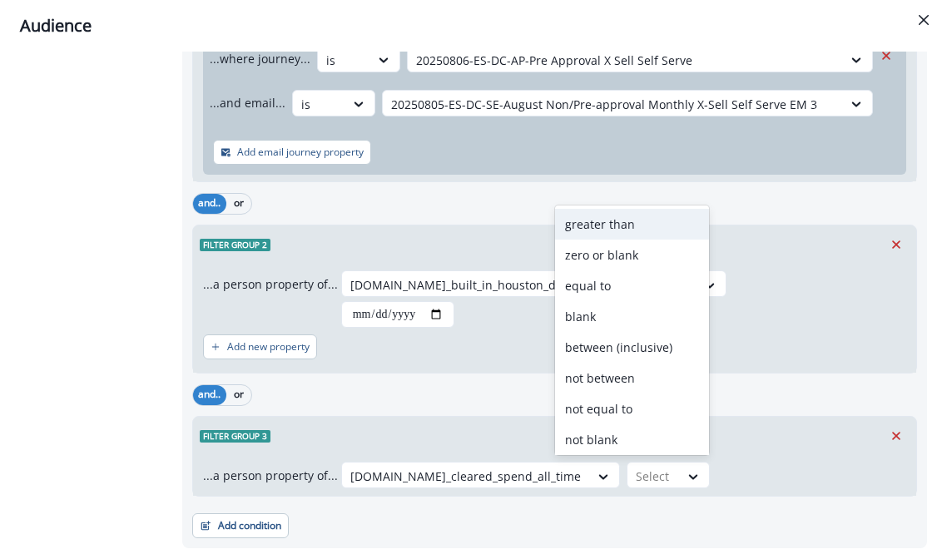
click at [614, 234] on div "greater than" at bounding box center [632, 224] width 154 height 31
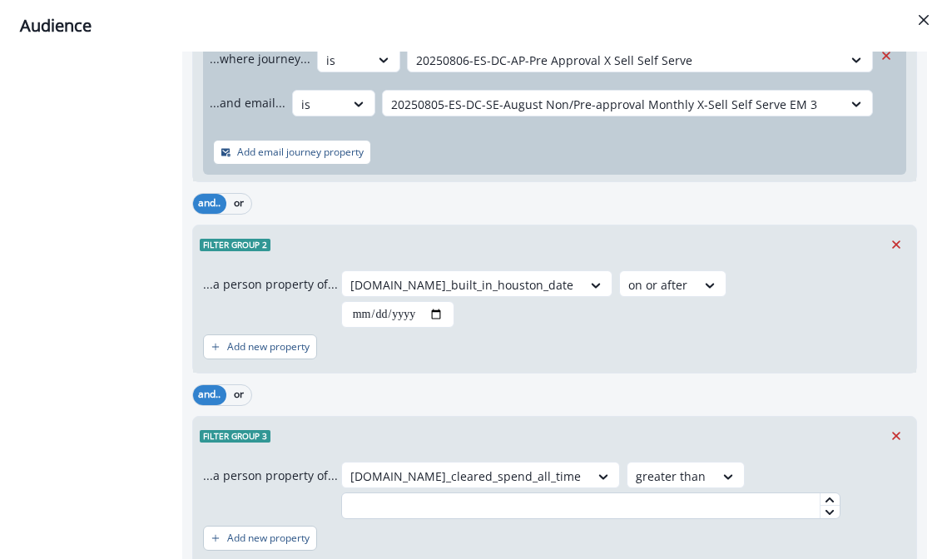
click at [628, 510] on input "text" at bounding box center [590, 505] width 499 height 27
type input "***"
click at [744, 463] on div "org.se_cleared_spend_all_time greater than ***" at bounding box center [623, 490] width 565 height 57
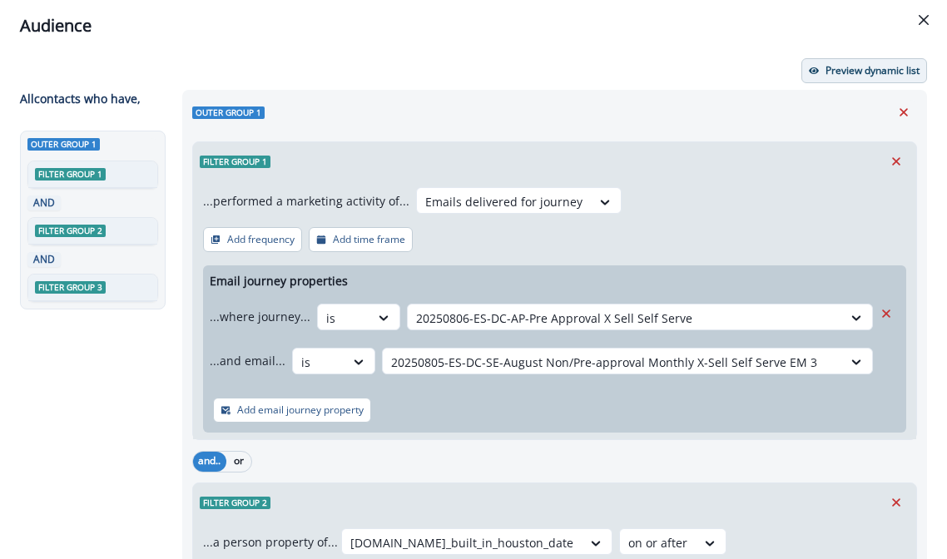
click at [832, 74] on p "Preview dynamic list" at bounding box center [872, 71] width 94 height 12
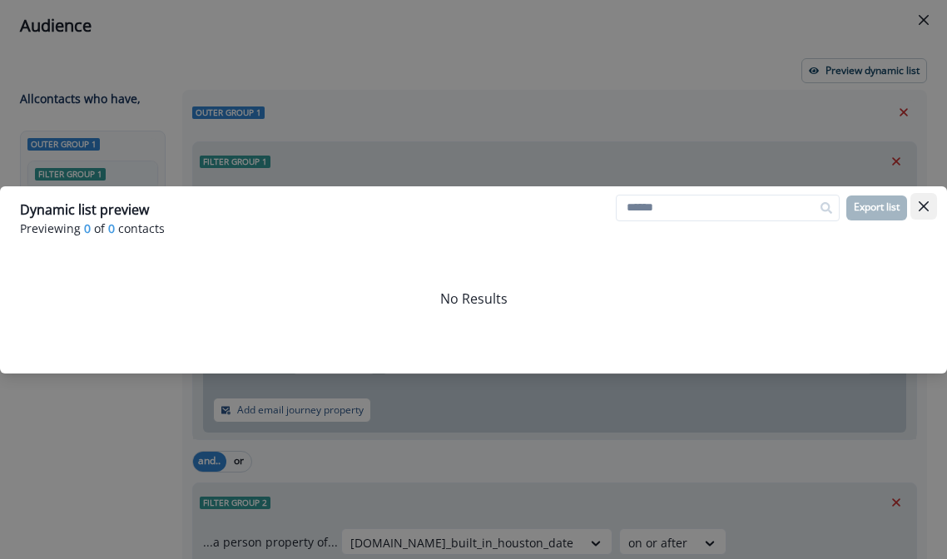
click at [929, 199] on button "Close" at bounding box center [923, 206] width 27 height 27
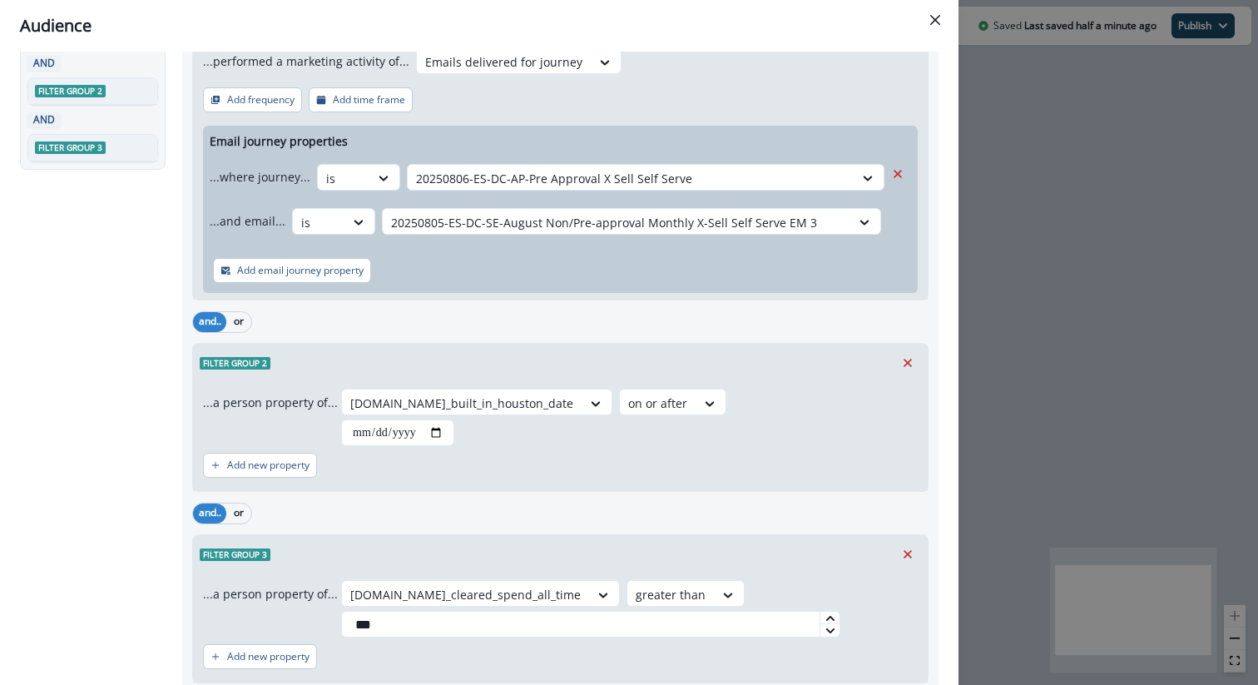
scroll to position [131, 0]
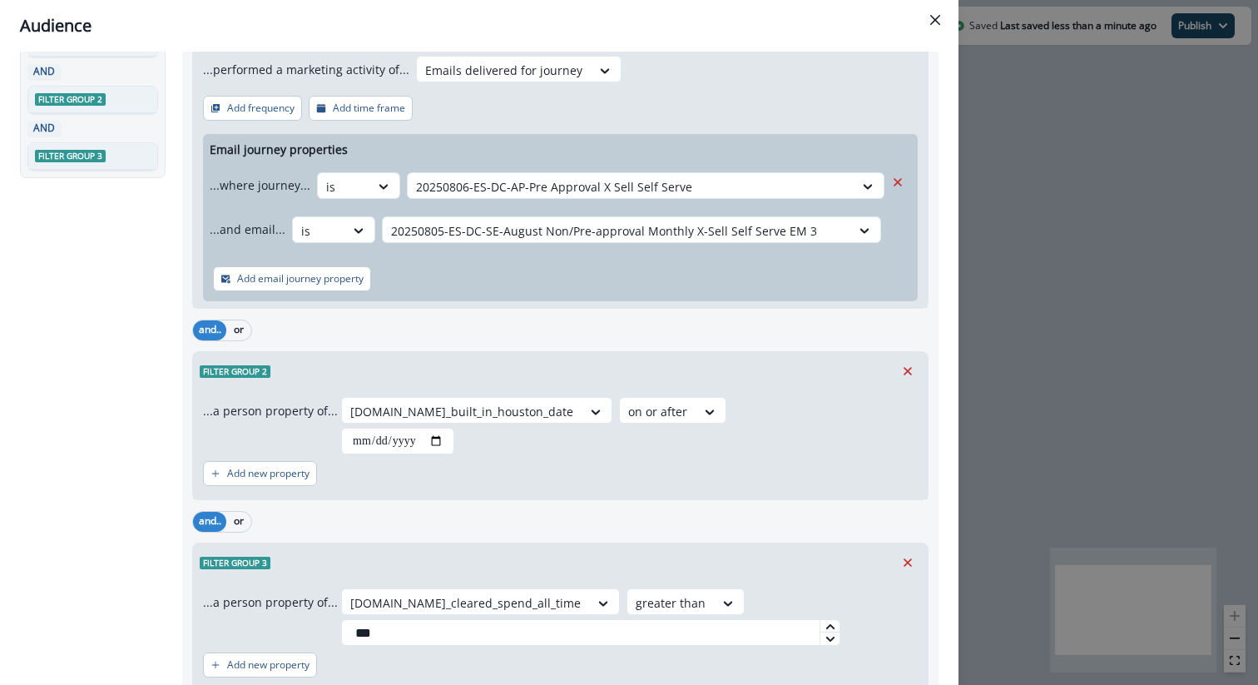
click at [594, 87] on div "...performed a marketing activity of... Emails delivered for journey Add freque…" at bounding box center [560, 178] width 734 height 259
click at [591, 82] on div at bounding box center [606, 70] width 30 height 27
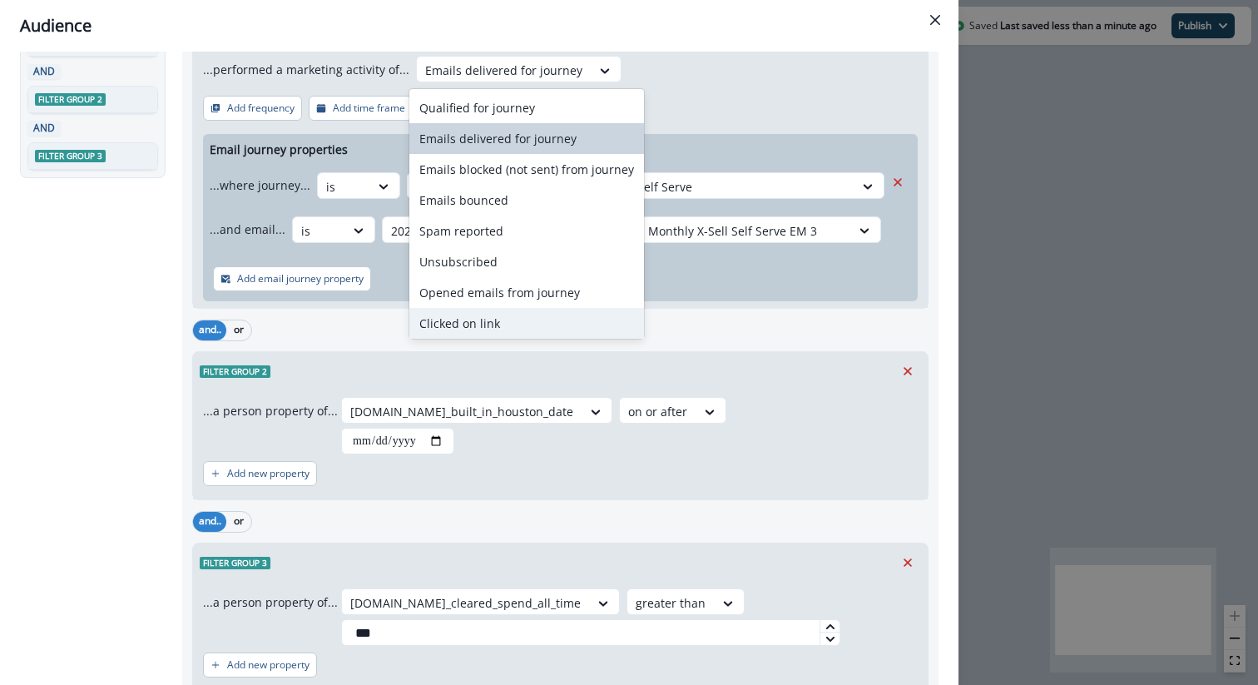
scroll to position [65, 0]
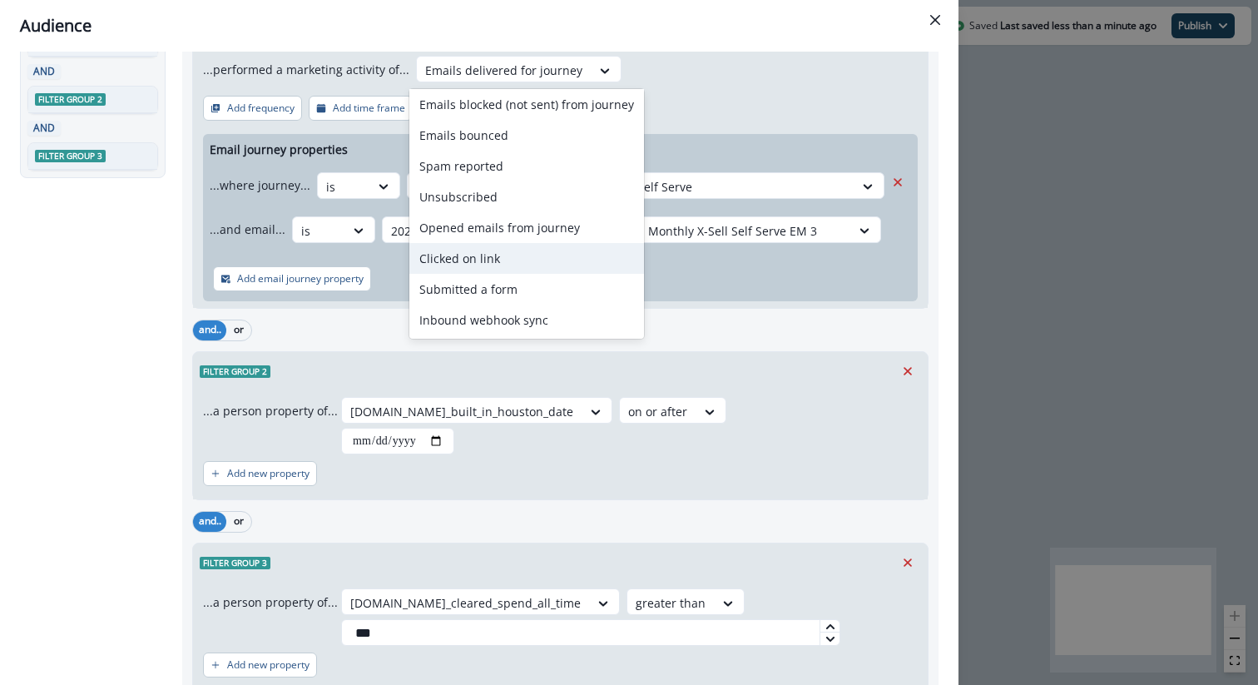
click at [521, 253] on div "Clicked on link" at bounding box center [526, 258] width 235 height 31
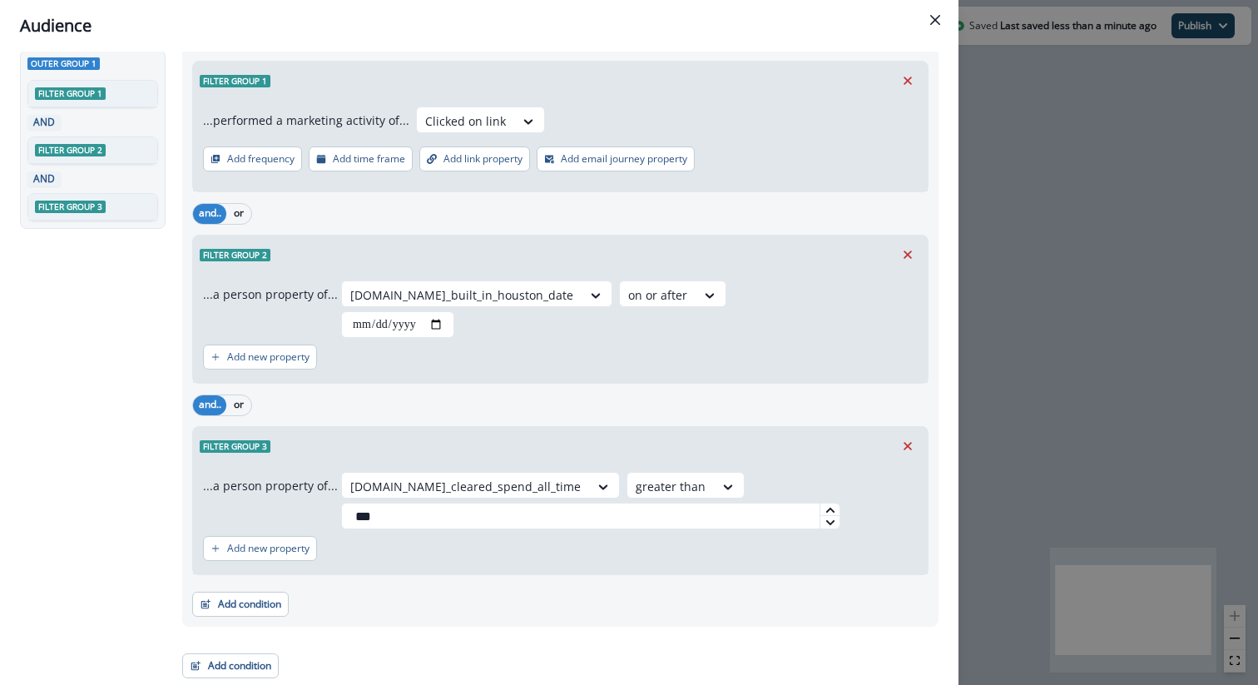
scroll to position [81, 0]
click at [559, 151] on button "Add email journey property" at bounding box center [616, 158] width 158 height 25
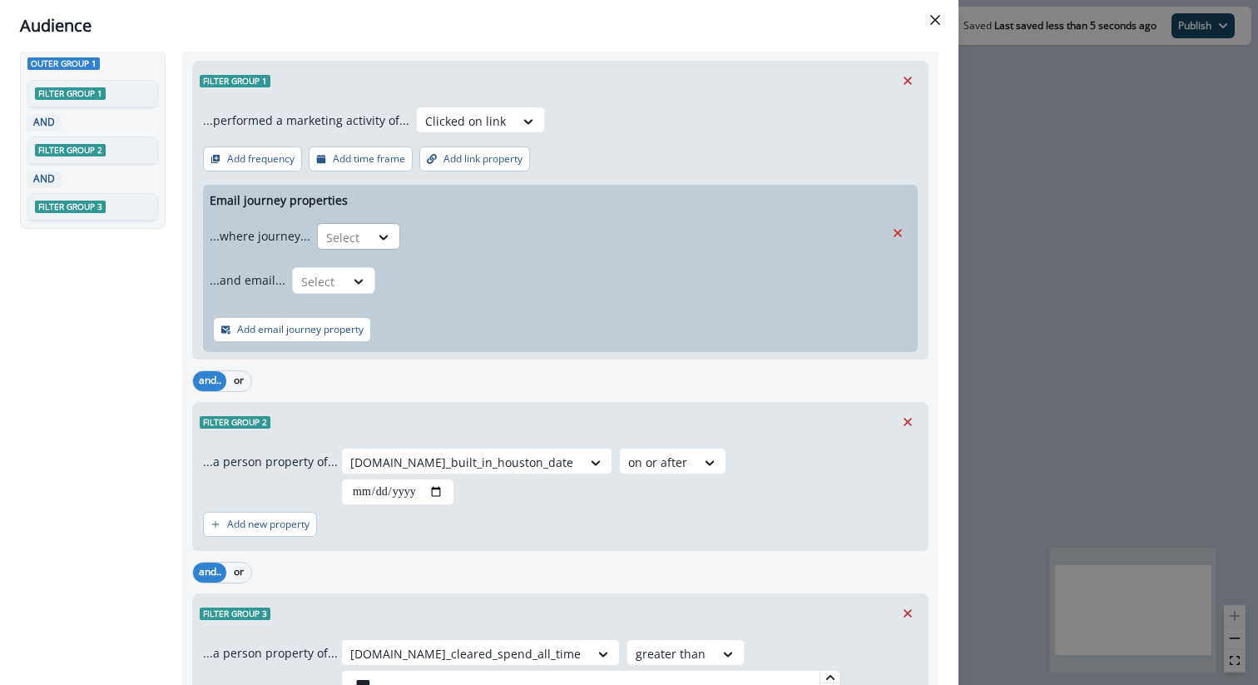
click at [343, 224] on div "Select" at bounding box center [344, 237] width 52 height 27
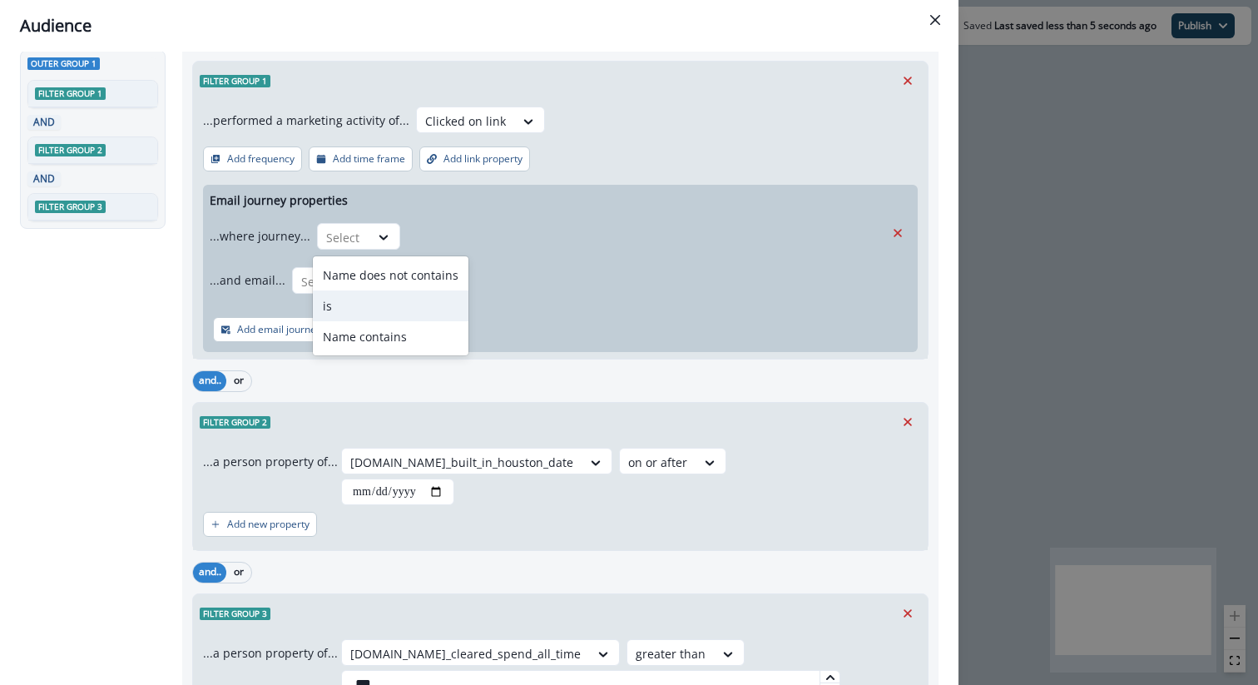
click at [357, 309] on div "is" at bounding box center [391, 305] width 156 height 31
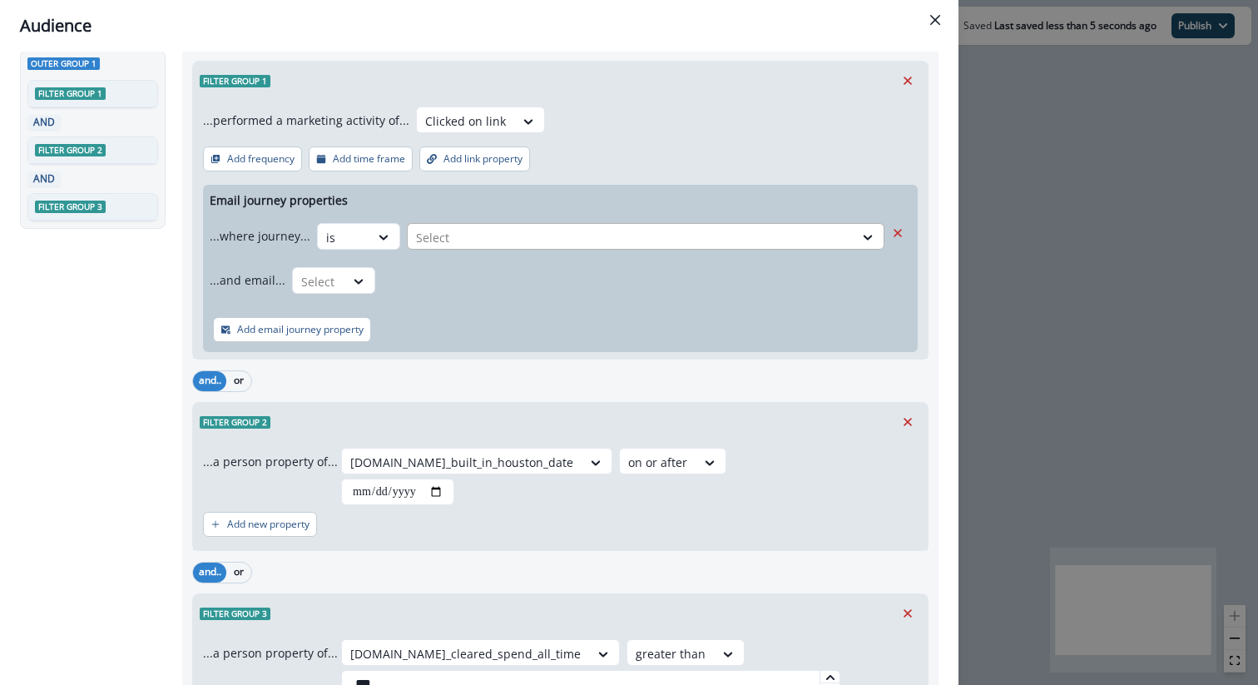
click at [482, 232] on div at bounding box center [630, 237] width 429 height 21
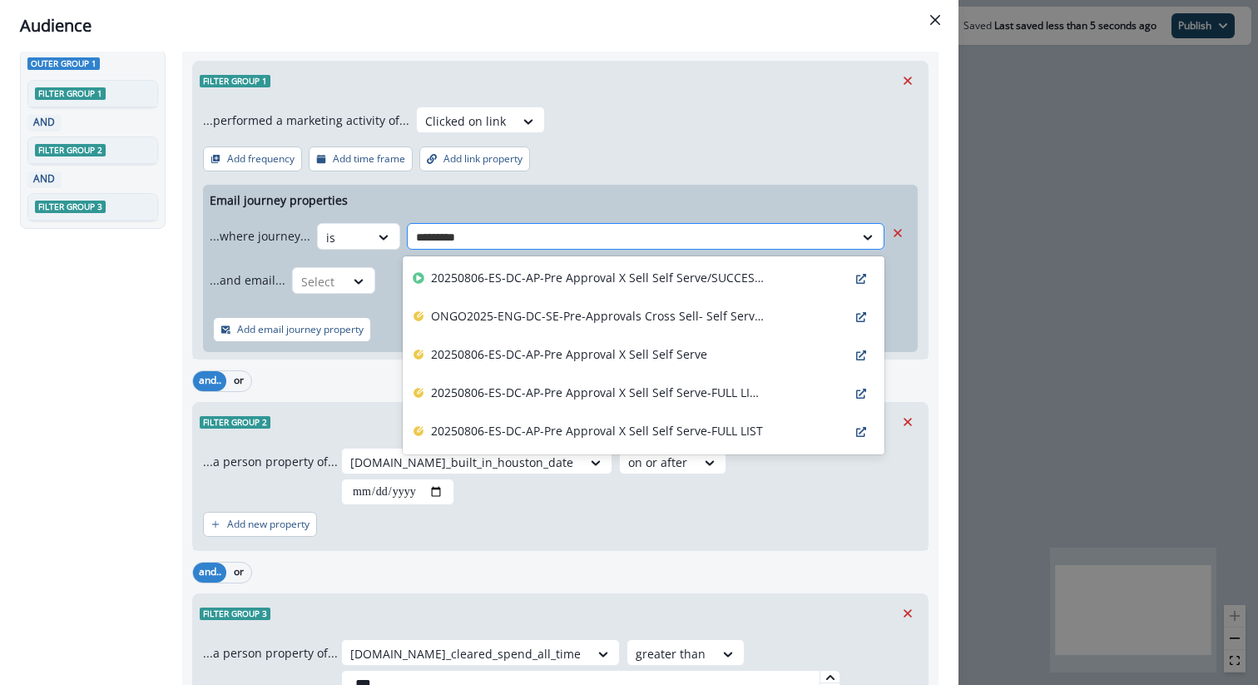
type input "**********"
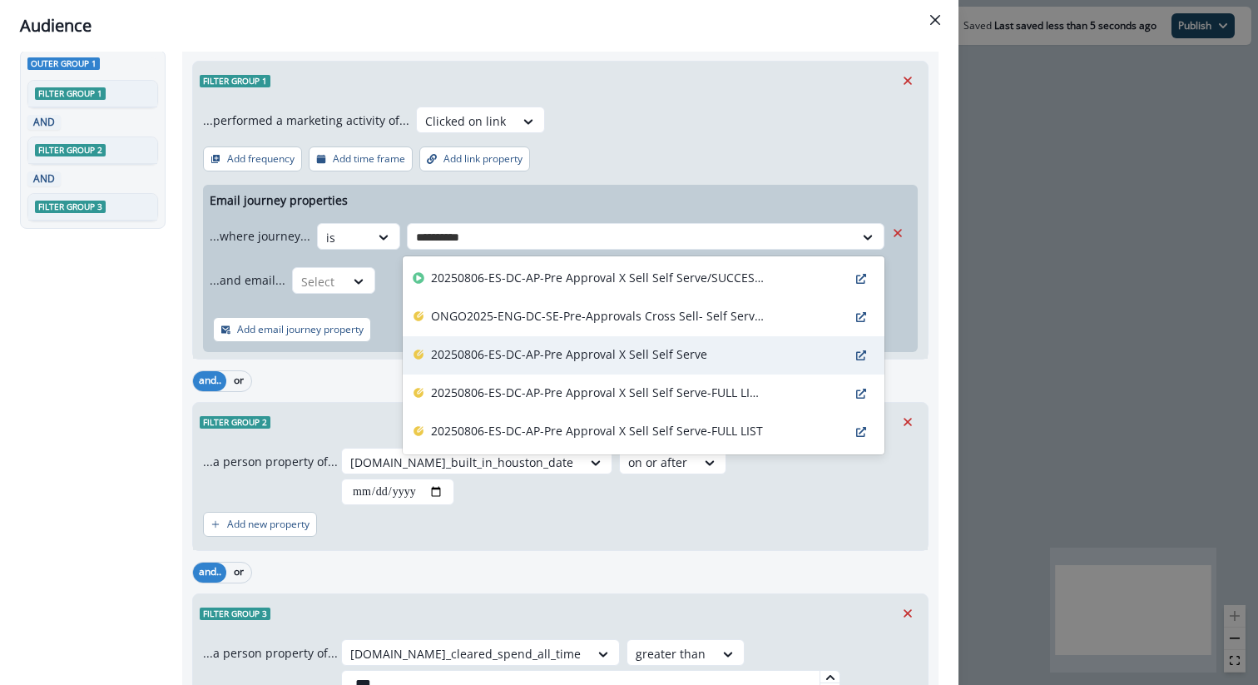
click at [564, 356] on p "20250806-ES-DC-AP-Pre Approval X Sell Self Serve" at bounding box center [569, 353] width 276 height 17
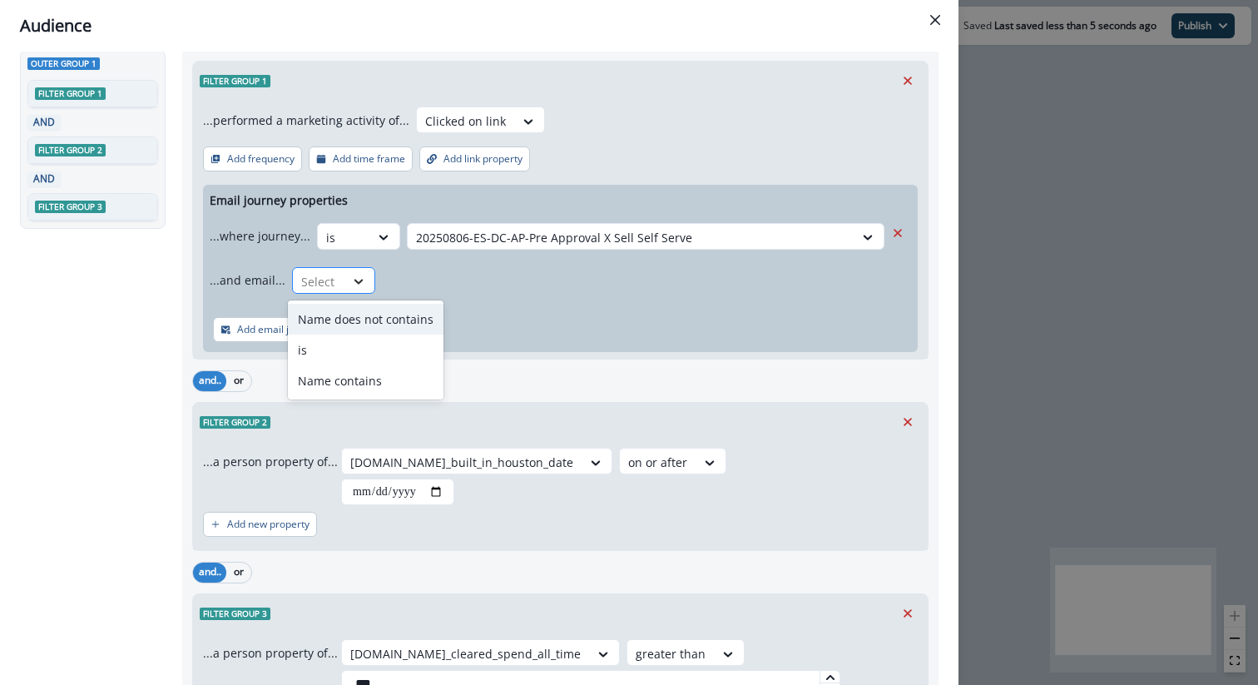
click at [356, 277] on icon at bounding box center [358, 281] width 15 height 17
click at [358, 344] on div "is" at bounding box center [366, 349] width 156 height 31
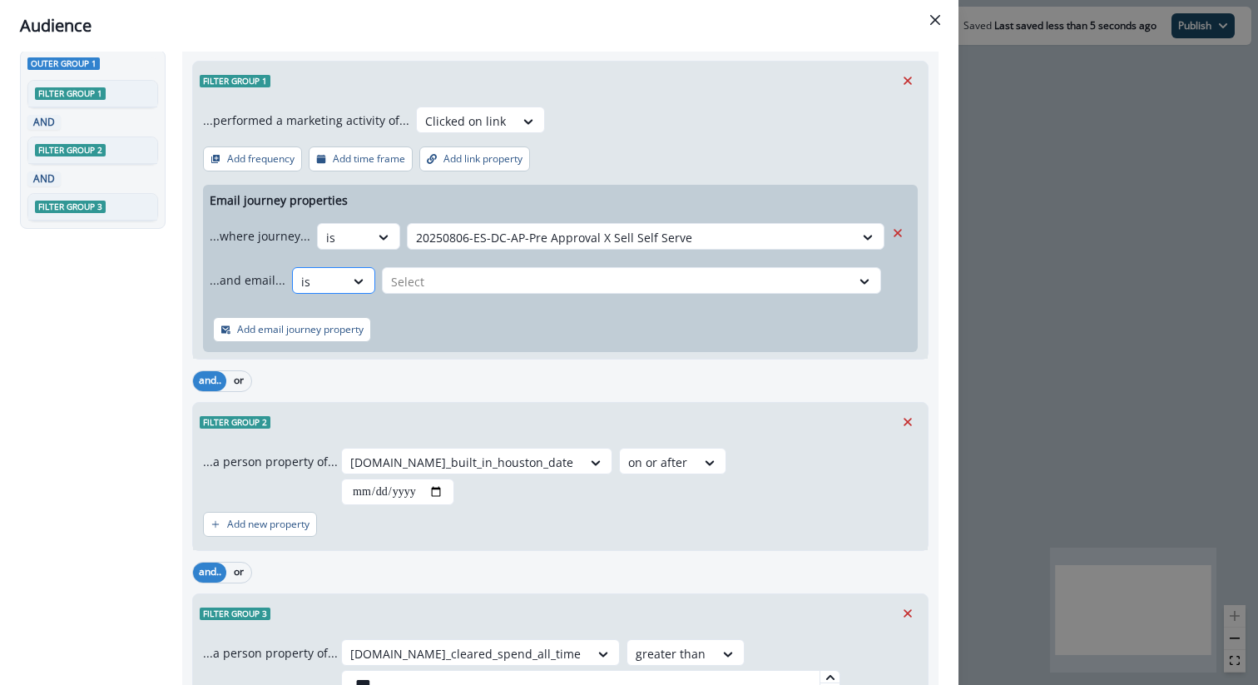
click at [333, 276] on div "is" at bounding box center [319, 281] width 52 height 27
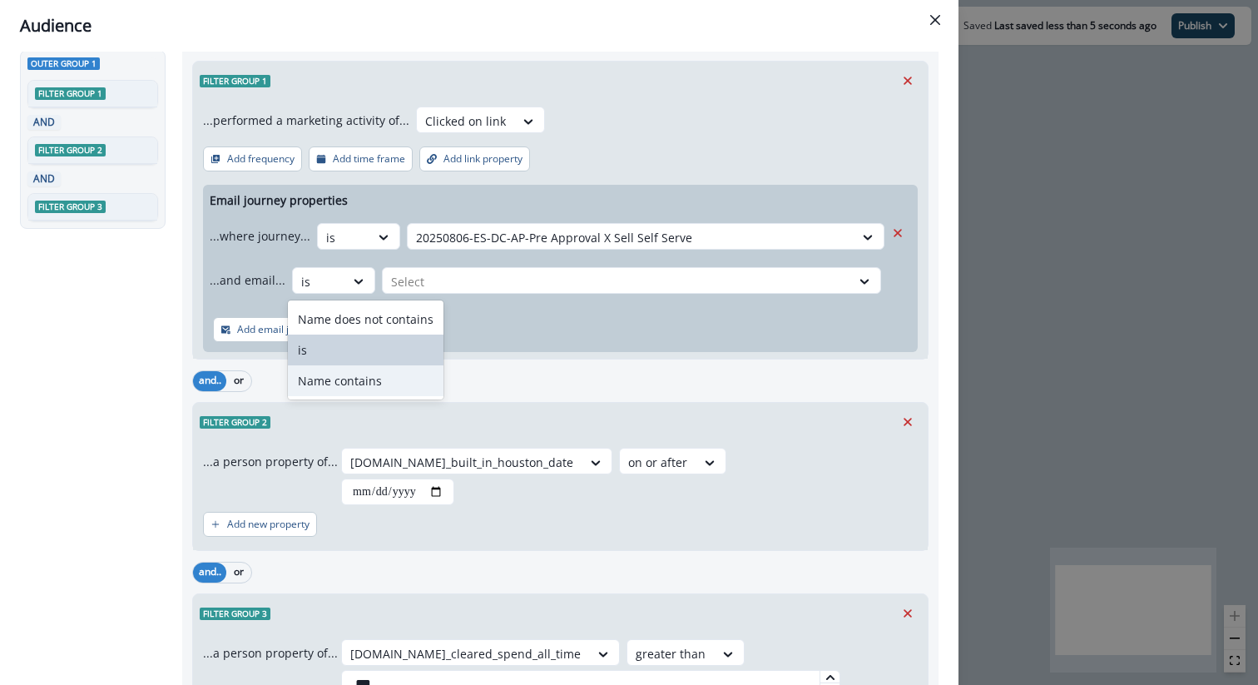
click at [351, 383] on div "Name contains" at bounding box center [366, 380] width 156 height 31
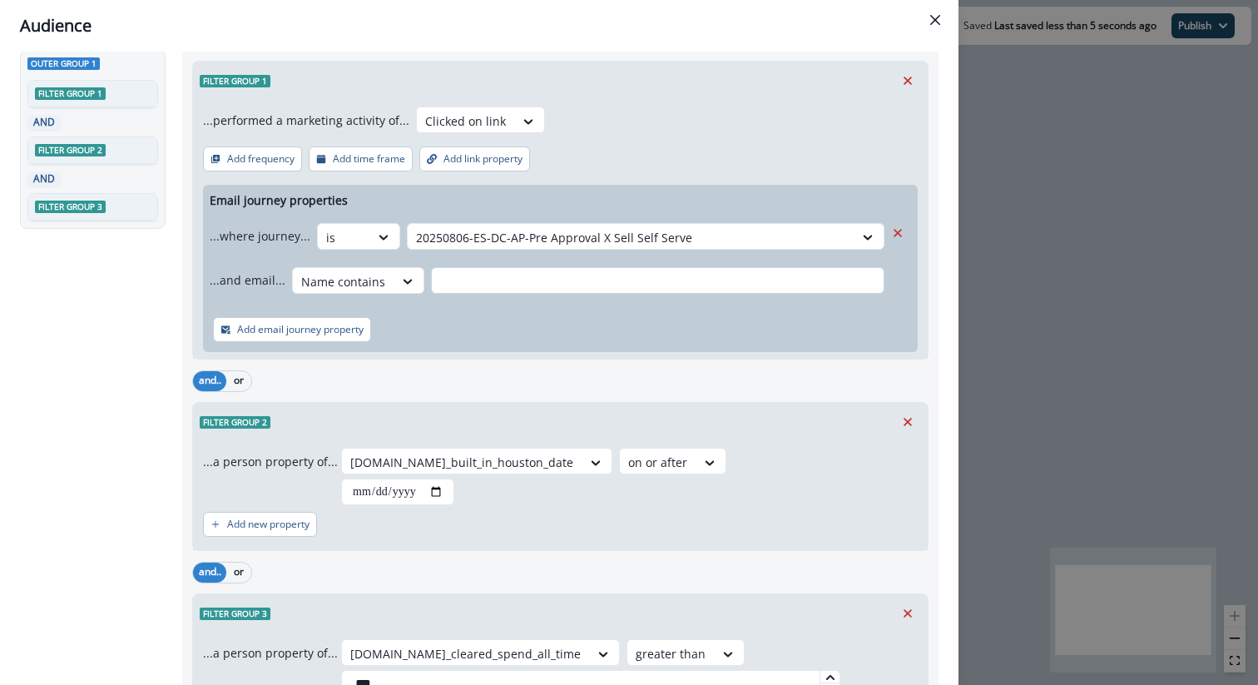
click at [443, 278] on input "text" at bounding box center [657, 280] width 453 height 27
type input "****"
click at [502, 310] on div "Add email journey property" at bounding box center [560, 329] width 715 height 45
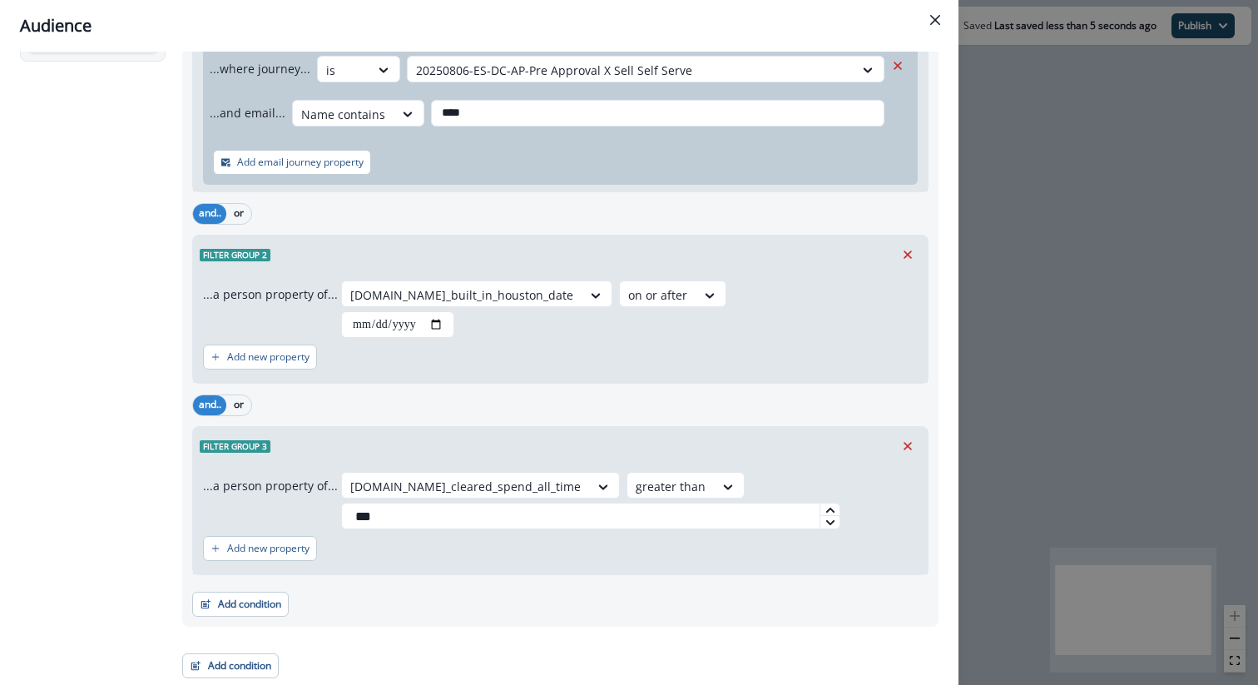
scroll to position [0, 0]
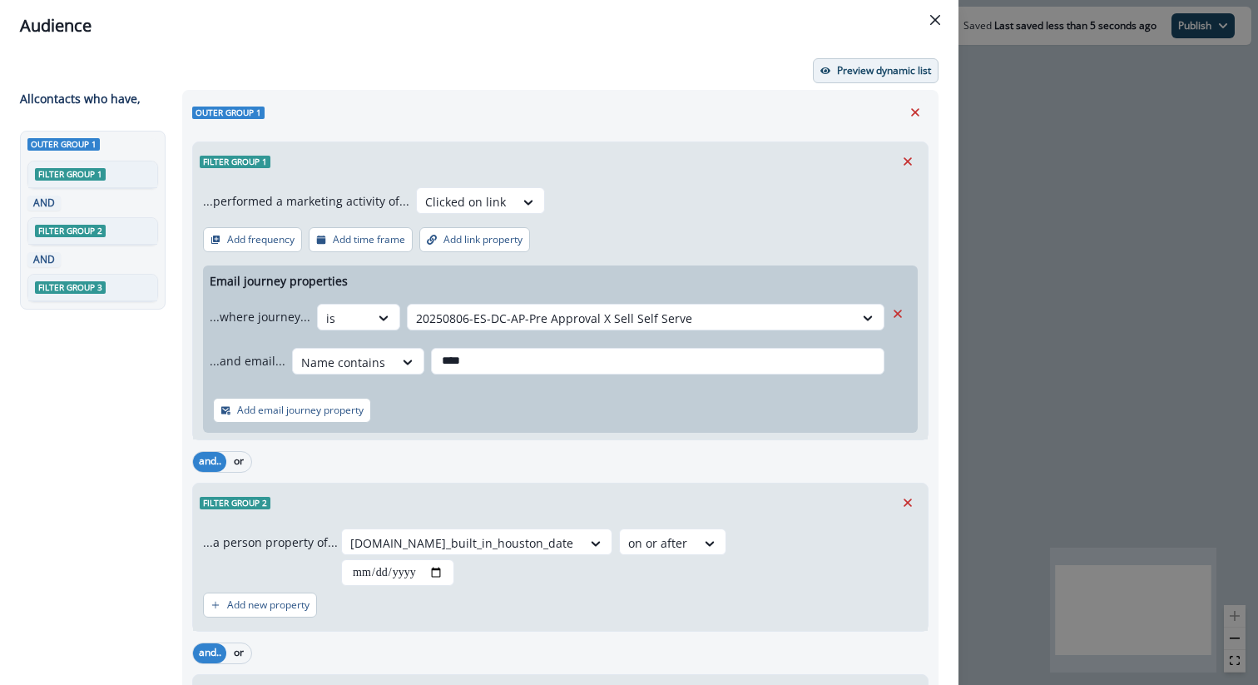
click at [868, 75] on p "Preview dynamic list" at bounding box center [884, 71] width 94 height 12
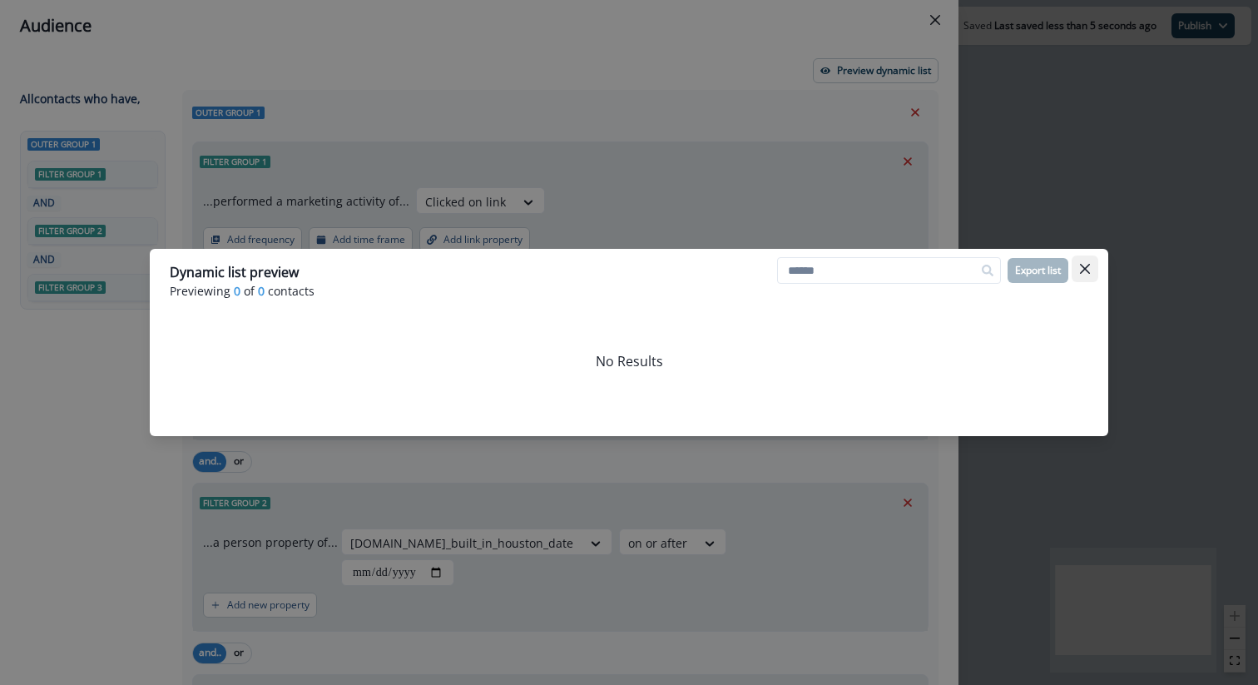
click at [946, 268] on icon "Close" at bounding box center [1085, 269] width 10 height 10
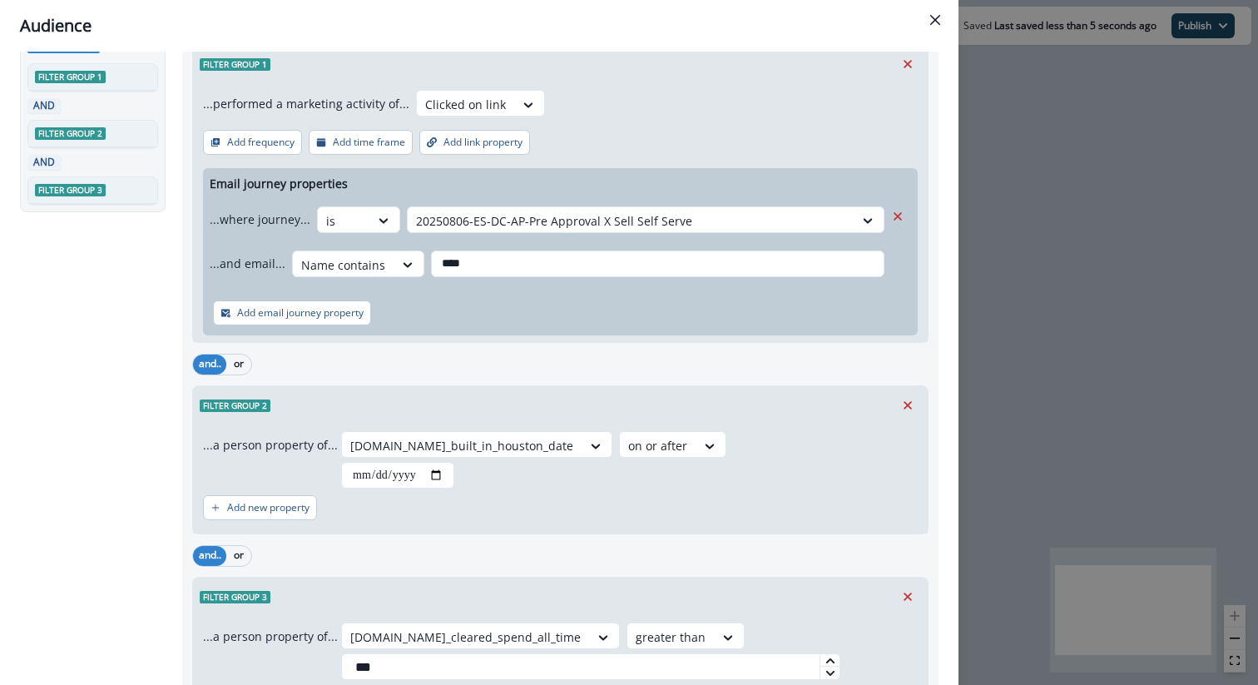
scroll to position [248, 0]
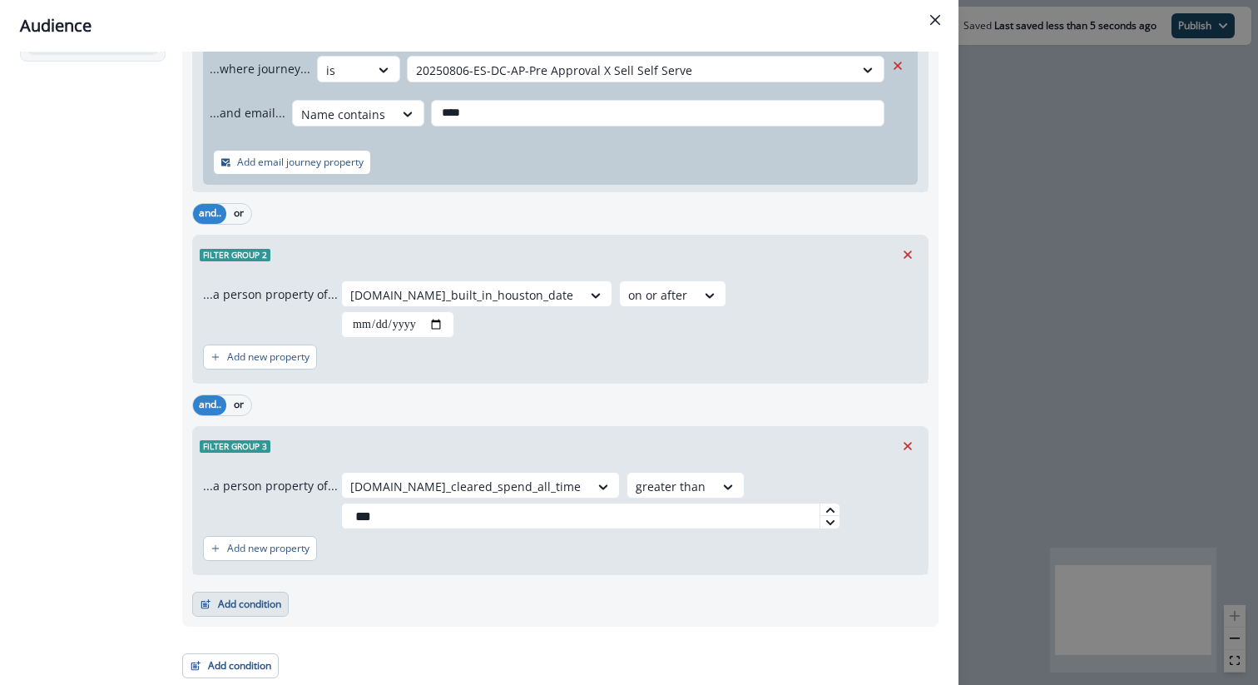
click at [247, 558] on button "Add condition" at bounding box center [240, 603] width 96 height 25
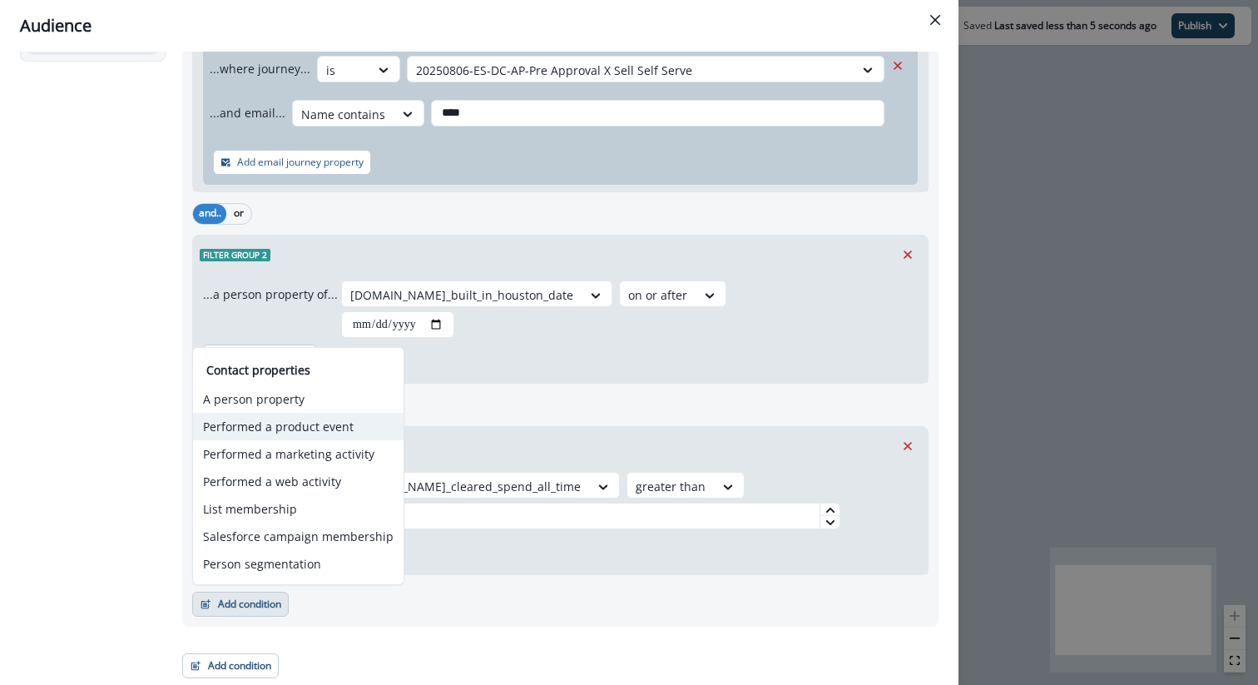
click at [277, 431] on button "Performed a product event" at bounding box center [298, 426] width 210 height 27
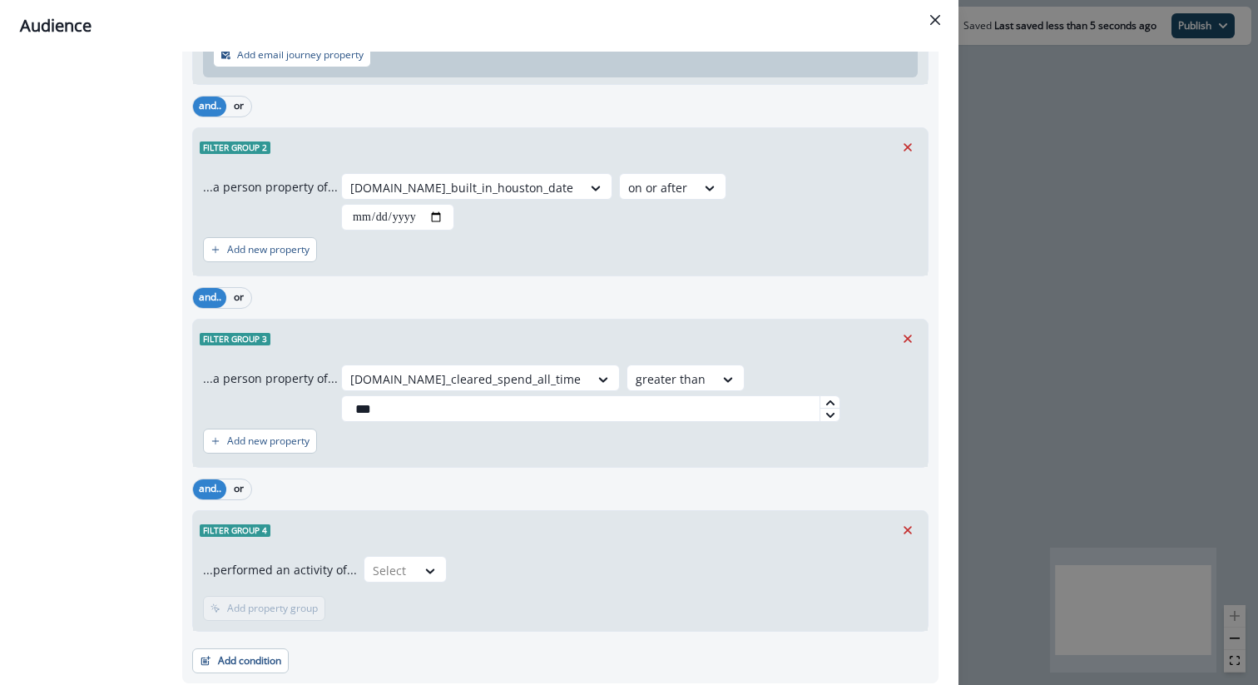
scroll to position [359, 0]
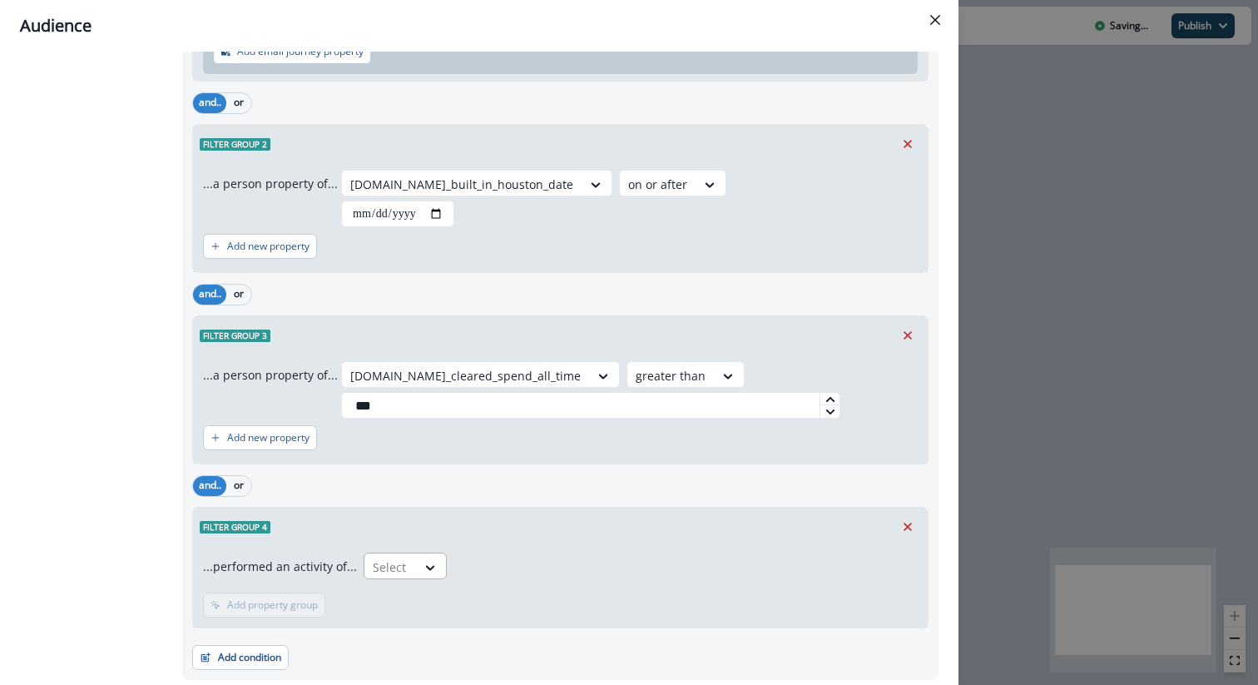
click at [409, 558] on div "Select" at bounding box center [390, 566] width 52 height 27
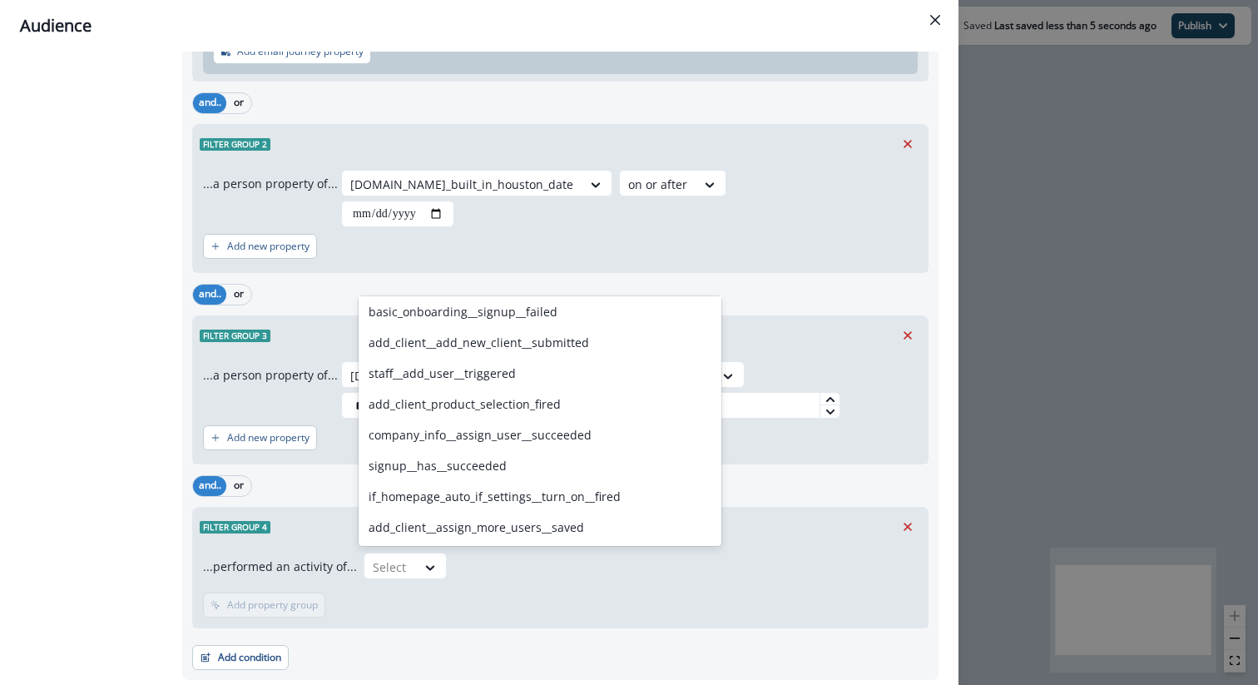
scroll to position [0, 0]
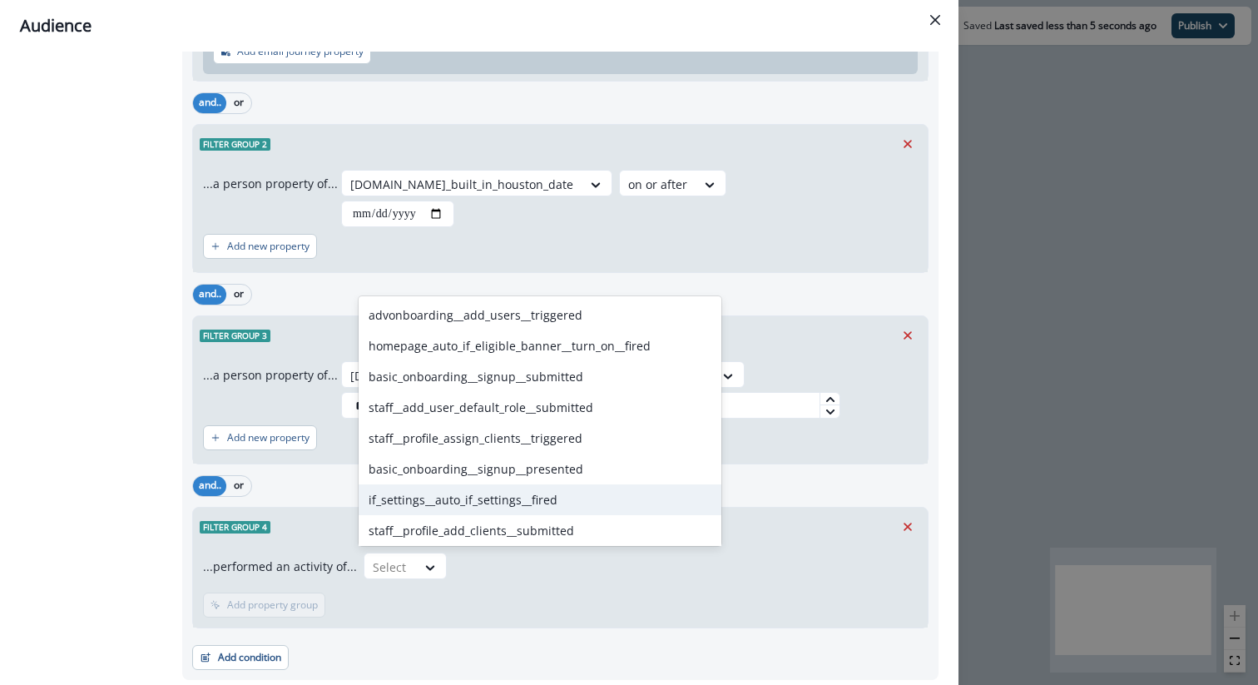
click at [788, 546] on div "...performed an activity of... if_settings__auto_if_settings__fired, 7 of 26. 2…" at bounding box center [560, 587] width 734 height 82
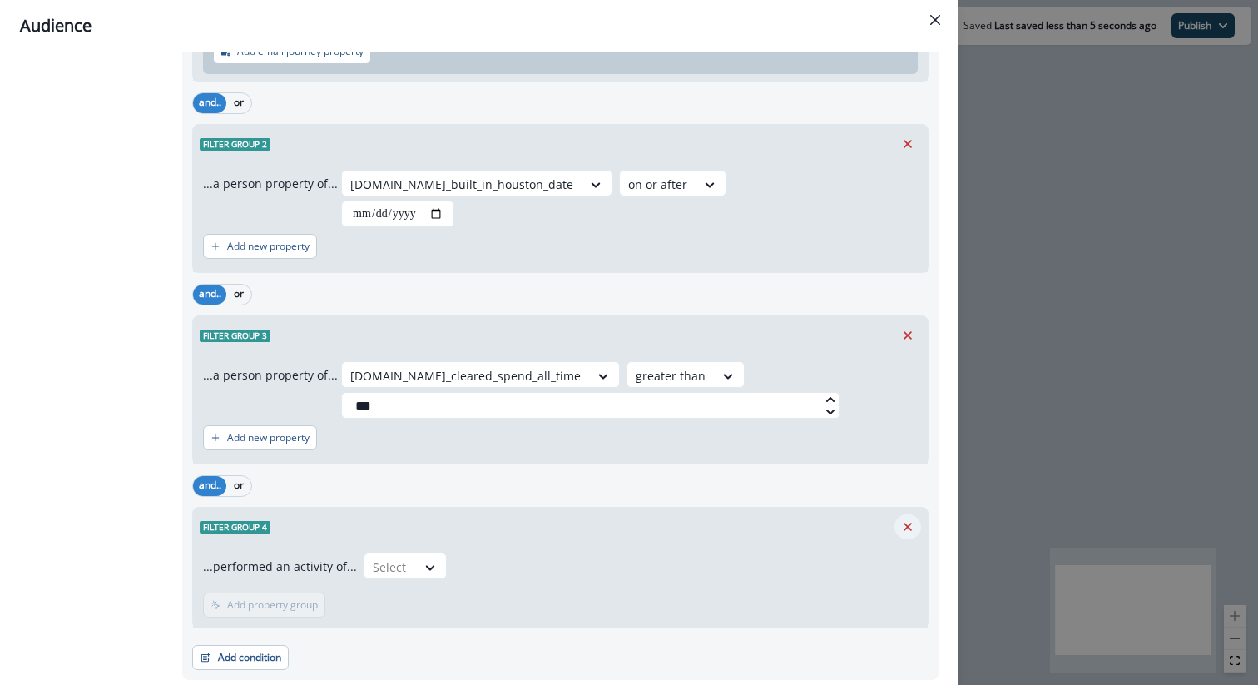
click at [906, 527] on icon "Remove" at bounding box center [907, 526] width 8 height 8
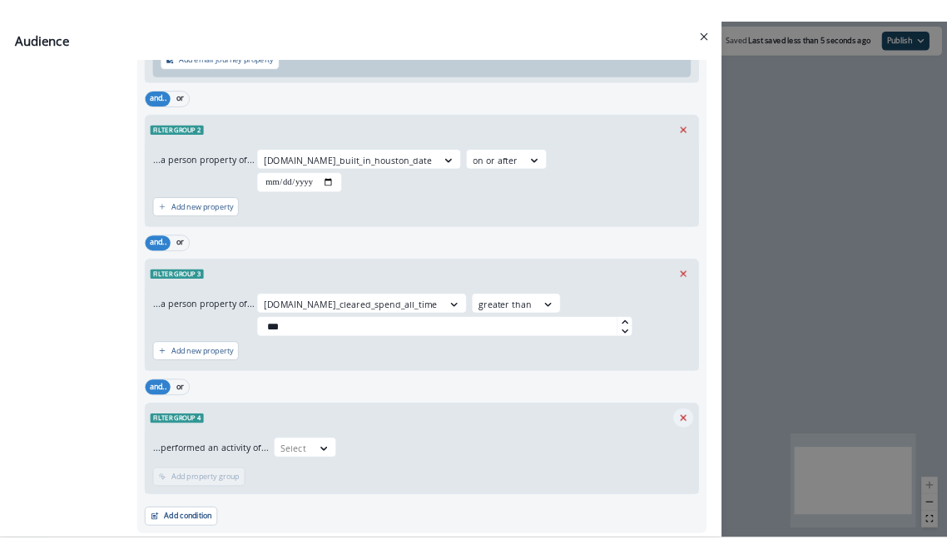
scroll to position [248, 0]
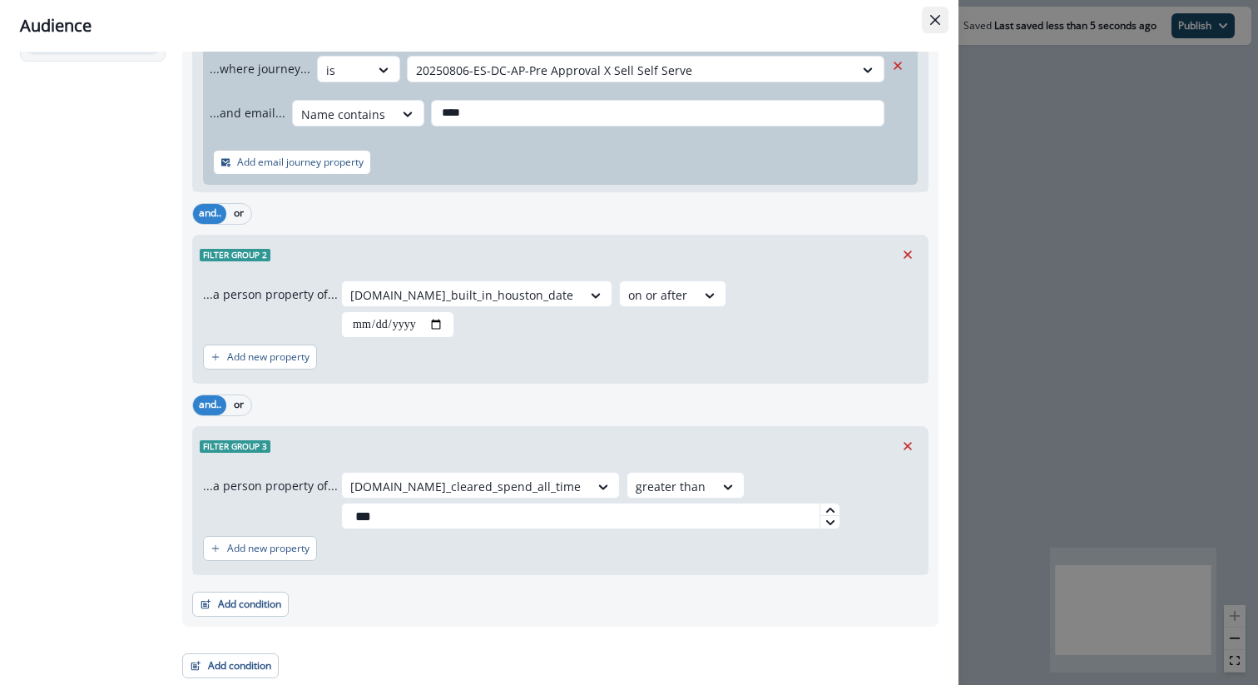
click at [940, 20] on button "Close" at bounding box center [935, 20] width 27 height 27
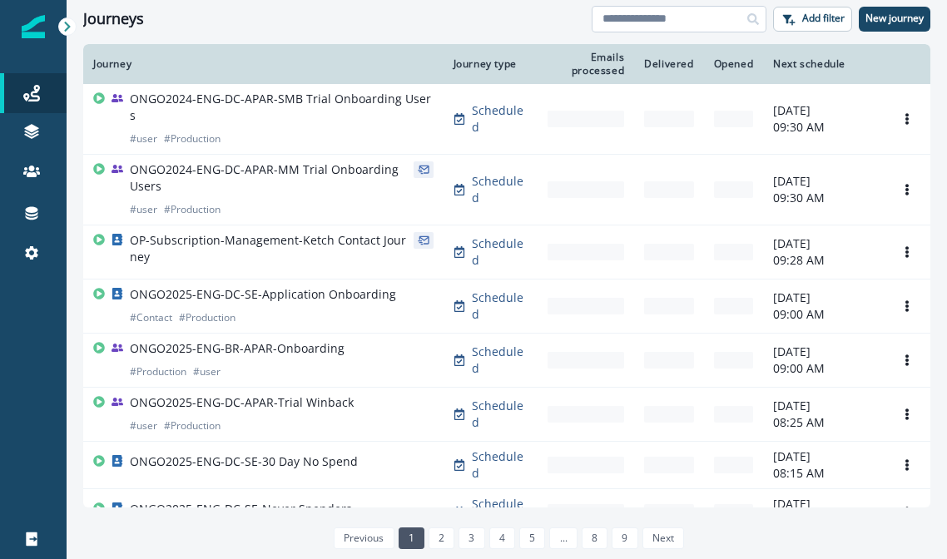
click at [677, 29] on input at bounding box center [678, 19] width 175 height 27
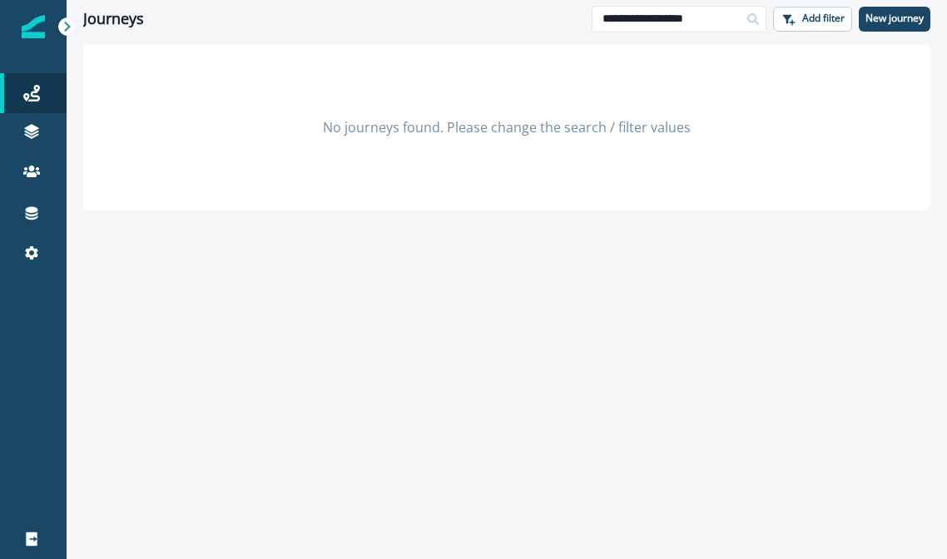
drag, startPoint x: 716, startPoint y: 20, endPoint x: 503, endPoint y: 20, distance: 212.9
click at [503, 20] on div "**********" at bounding box center [507, 18] width 880 height 37
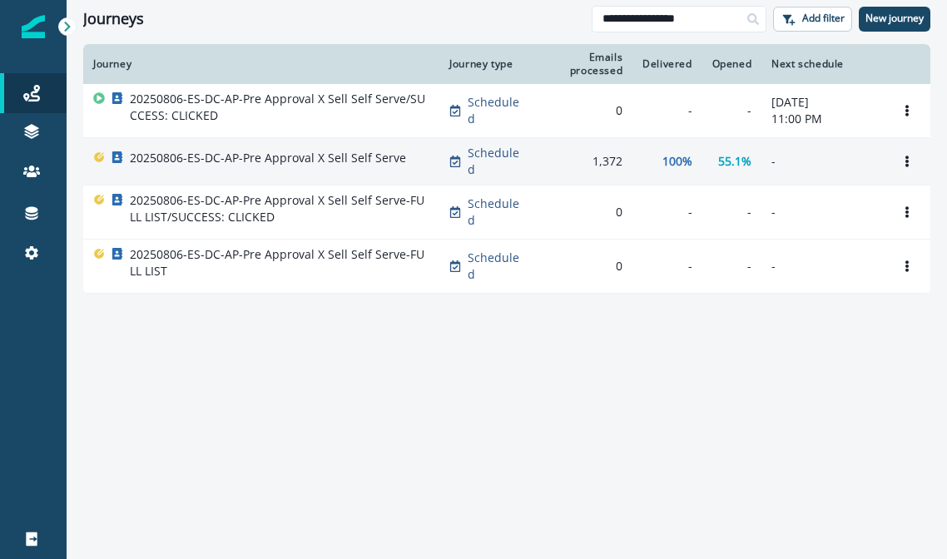
type input "**********"
click at [332, 173] on div "20250806-ES-DC-AP-Pre Approval X Sell Self Serve" at bounding box center [268, 161] width 276 height 23
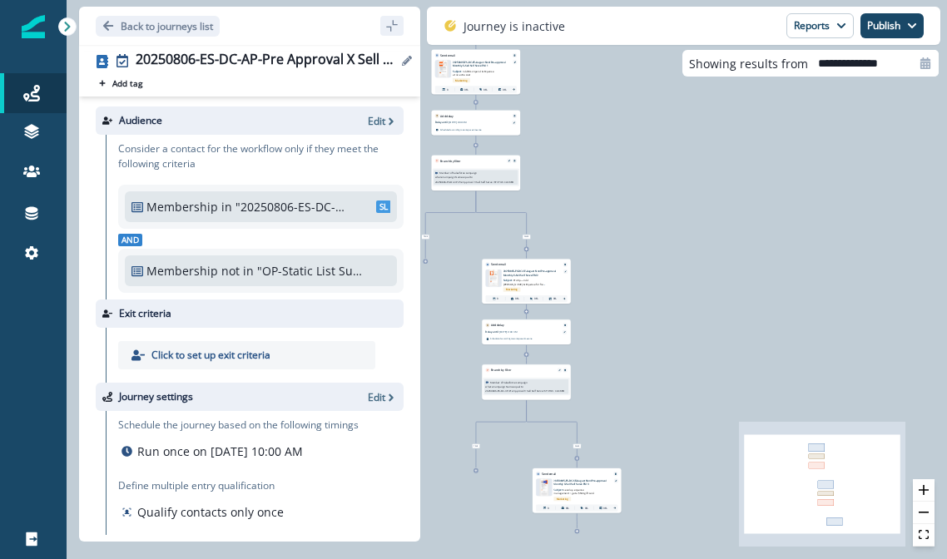
click at [405, 62] on icon "Edit name" at bounding box center [407, 61] width 10 height 10
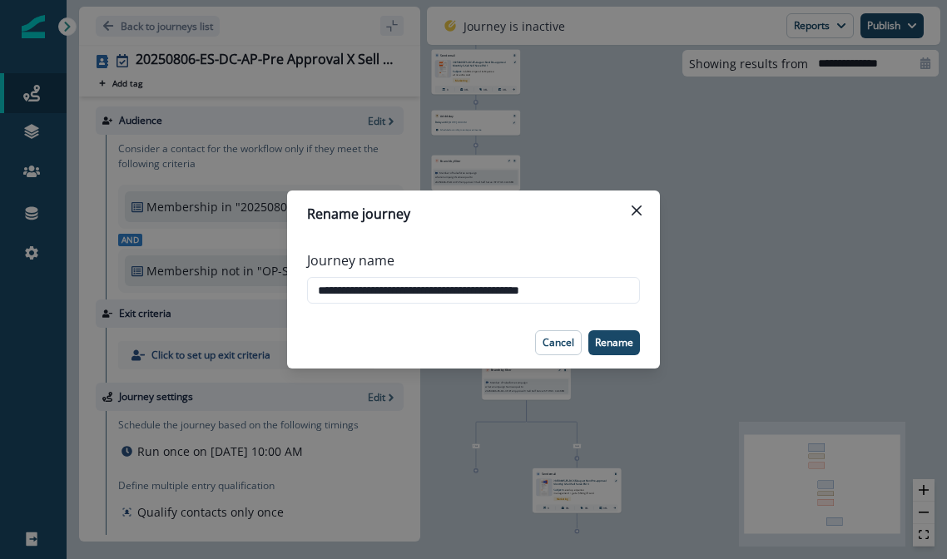
drag, startPoint x: 601, startPoint y: 286, endPoint x: 145, endPoint y: 286, distance: 455.8
click at [145, 286] on div "**********" at bounding box center [473, 279] width 947 height 559
click at [630, 210] on button "Close" at bounding box center [636, 210] width 27 height 27
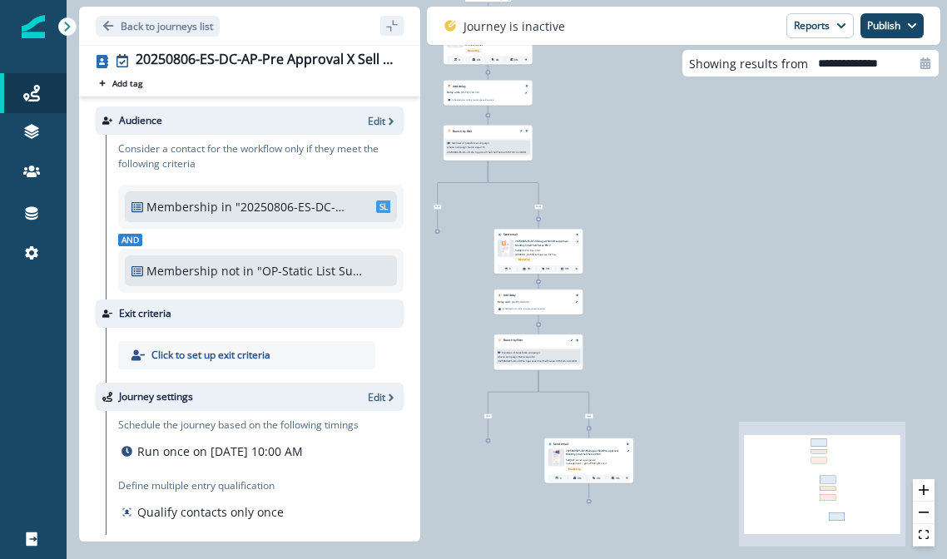
click at [598, 450] on p "20250805-ES-DC-SE-August Non/Pre-approval Monthly X-Sell Self Serve EM 3" at bounding box center [594, 452] width 56 height 7
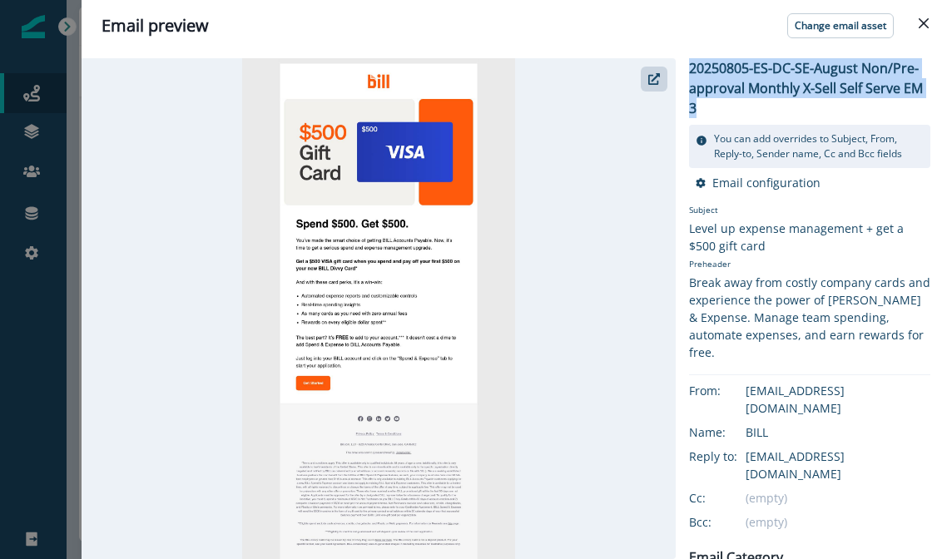
drag, startPoint x: 706, startPoint y: 109, endPoint x: 690, endPoint y: 67, distance: 45.6
click at [690, 67] on p "20250805-ES-DC-SE-August Non/Pre-approval Monthly X-Sell Self Serve EM 3" at bounding box center [809, 88] width 241 height 60
copy p "20250805-ES-DC-SE-August Non/Pre-approval Monthly X-Sell Self Serve EM 3"
click at [918, 18] on icon "Close" at bounding box center [923, 23] width 10 height 10
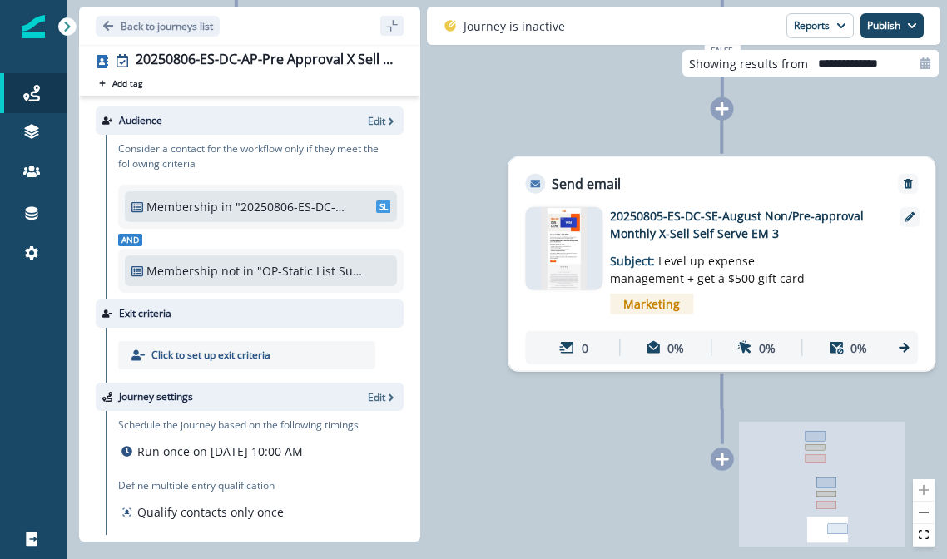
click at [775, 230] on p "20250805-ES-DC-SE-August Non/Pre-approval Monthly X-Sell Self Serve EM 3" at bounding box center [743, 224] width 266 height 35
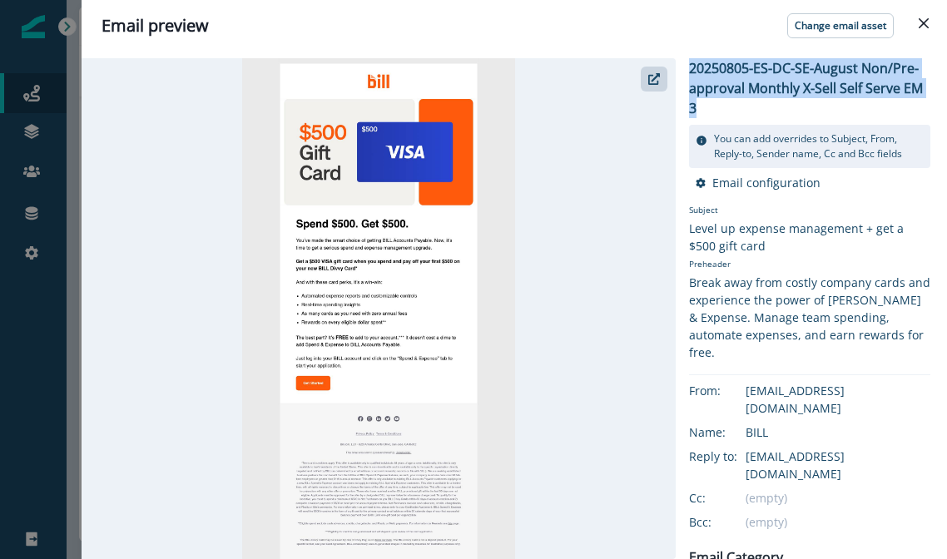
drag, startPoint x: 724, startPoint y: 112, endPoint x: 691, endPoint y: 68, distance: 54.7
click at [690, 68] on p "20250805-ES-DC-SE-August Non/Pre-approval Monthly X-Sell Self Serve EM 3" at bounding box center [809, 88] width 241 height 60
copy p "20250805-ES-DC-SE-August Non/Pre-approval Monthly X-Sell Self Serve EM 3"
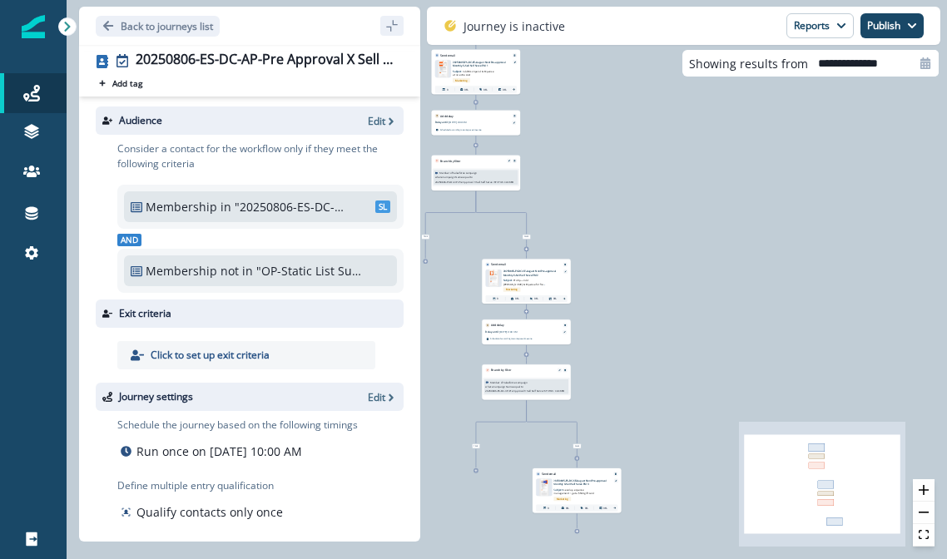
click at [268, 209] on p ""20250806-ES-DC-AP-Pre Approval X Sell Self Serve"" at bounding box center [291, 206] width 112 height 17
click at [376, 122] on p "Edit" at bounding box center [376, 121] width 17 height 14
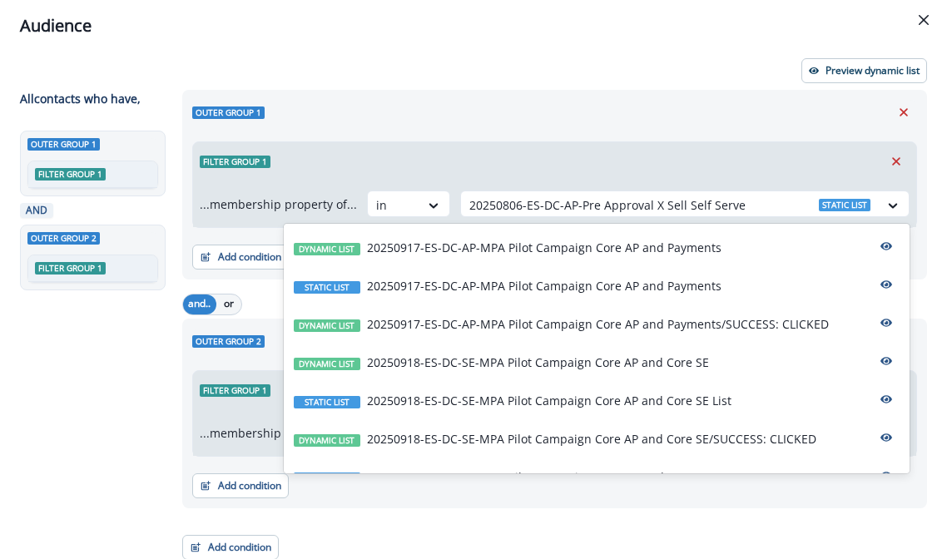
drag, startPoint x: 738, startPoint y: 204, endPoint x: 453, endPoint y: 152, distance: 289.1
click at [453, 152] on div "Filter group 1 ...membership property of... in 20250806-ES-DC-AP-Pre Approval X…" at bounding box center [554, 184] width 725 height 87
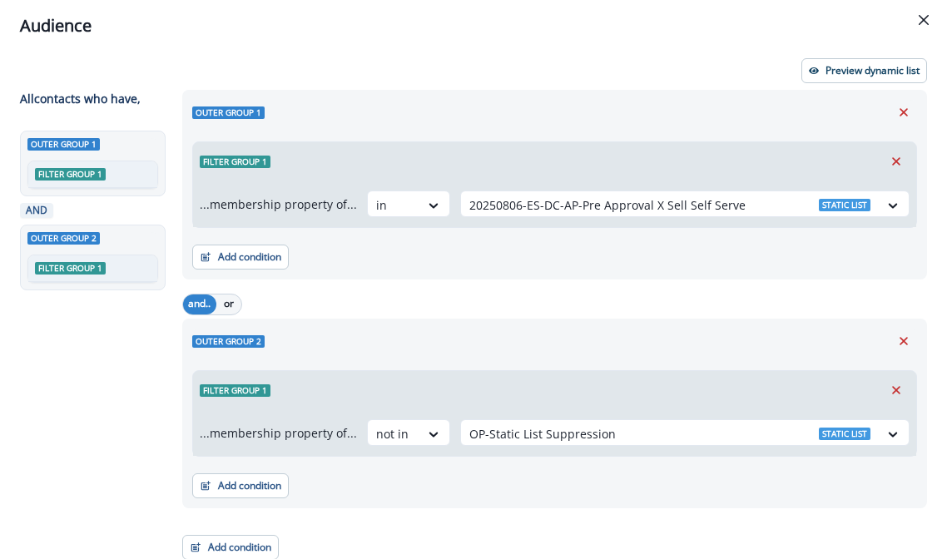
click at [535, 121] on div "Outer group 1" at bounding box center [554, 112] width 725 height 25
